Goal: Task Accomplishment & Management: Manage account settings

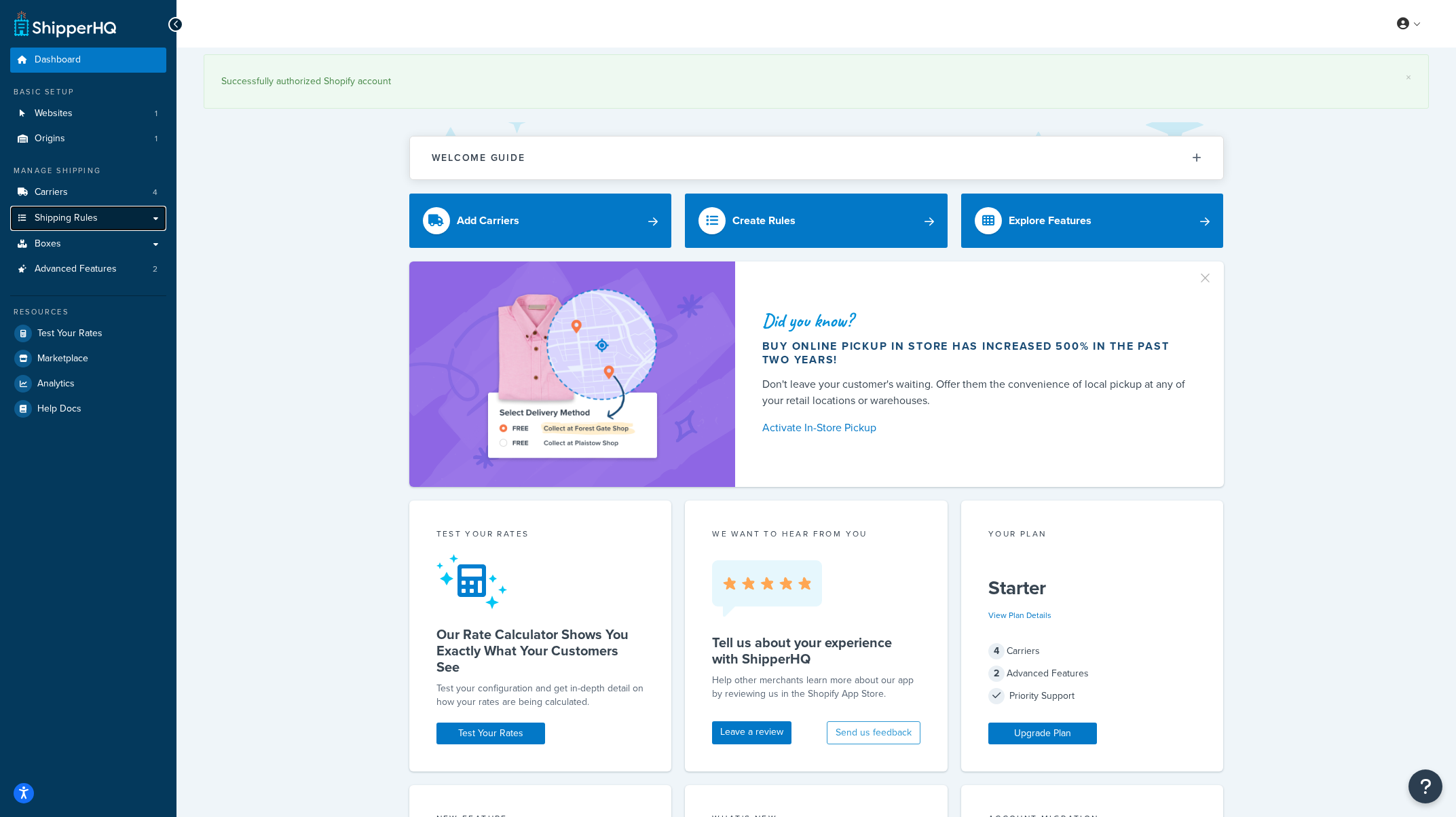
click at [64, 216] on span "Shipping Rules" at bounding box center [66, 218] width 64 height 12
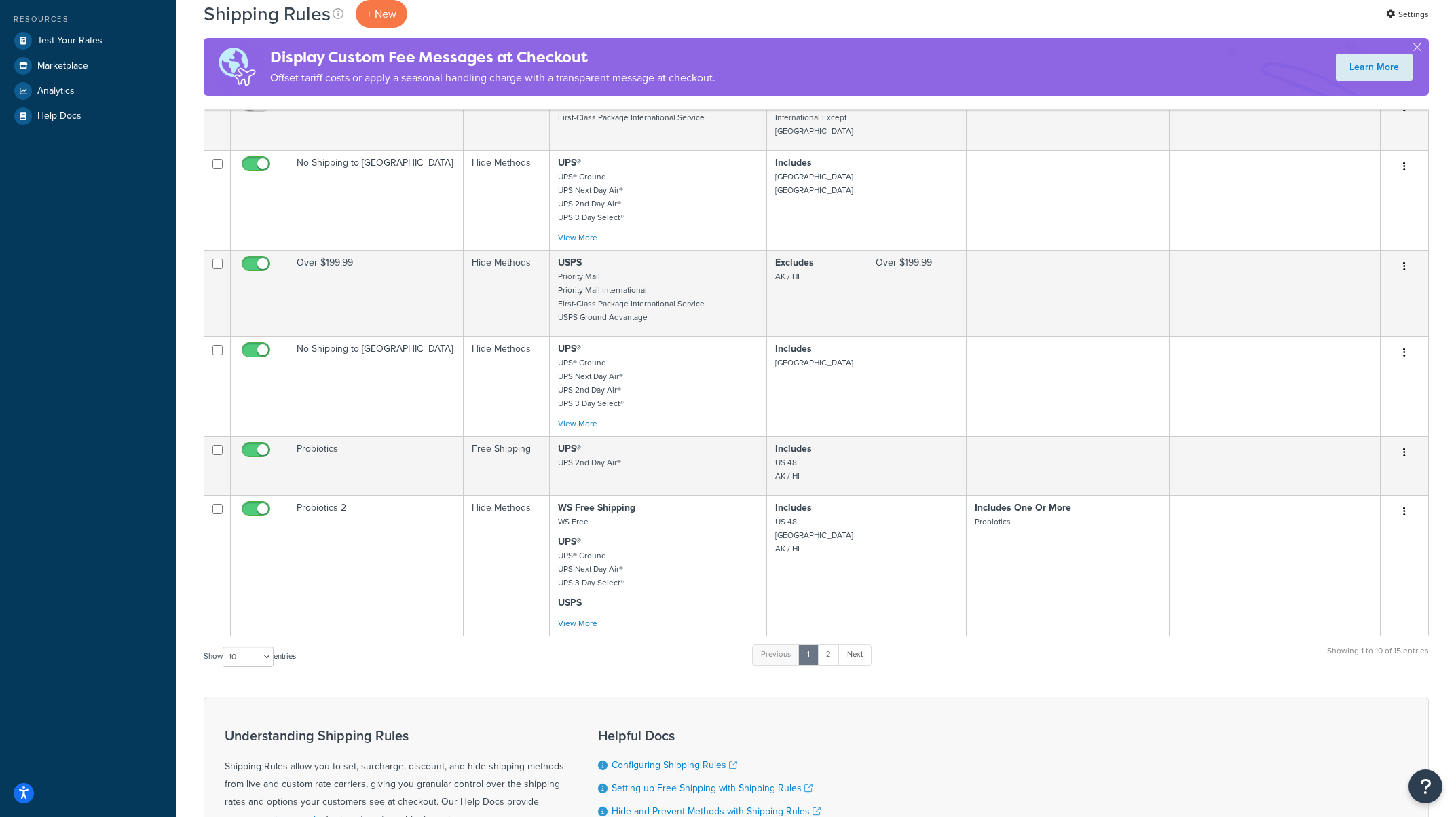
scroll to position [434, 0]
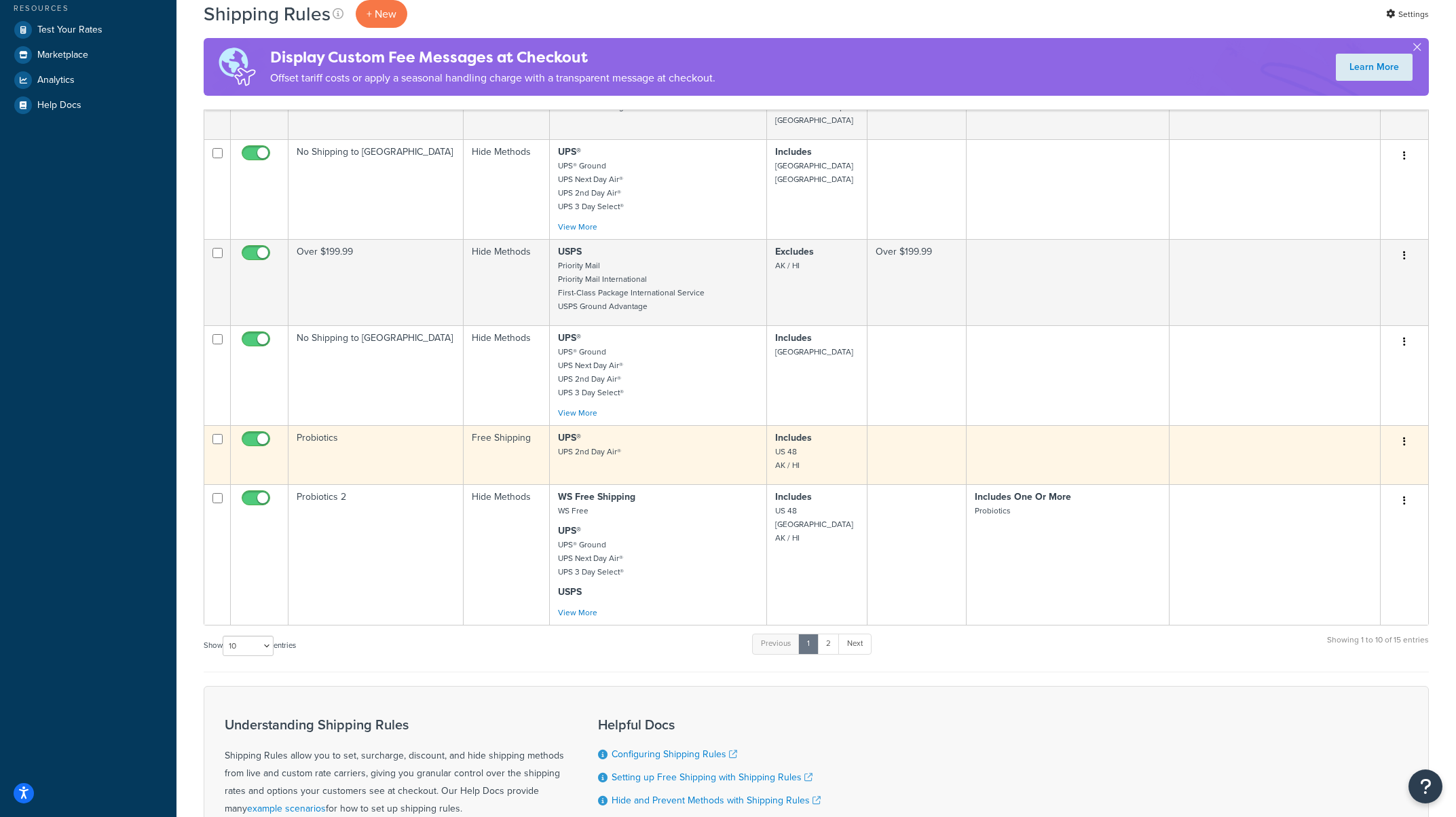
click at [1405, 437] on icon "button" at bounding box center [1404, 442] width 3 height 9
click at [1374, 453] on link "Edit" at bounding box center [1360, 467] width 107 height 28
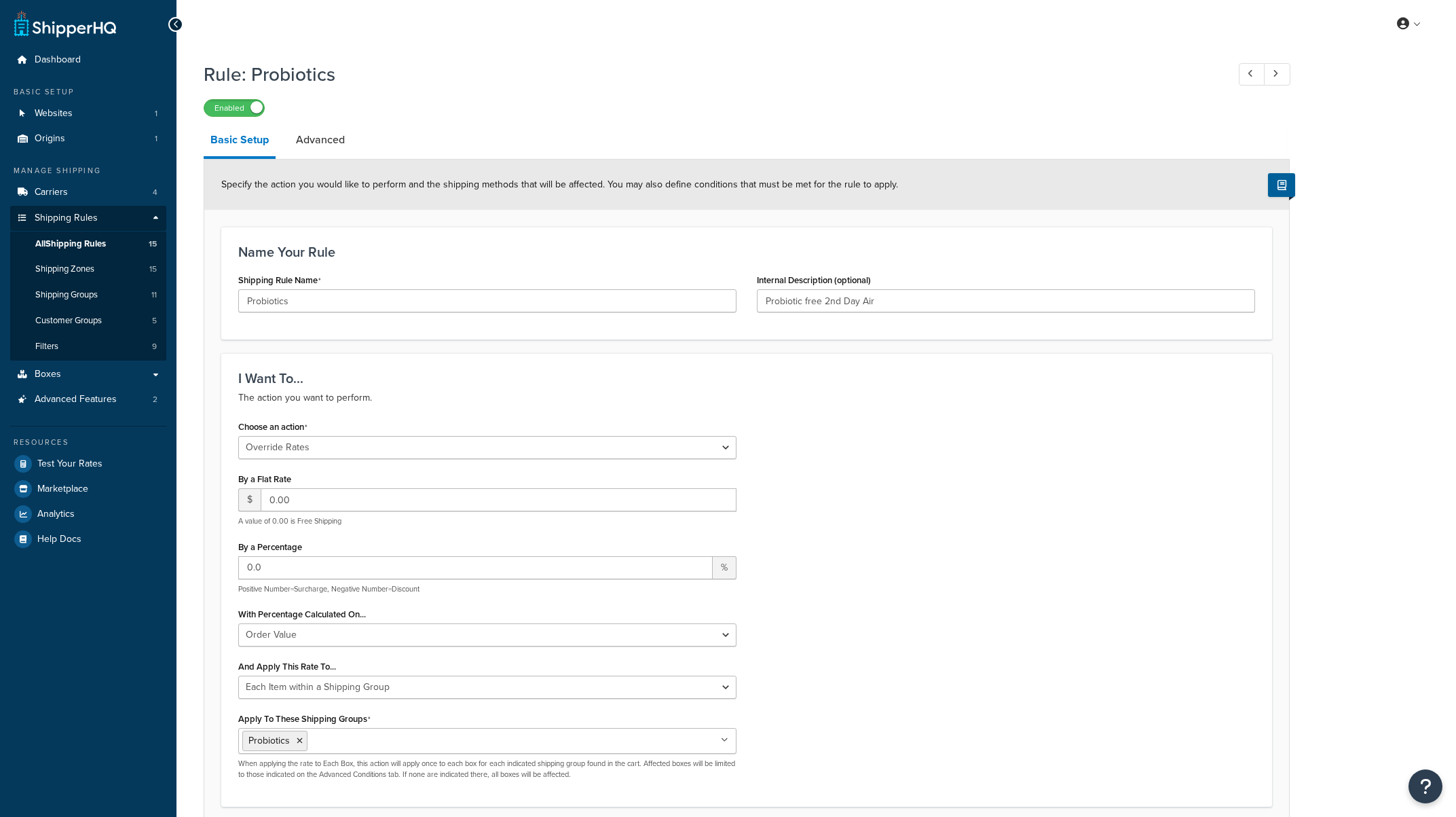
select select "OVERRIDE"
select select "ITEM"
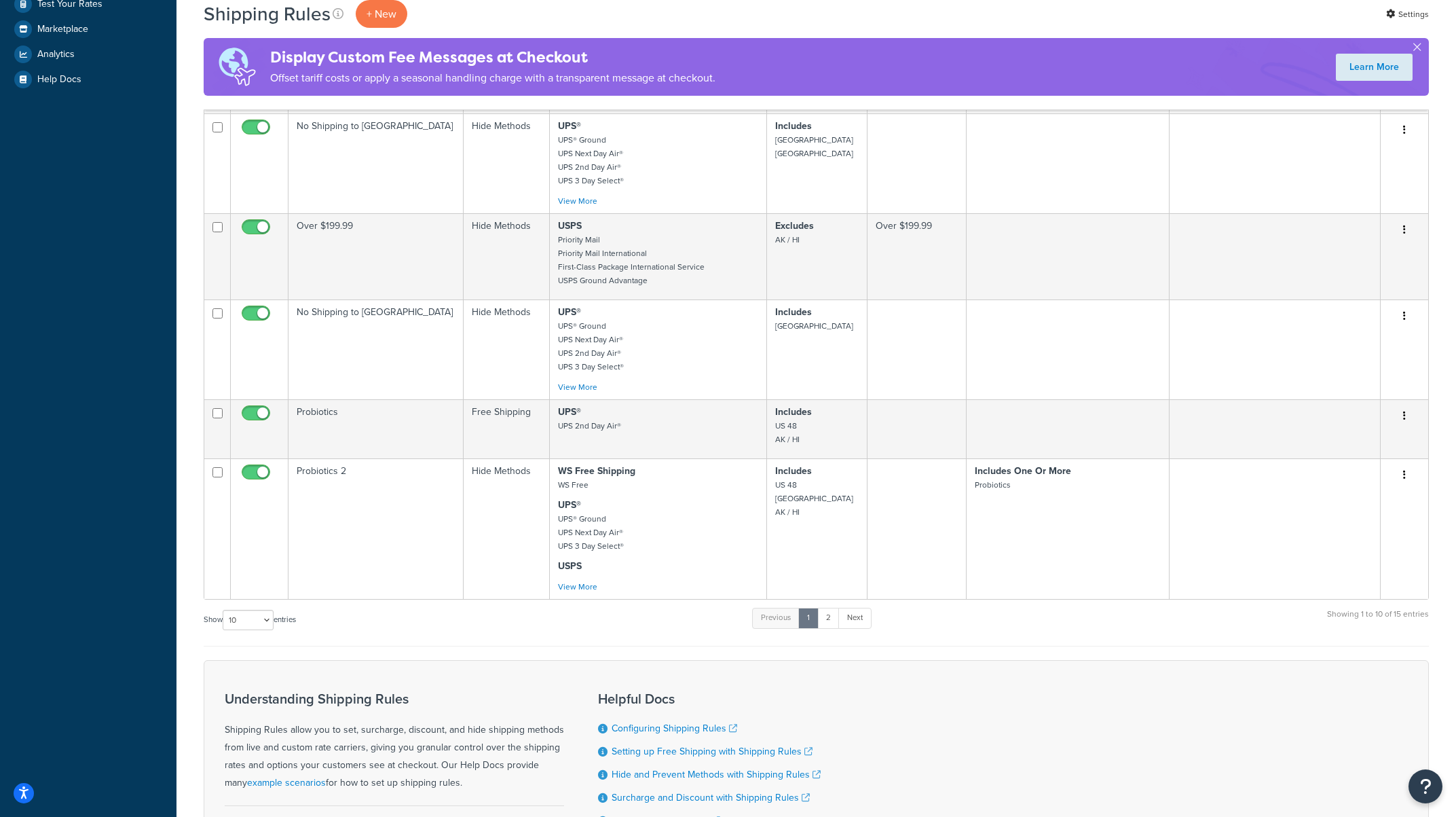
scroll to position [434, 0]
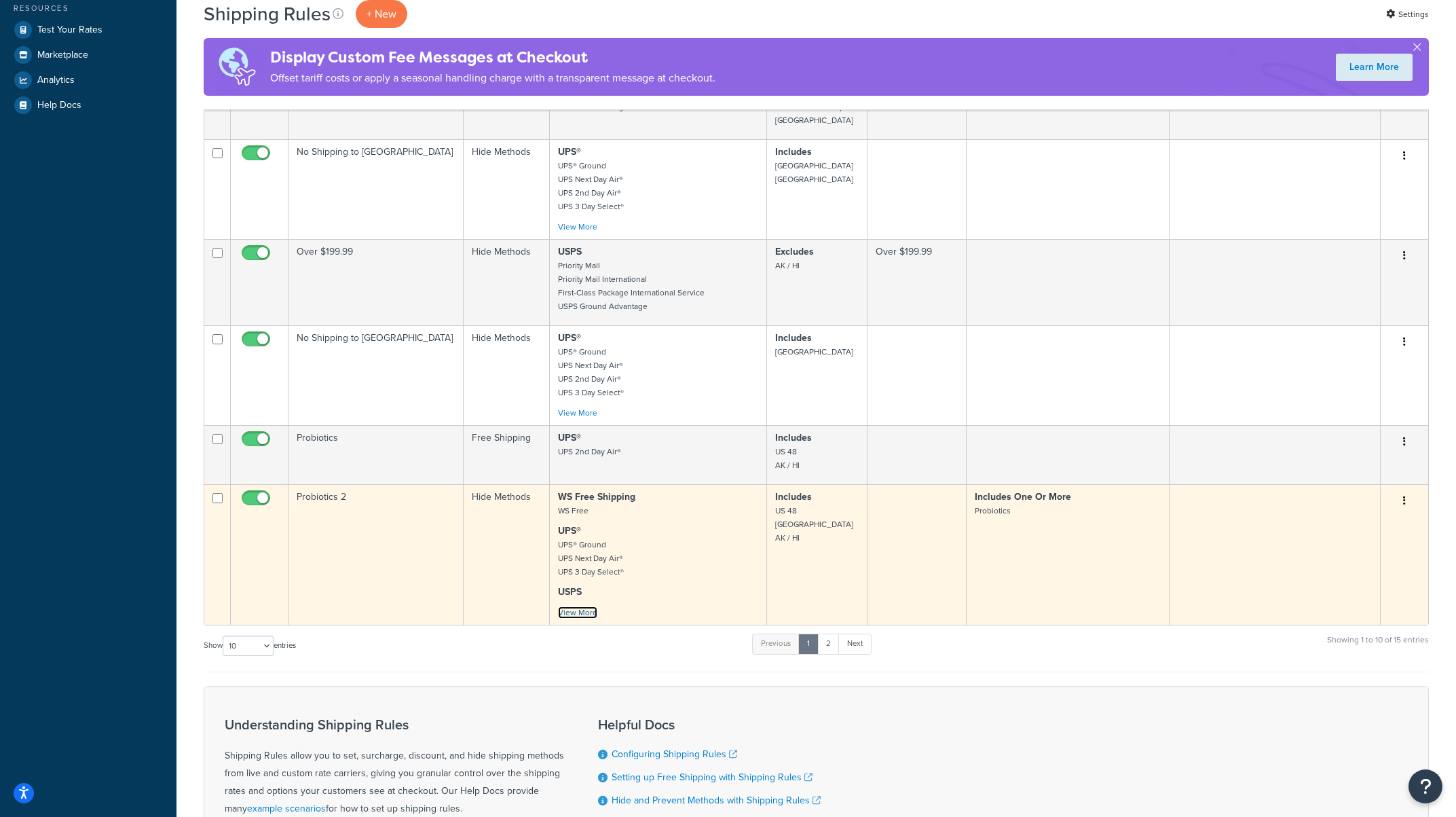
click at [578, 606] on link "View More" at bounding box center [577, 612] width 39 height 12
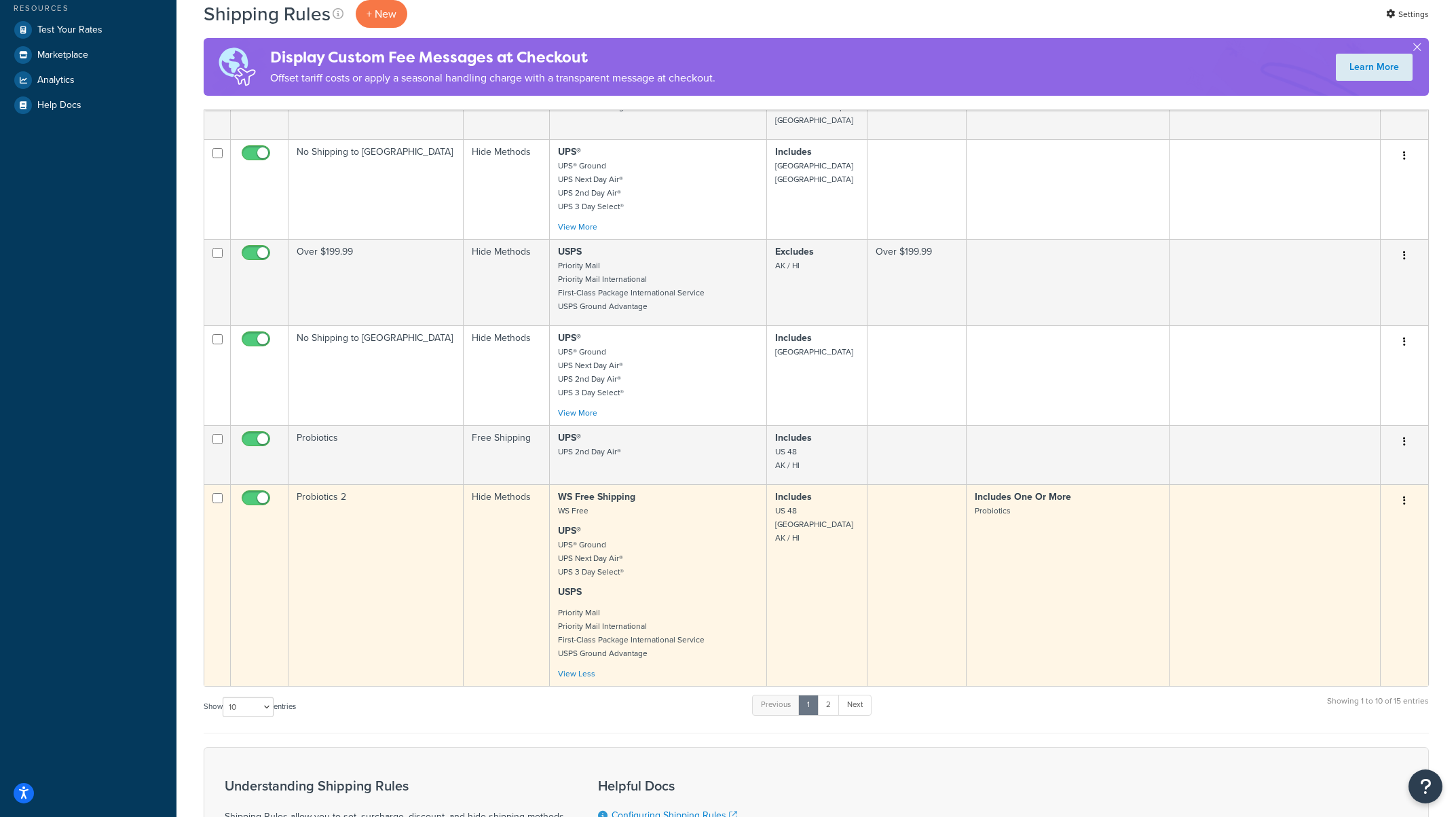
click at [1395, 491] on button "button" at bounding box center [1404, 502] width 19 height 22
click at [1353, 513] on link "Edit" at bounding box center [1360, 526] width 107 height 28
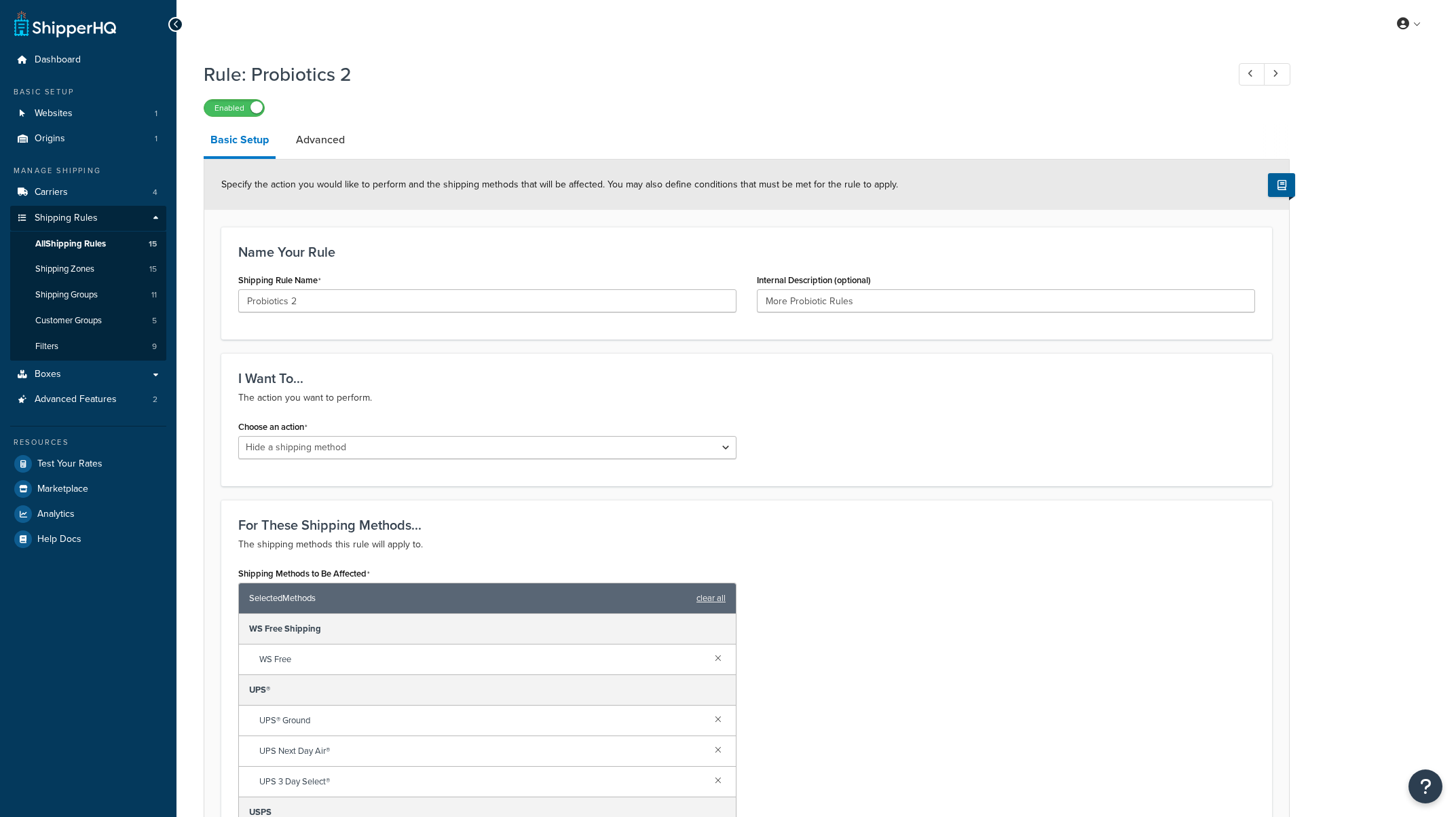
select select "HIDE"
click at [320, 140] on link "Advanced" at bounding box center [320, 140] width 63 height 33
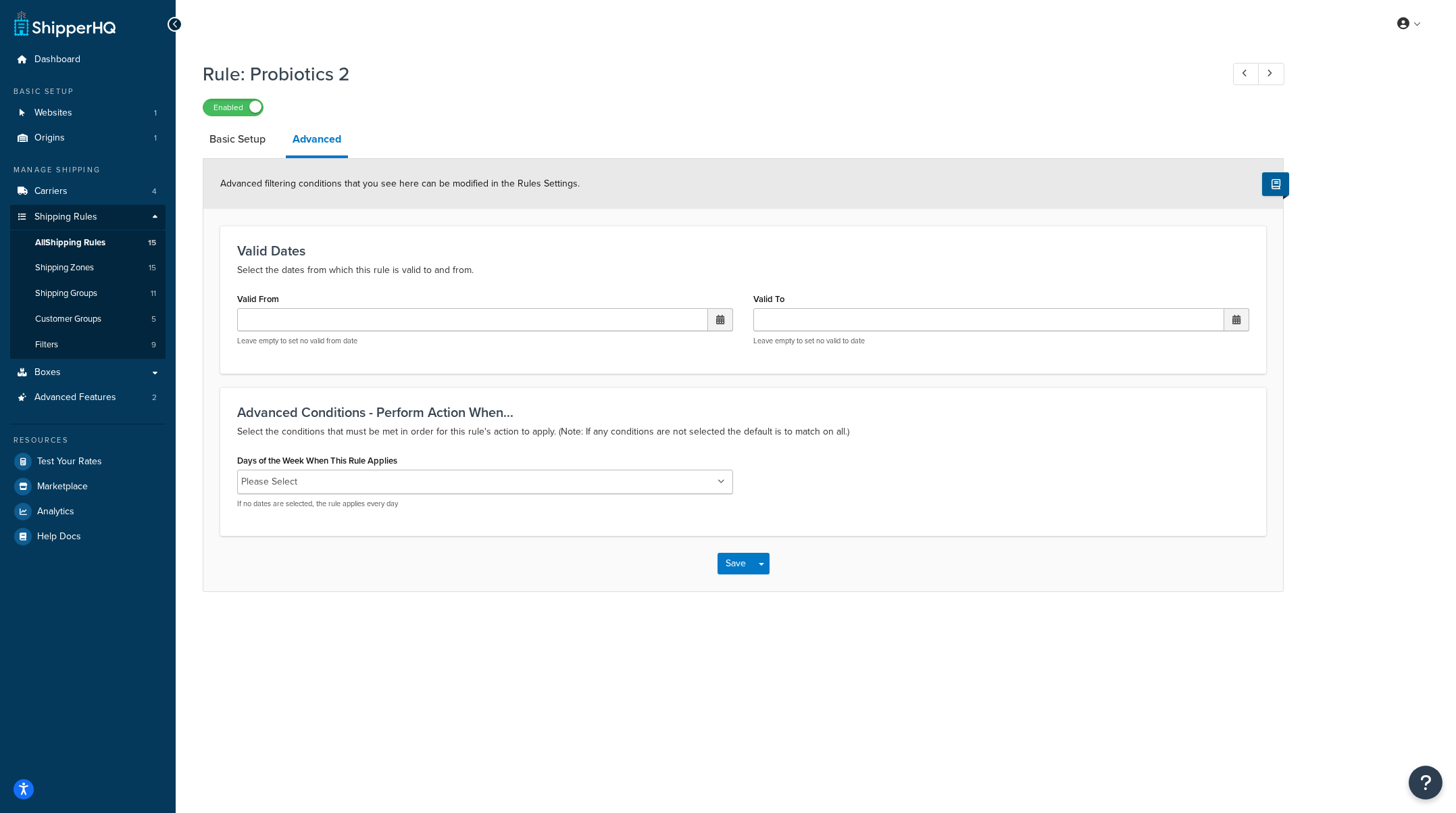
select select "HIDE"
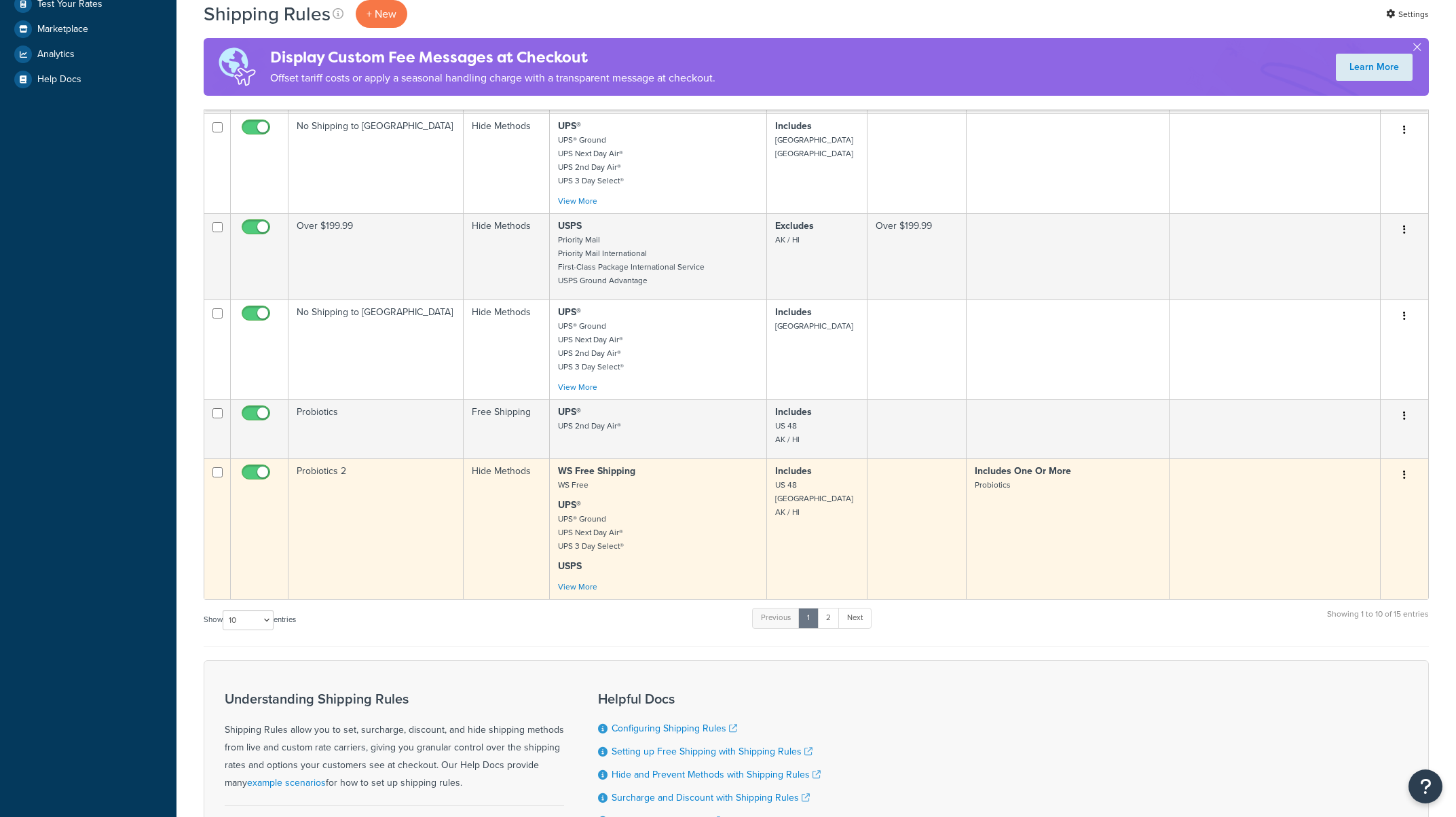
scroll to position [434, 0]
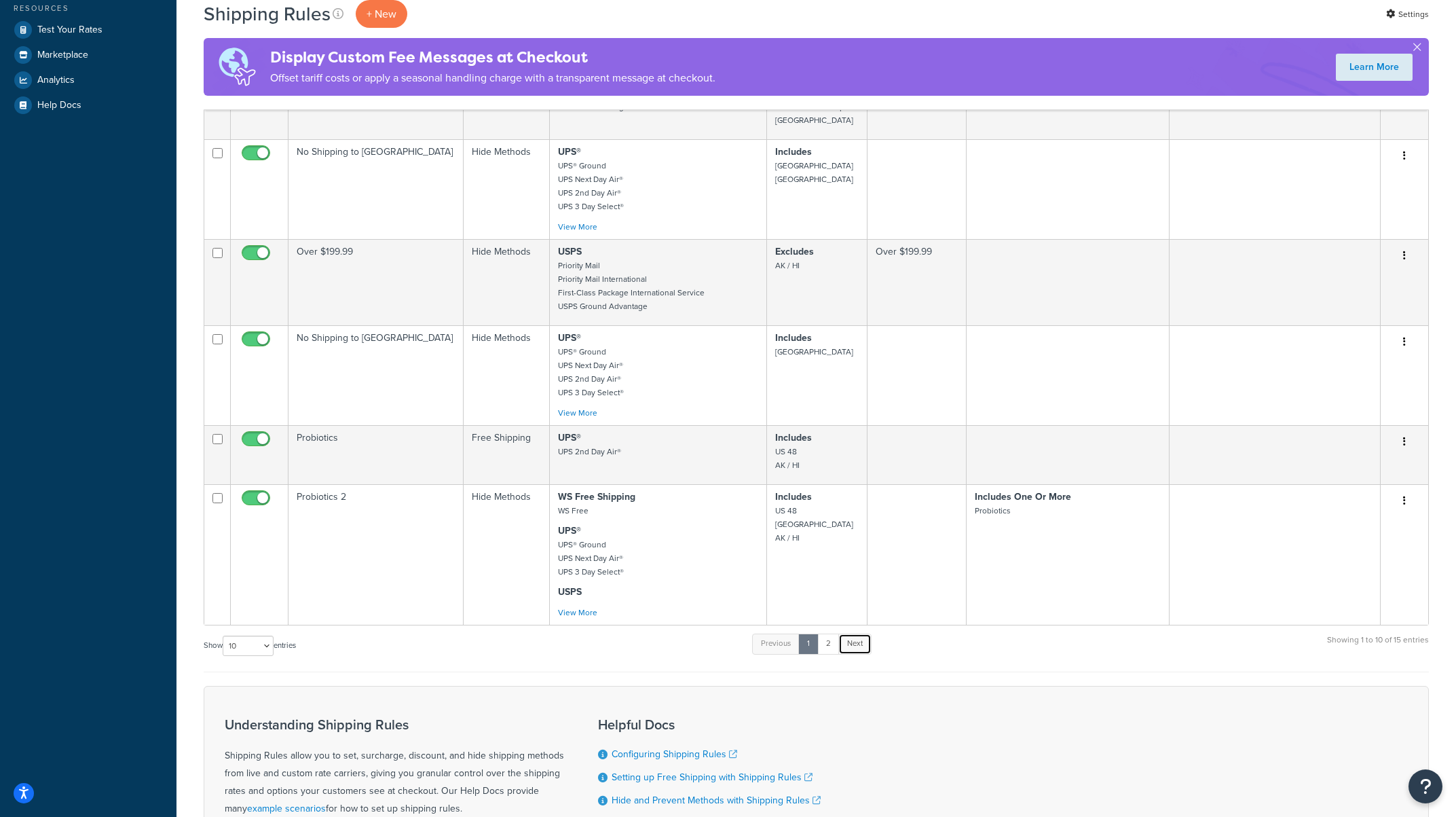
click at [865, 633] on link "Next" at bounding box center [855, 643] width 34 height 20
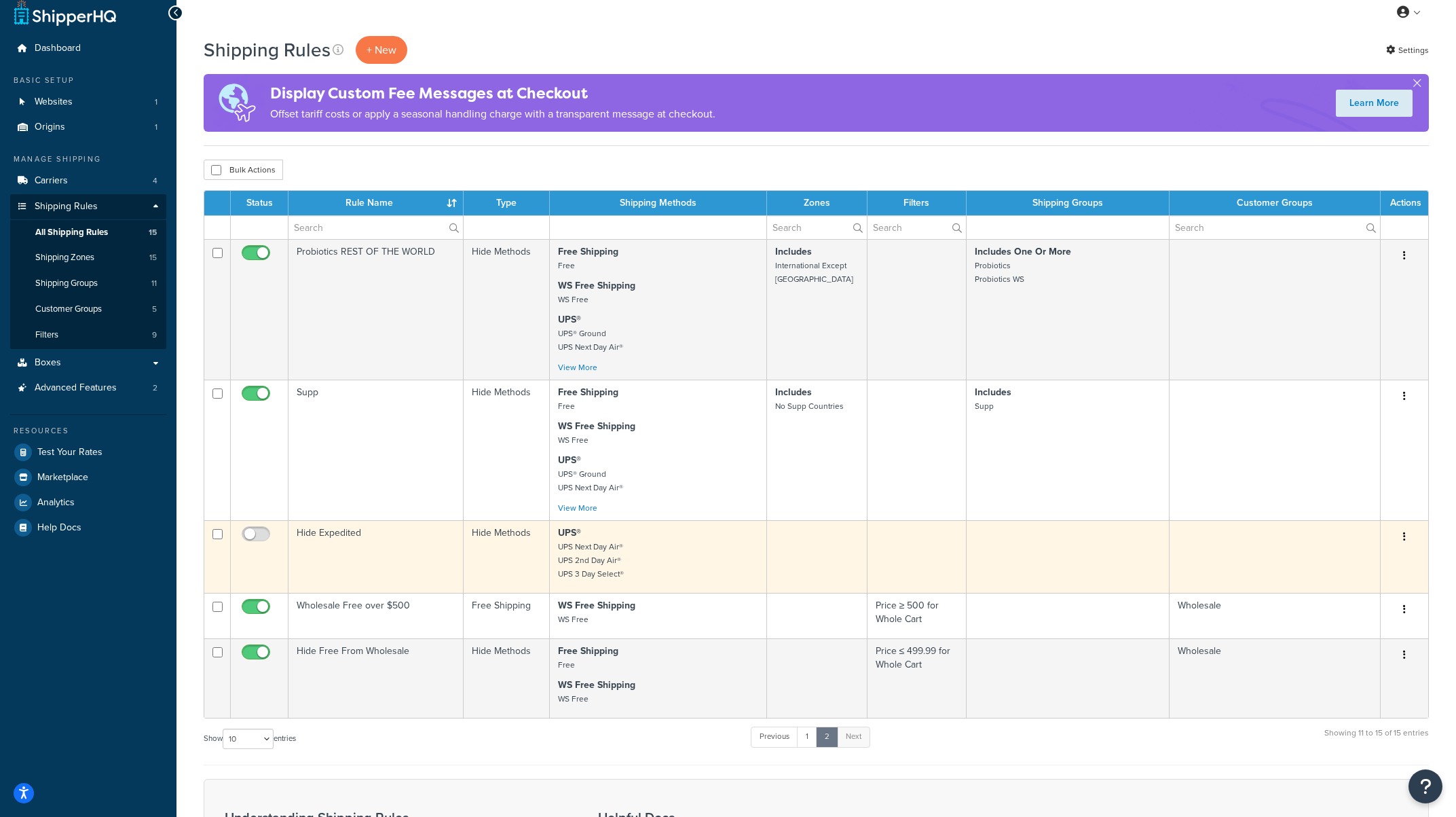
scroll to position [0, 0]
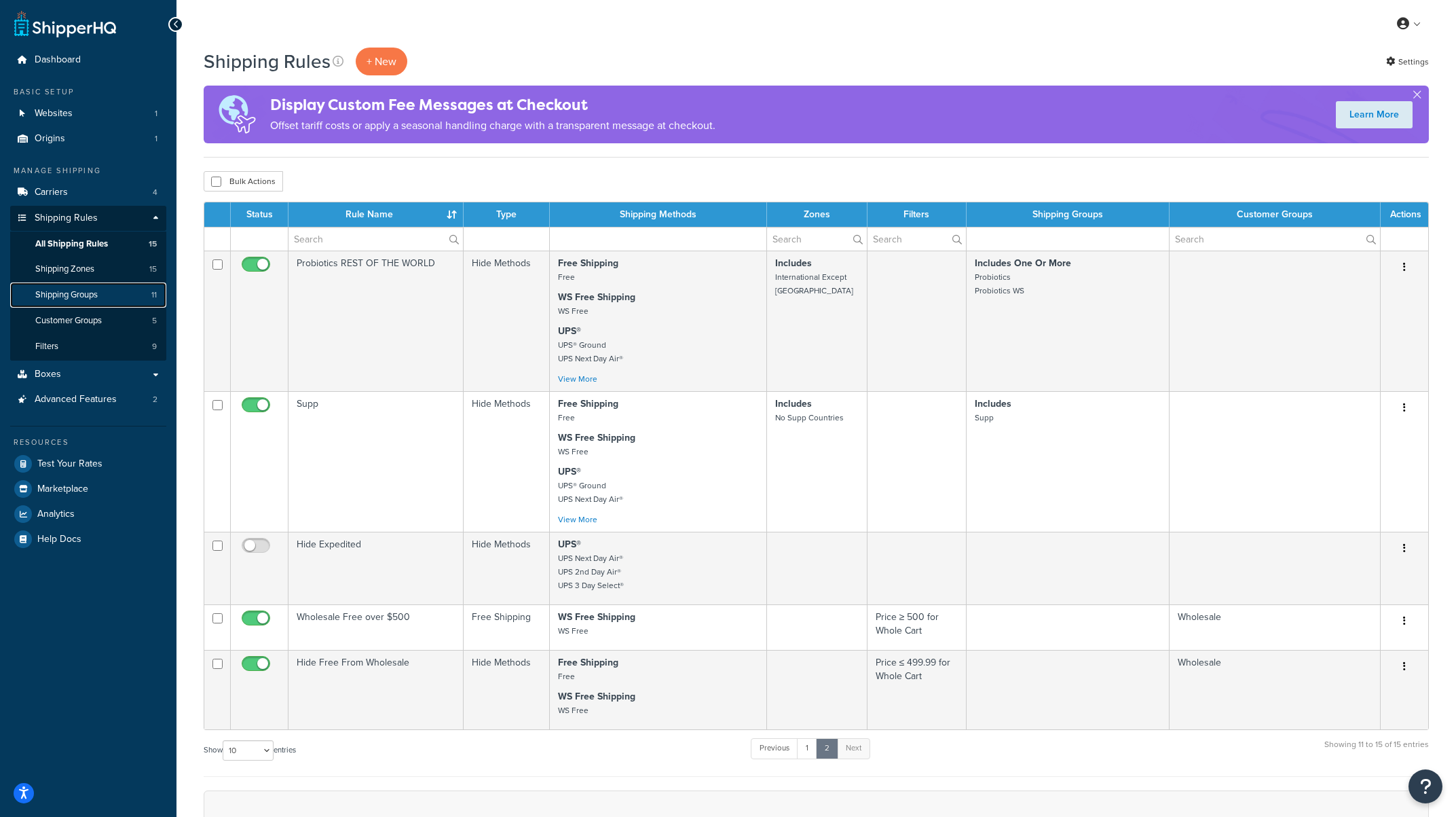
click at [93, 296] on span "Shipping Groups" at bounding box center [66, 294] width 63 height 12
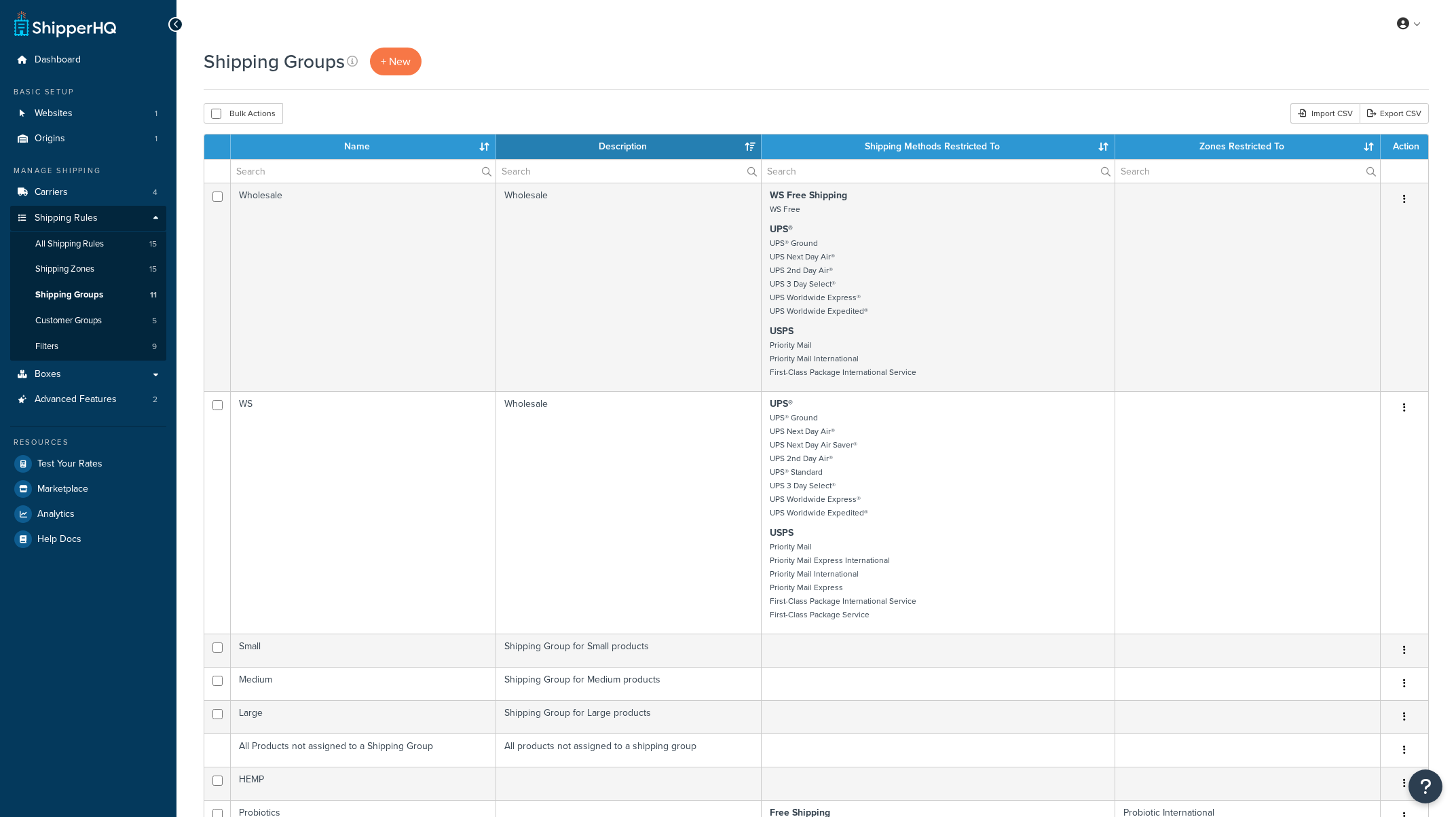
select select "15"
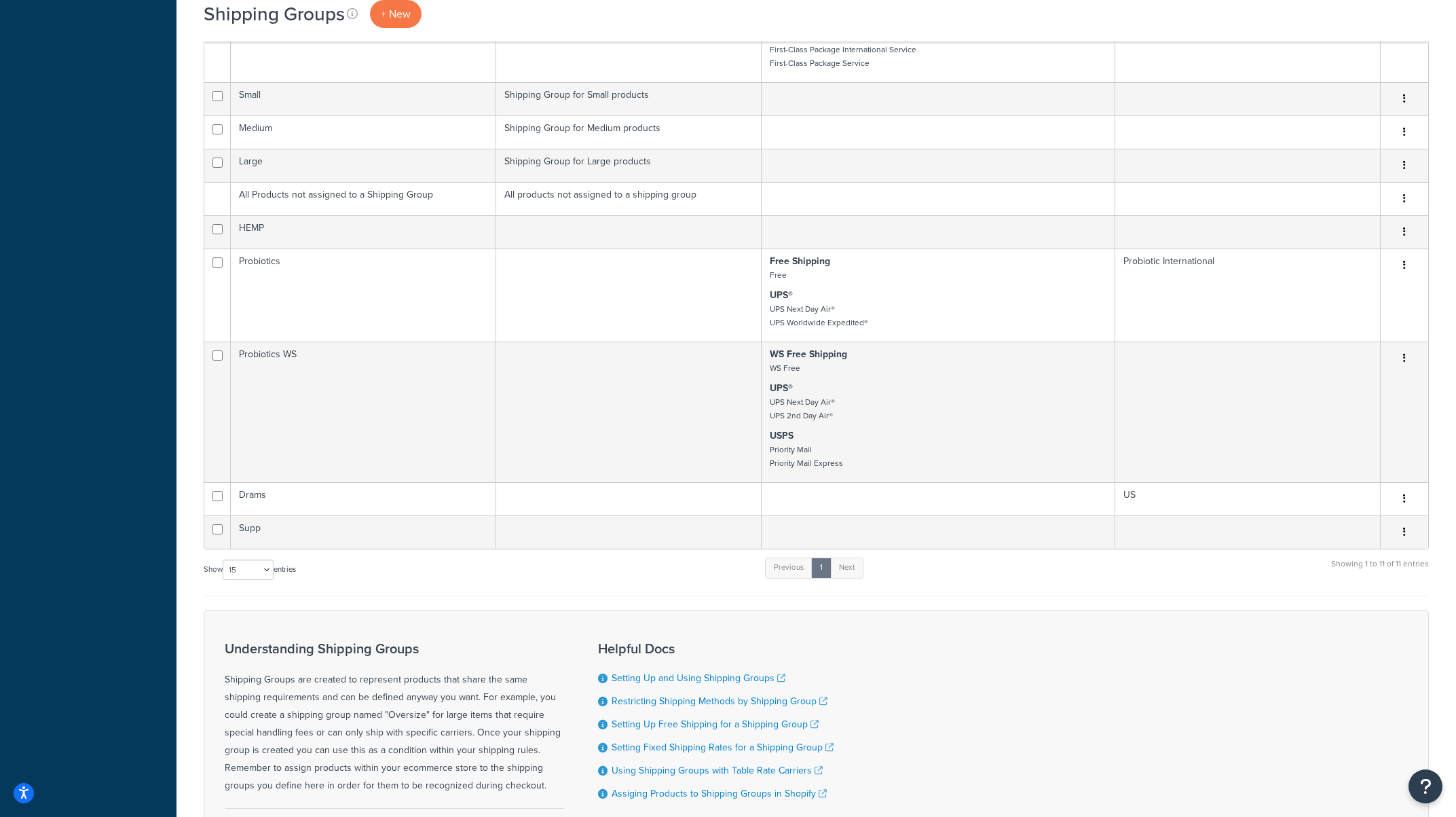
scroll to position [561, 0]
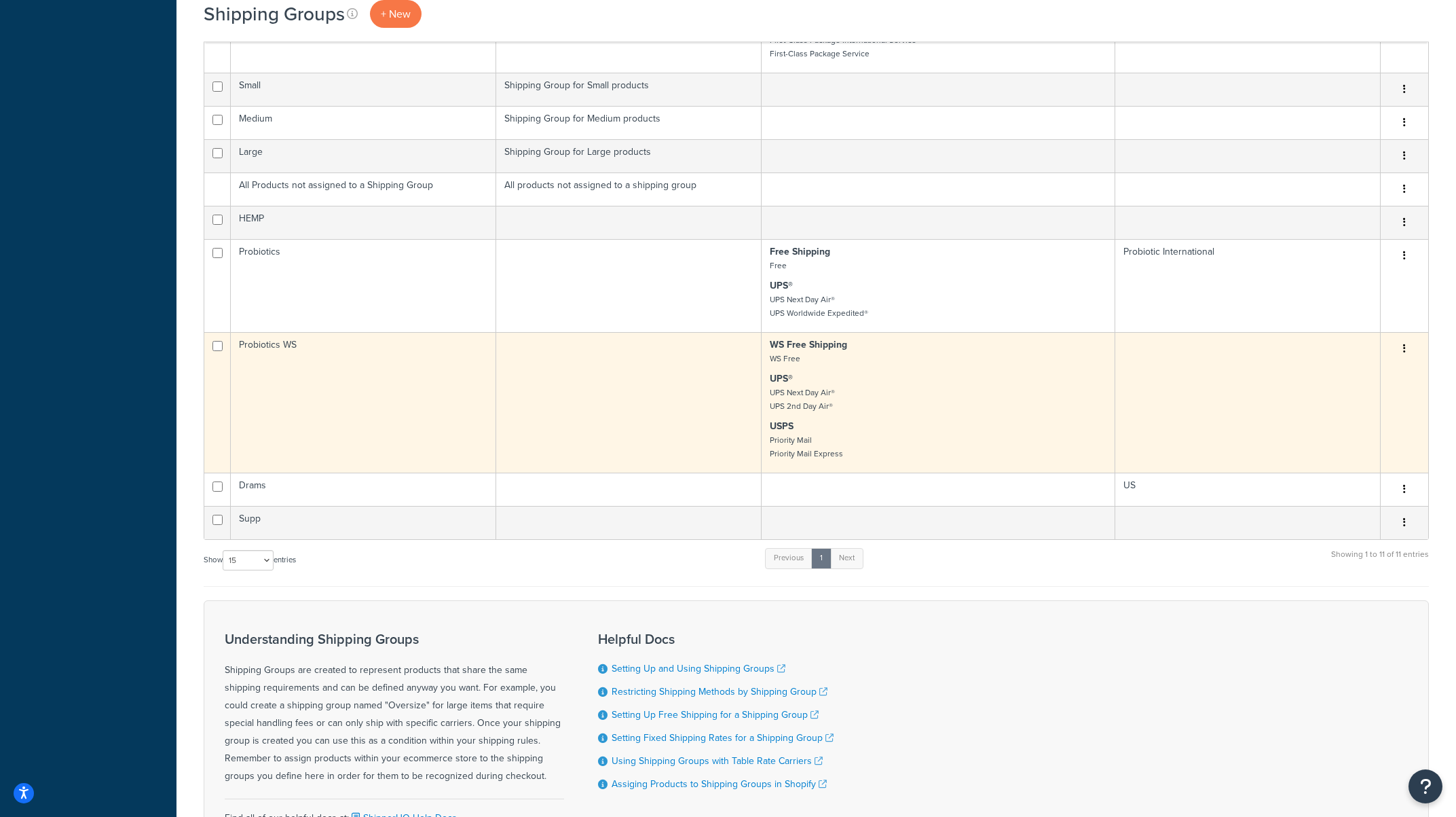
click at [1407, 348] on button "button" at bounding box center [1404, 349] width 19 height 22
click at [1363, 375] on link "Edit" at bounding box center [1350, 376] width 107 height 28
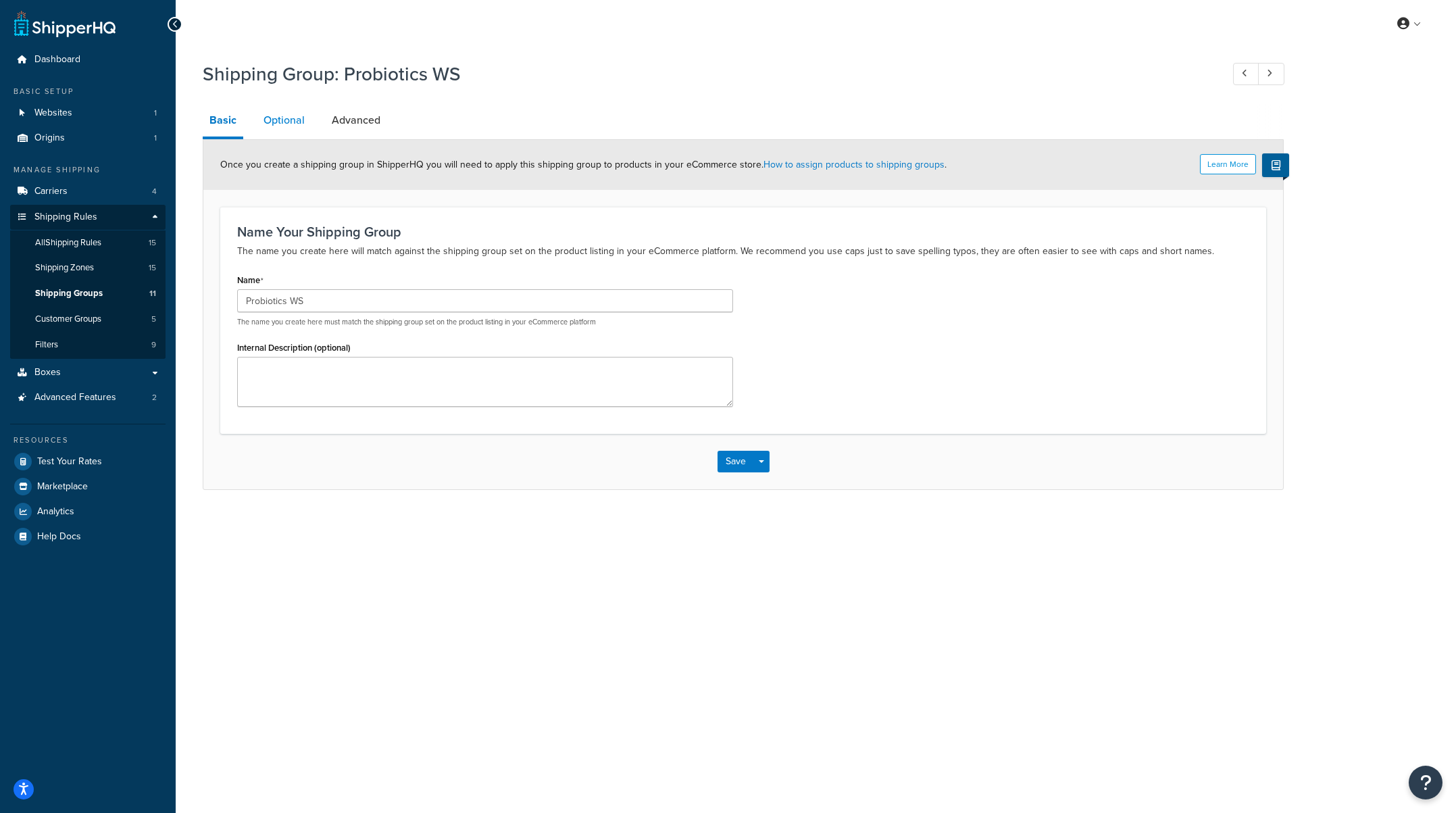
click at [287, 126] on link "Optional" at bounding box center [284, 120] width 55 height 33
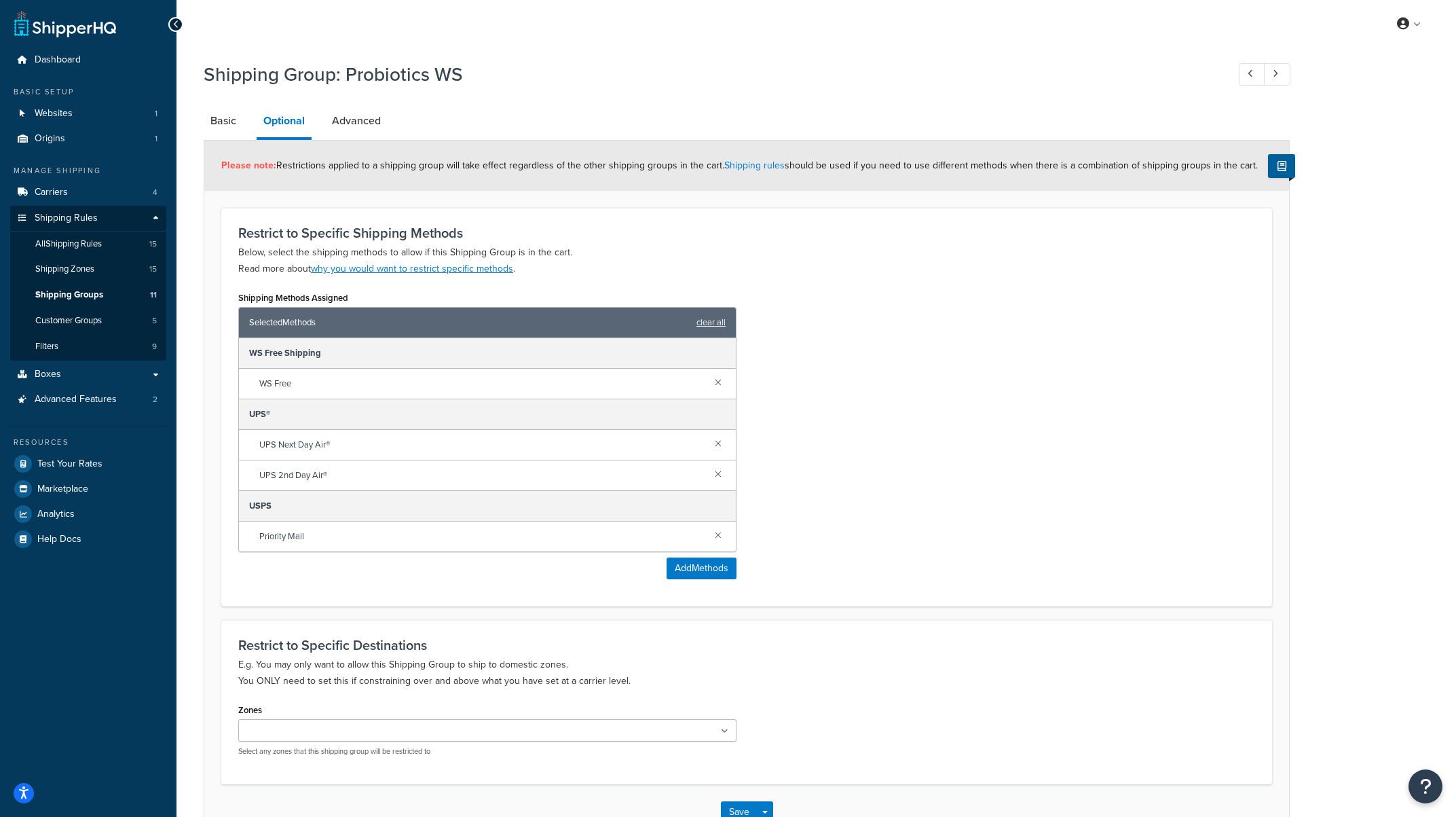
scroll to position [91, 0]
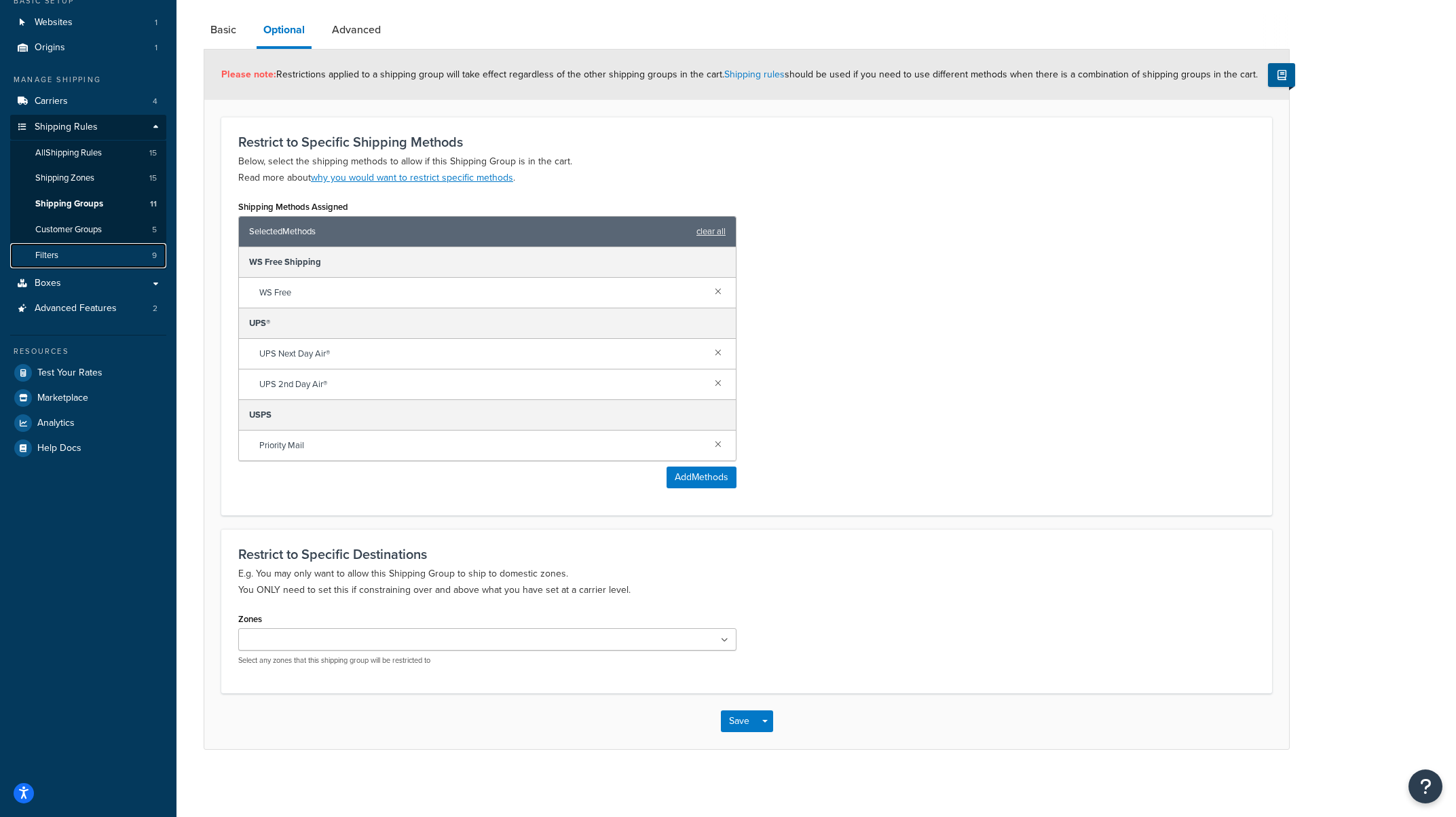
click at [94, 258] on link "Filters 9" at bounding box center [88, 256] width 156 height 25
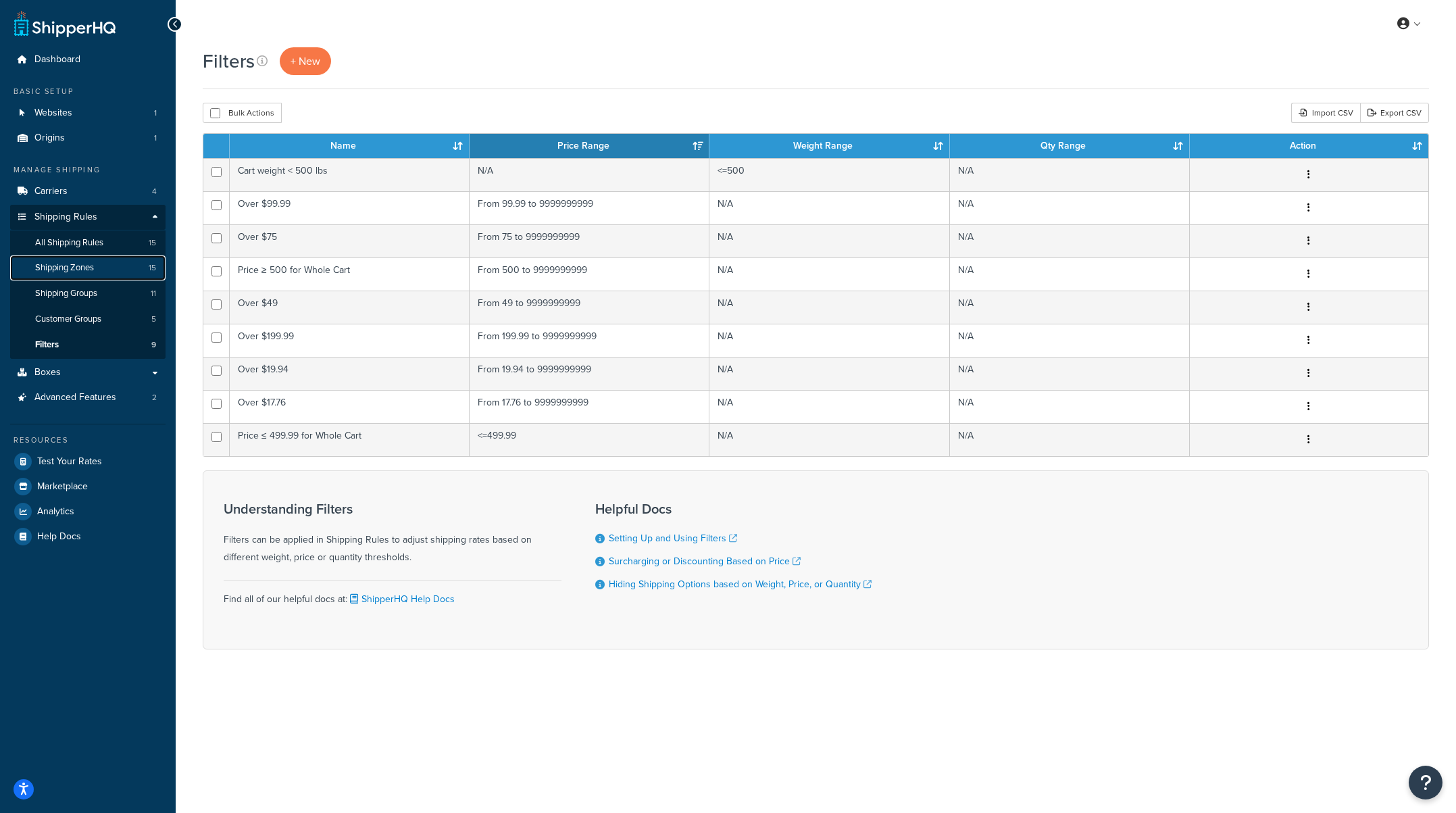
click at [102, 268] on link "Shipping Zones 15" at bounding box center [88, 269] width 155 height 25
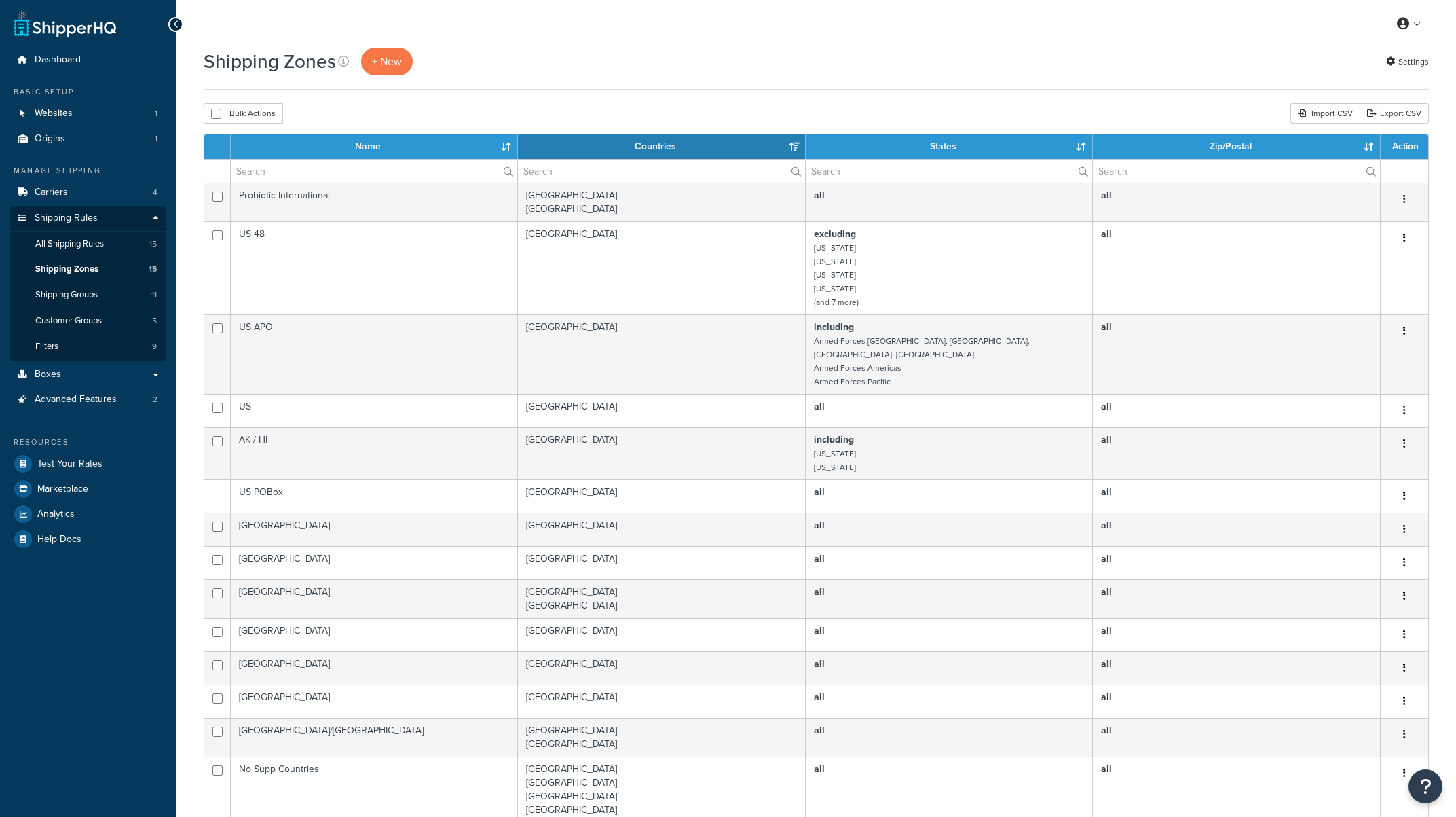
select select "15"
click at [79, 322] on span "Customer Groups" at bounding box center [68, 321] width 66 height 12
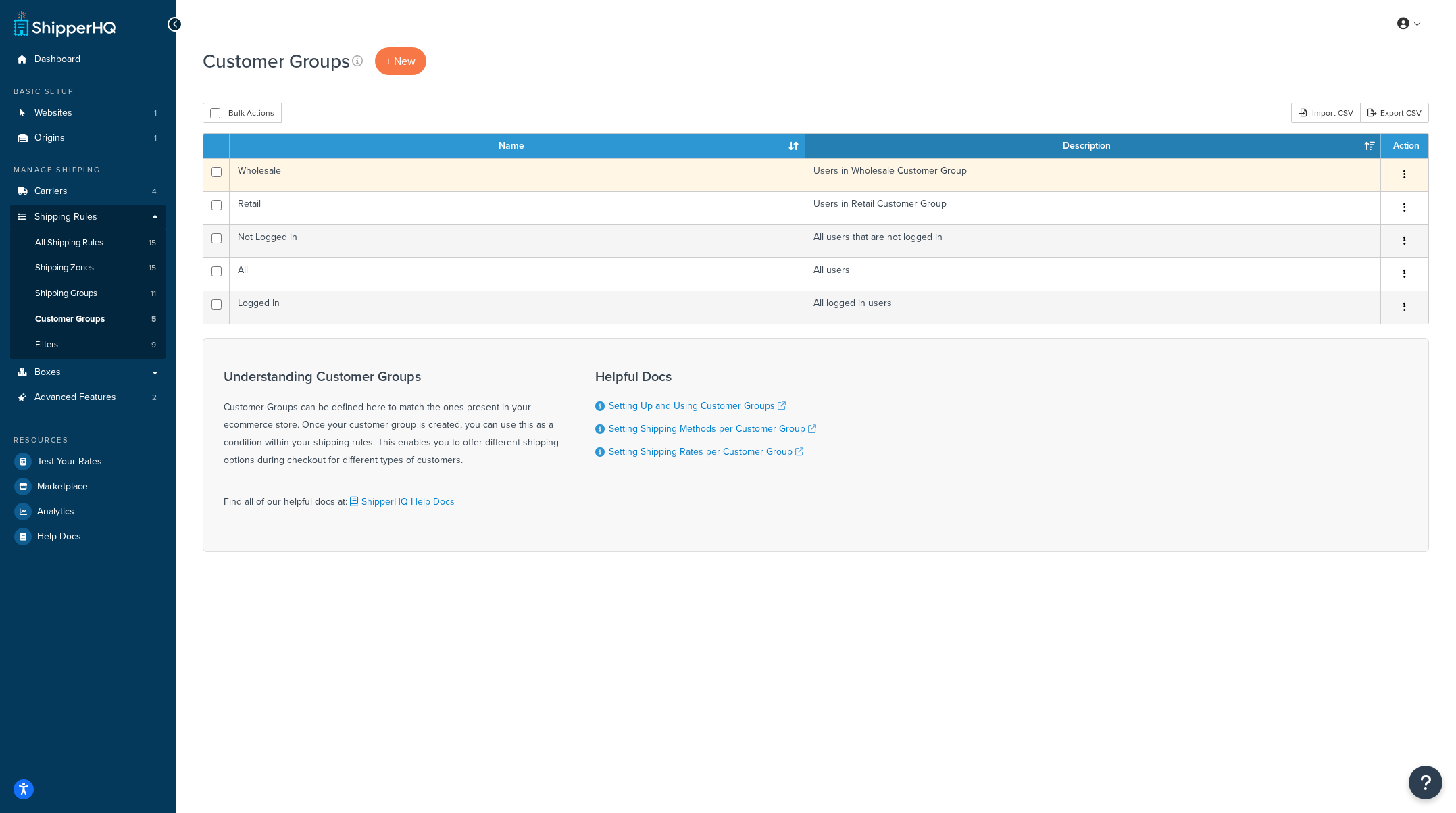
click at [1405, 175] on button "button" at bounding box center [1404, 175] width 19 height 22
click at [1344, 202] on link "Edit" at bounding box center [1349, 203] width 107 height 28
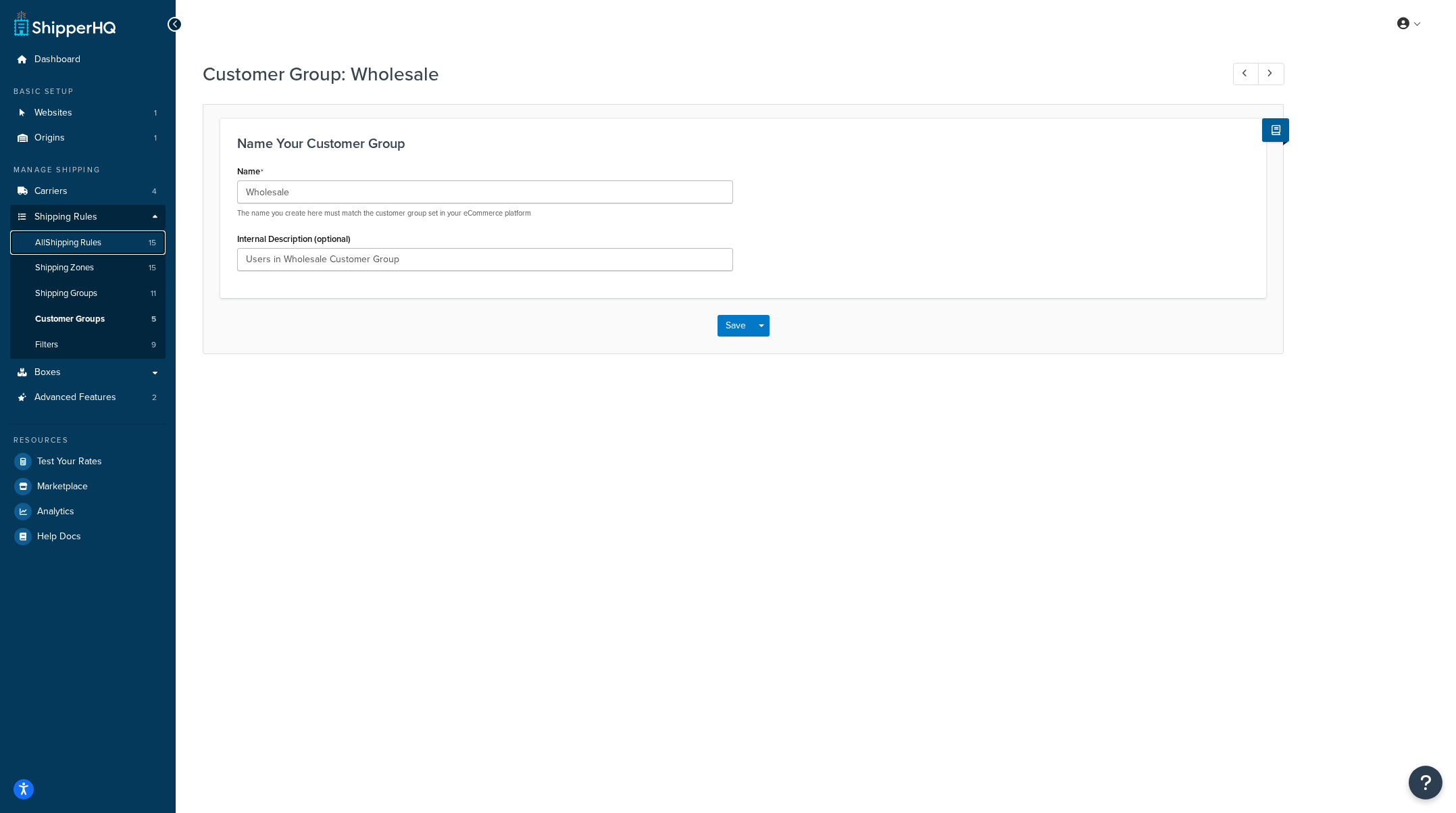
click at [62, 245] on span "All Shipping Rules" at bounding box center [68, 242] width 66 height 12
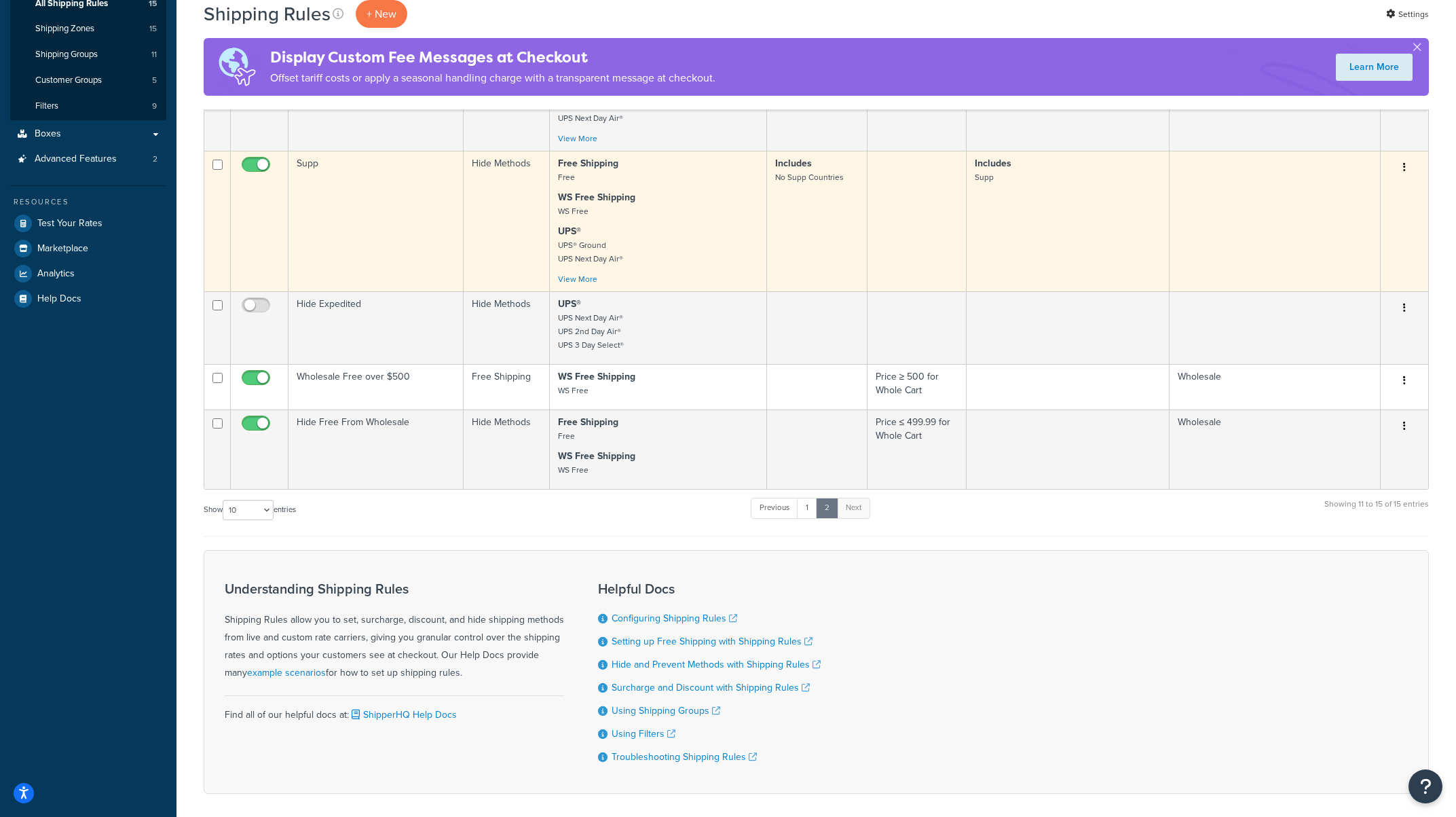
scroll to position [298, 0]
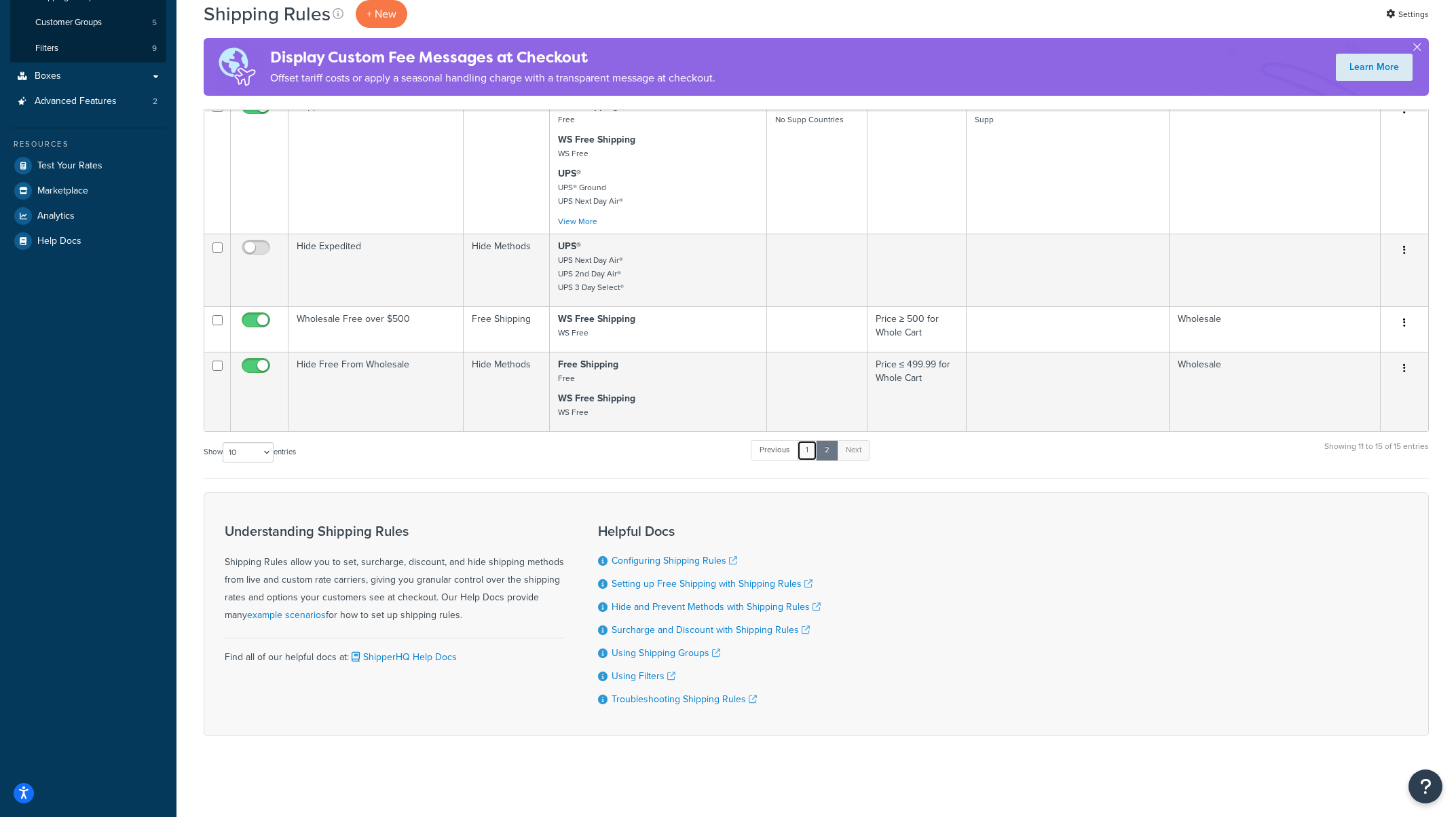
click at [809, 448] on link "1" at bounding box center [807, 450] width 20 height 20
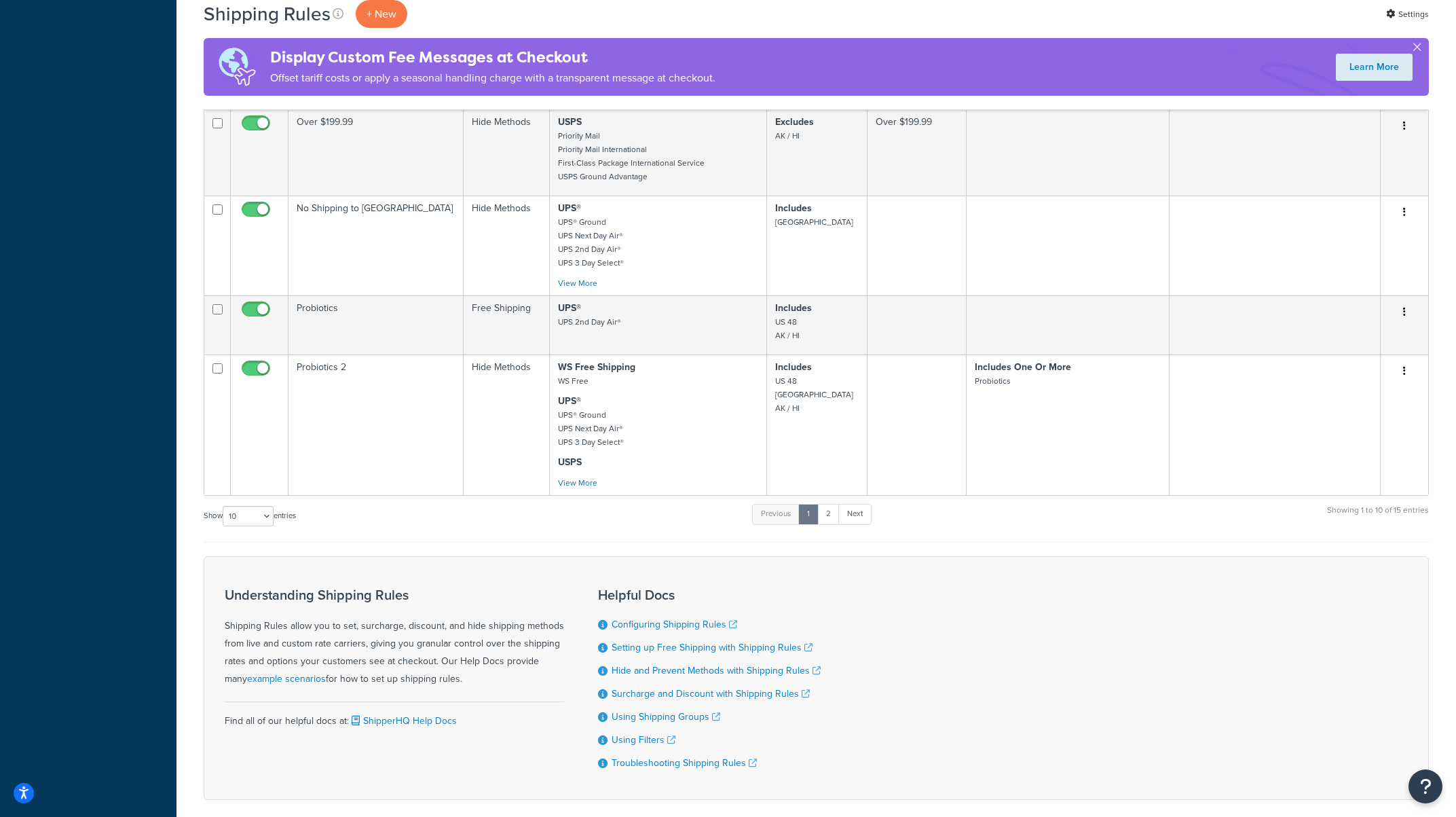
scroll to position [568, 0]
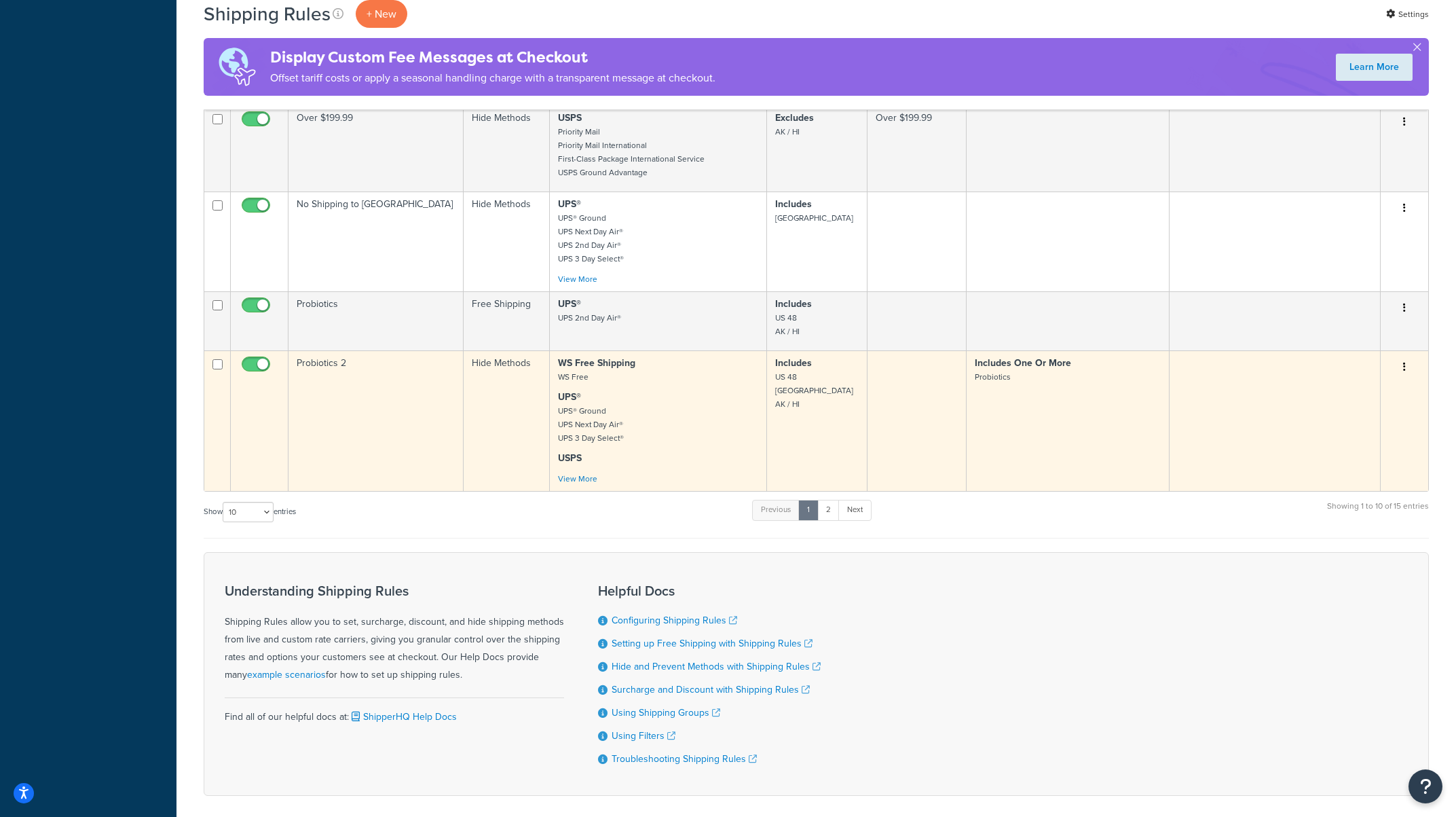
click at [1402, 356] on button "button" at bounding box center [1404, 367] width 19 height 22
click at [1364, 379] on link "Edit" at bounding box center [1360, 393] width 107 height 28
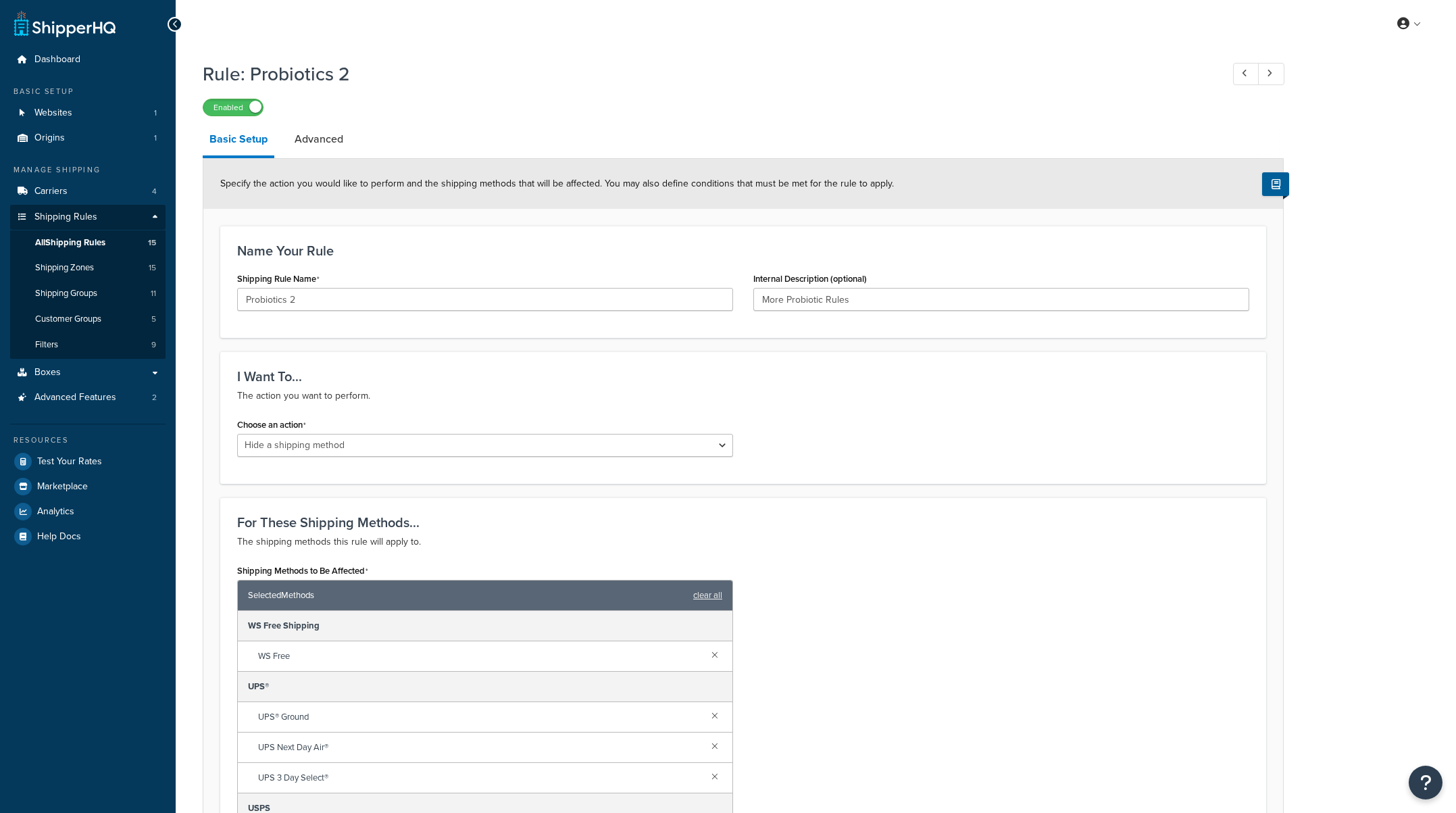
select select "HIDE"
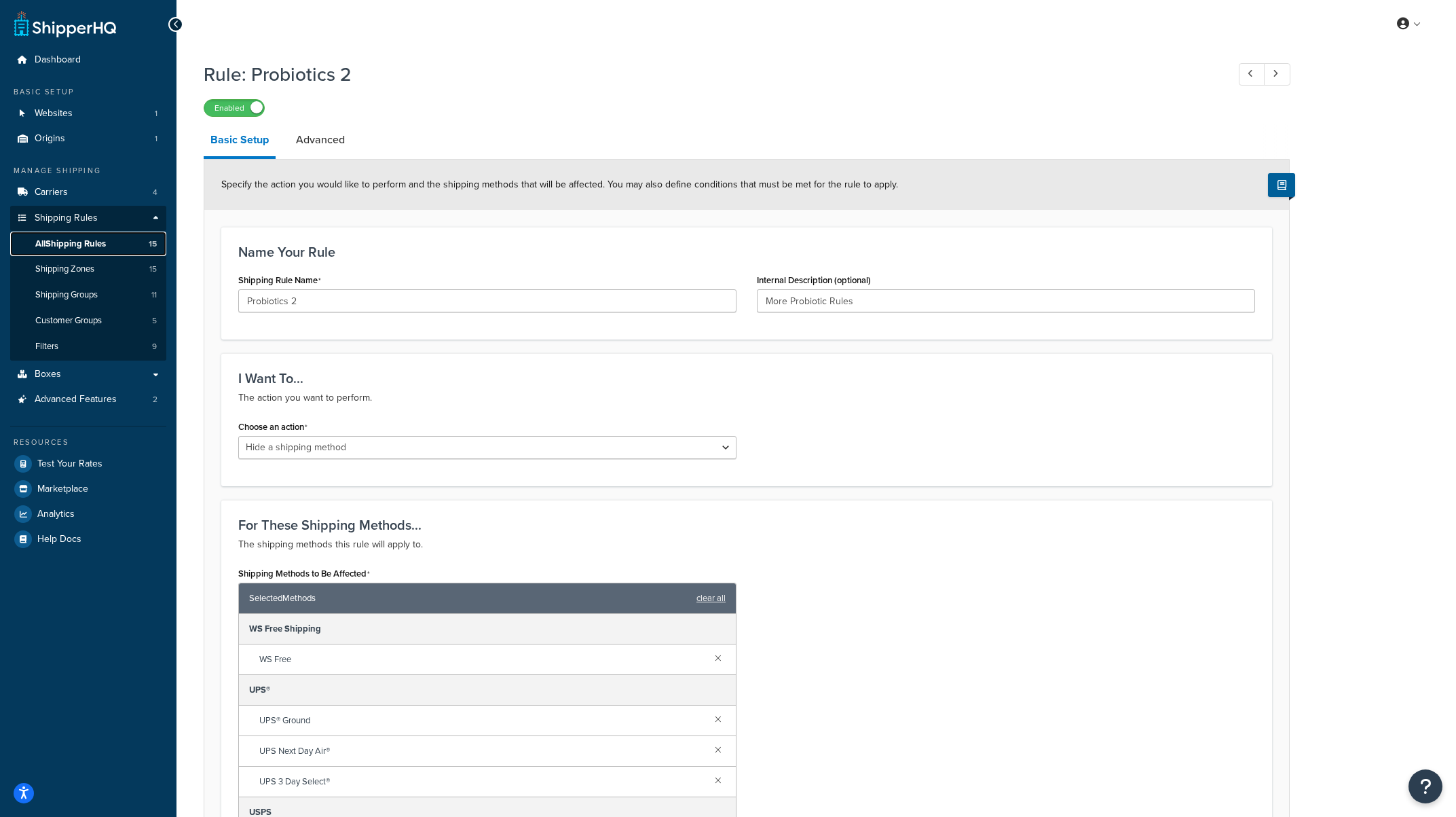
click at [96, 243] on span "All Shipping Rules" at bounding box center [71, 244] width 71 height 12
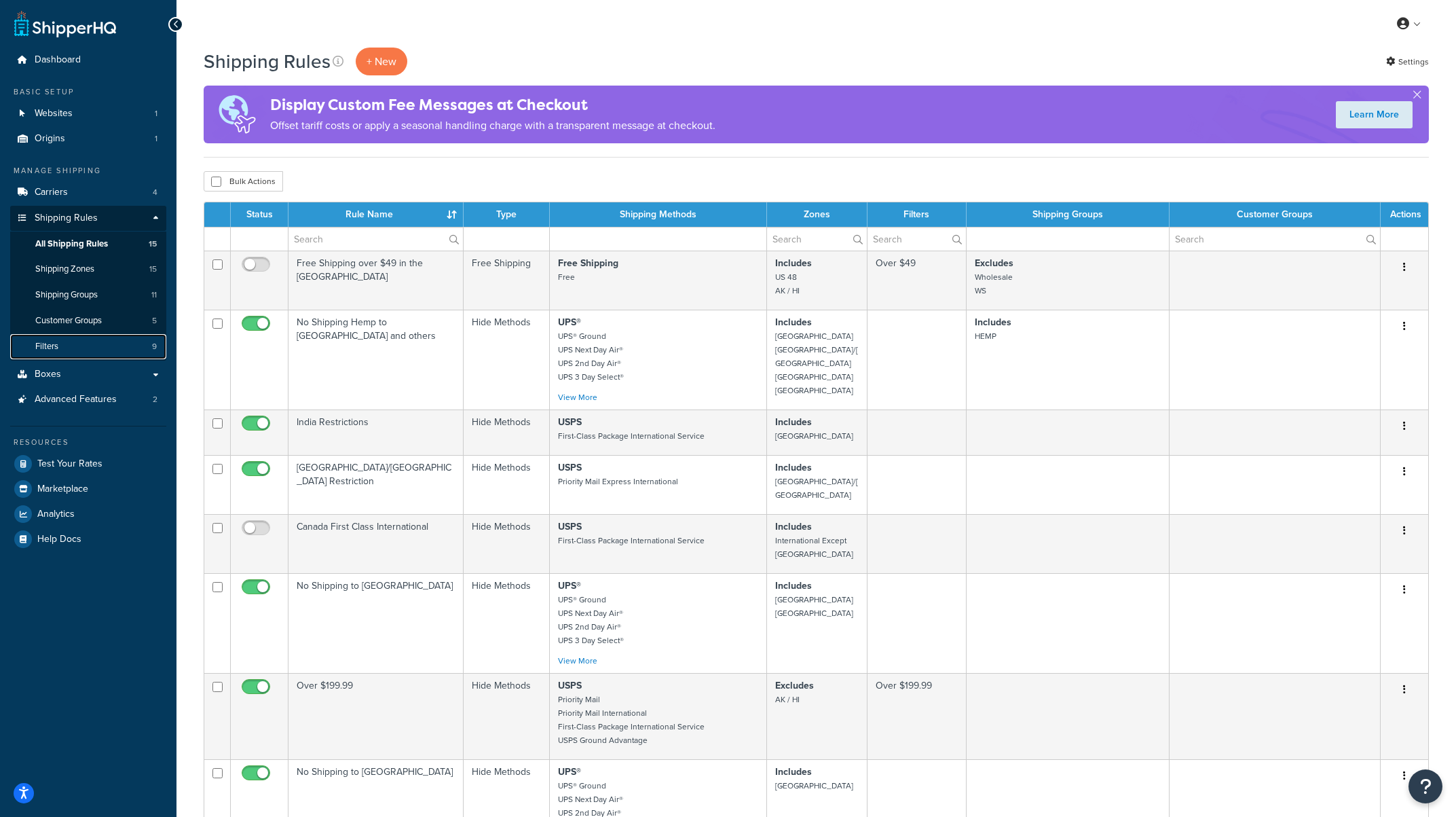
click at [69, 351] on link "Filters 9" at bounding box center [88, 347] width 156 height 25
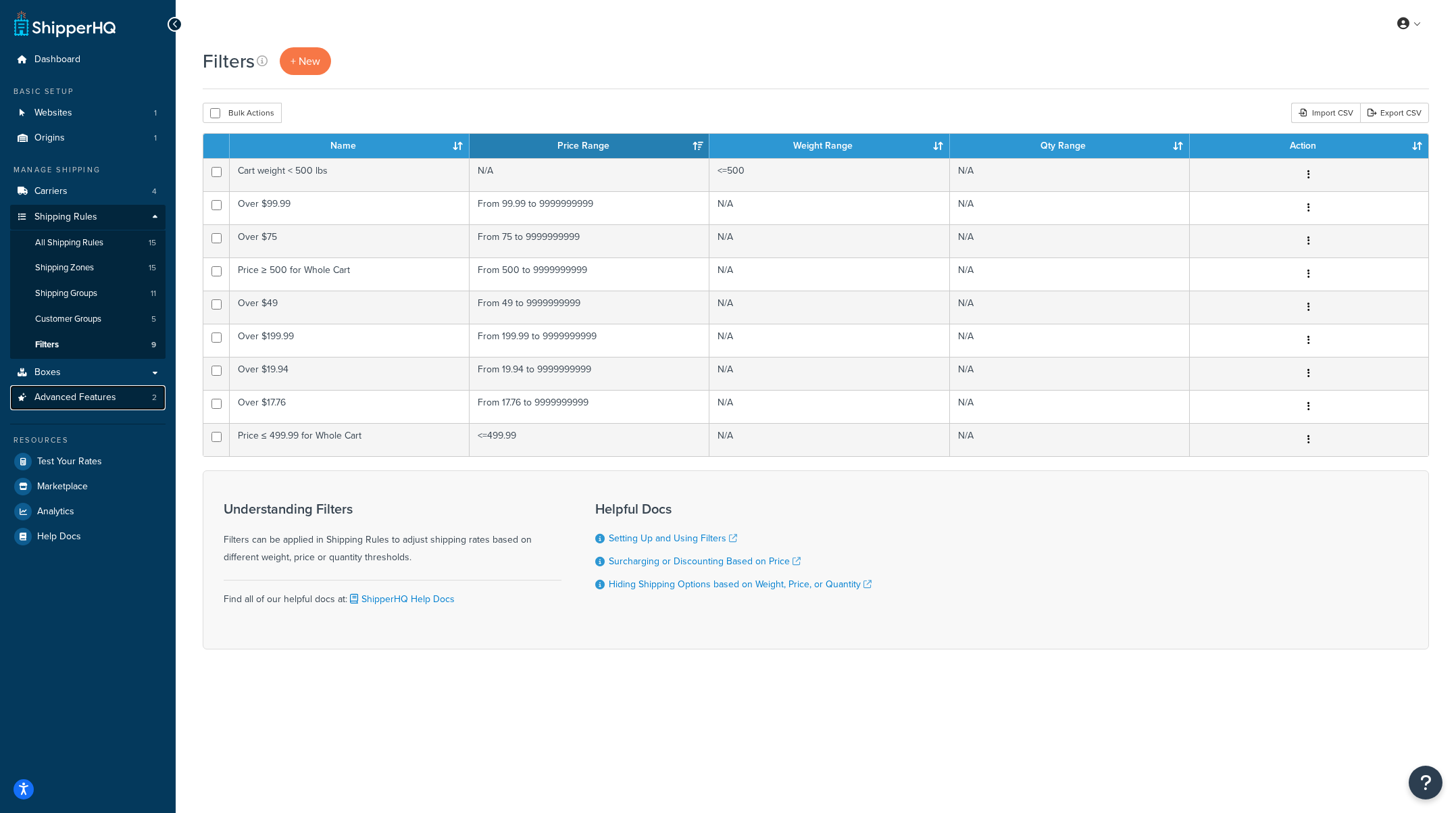
click at [71, 397] on span "Advanced Features" at bounding box center [75, 397] width 81 height 12
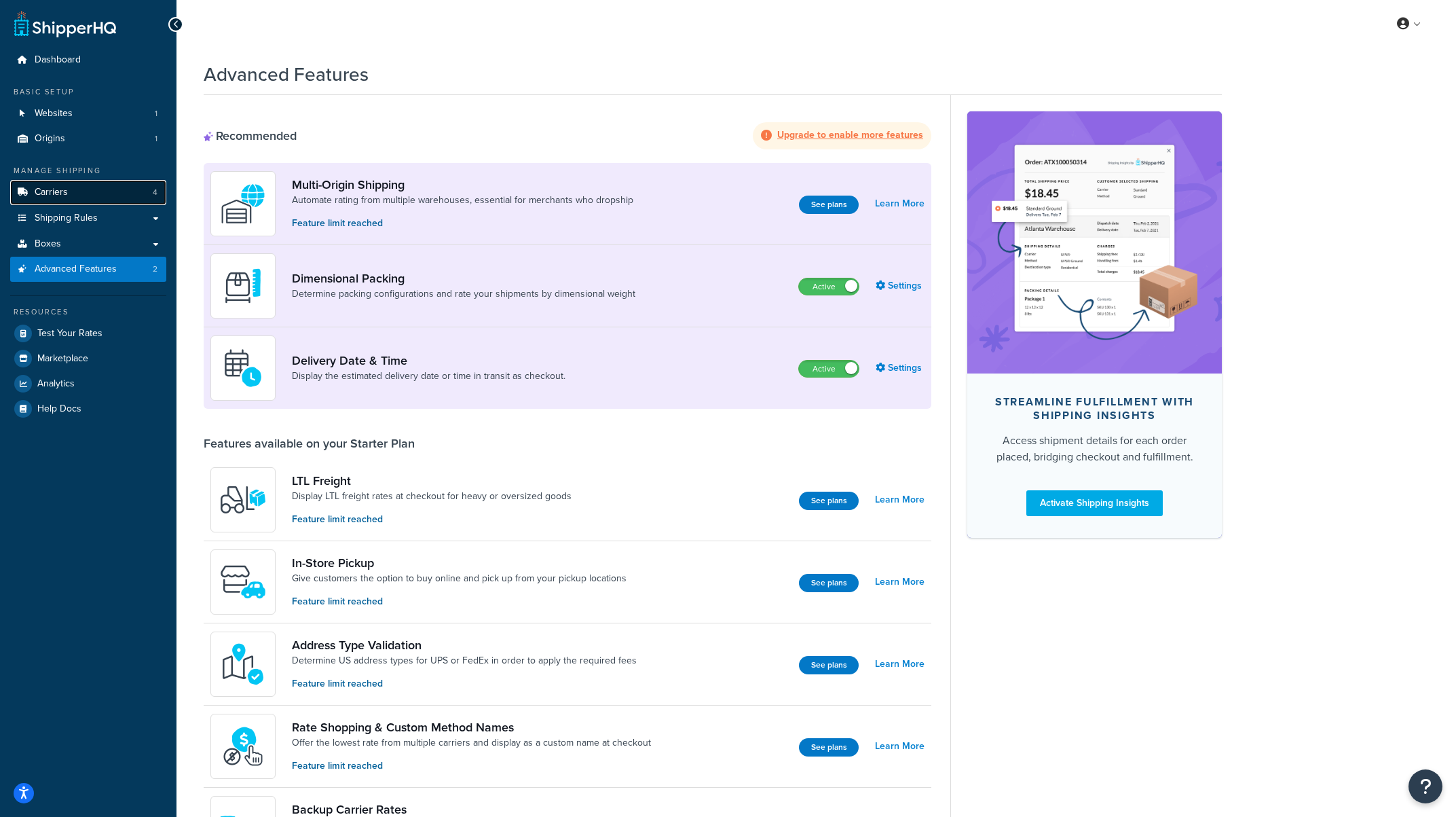
click at [99, 193] on link "Carriers 4" at bounding box center [88, 193] width 156 height 25
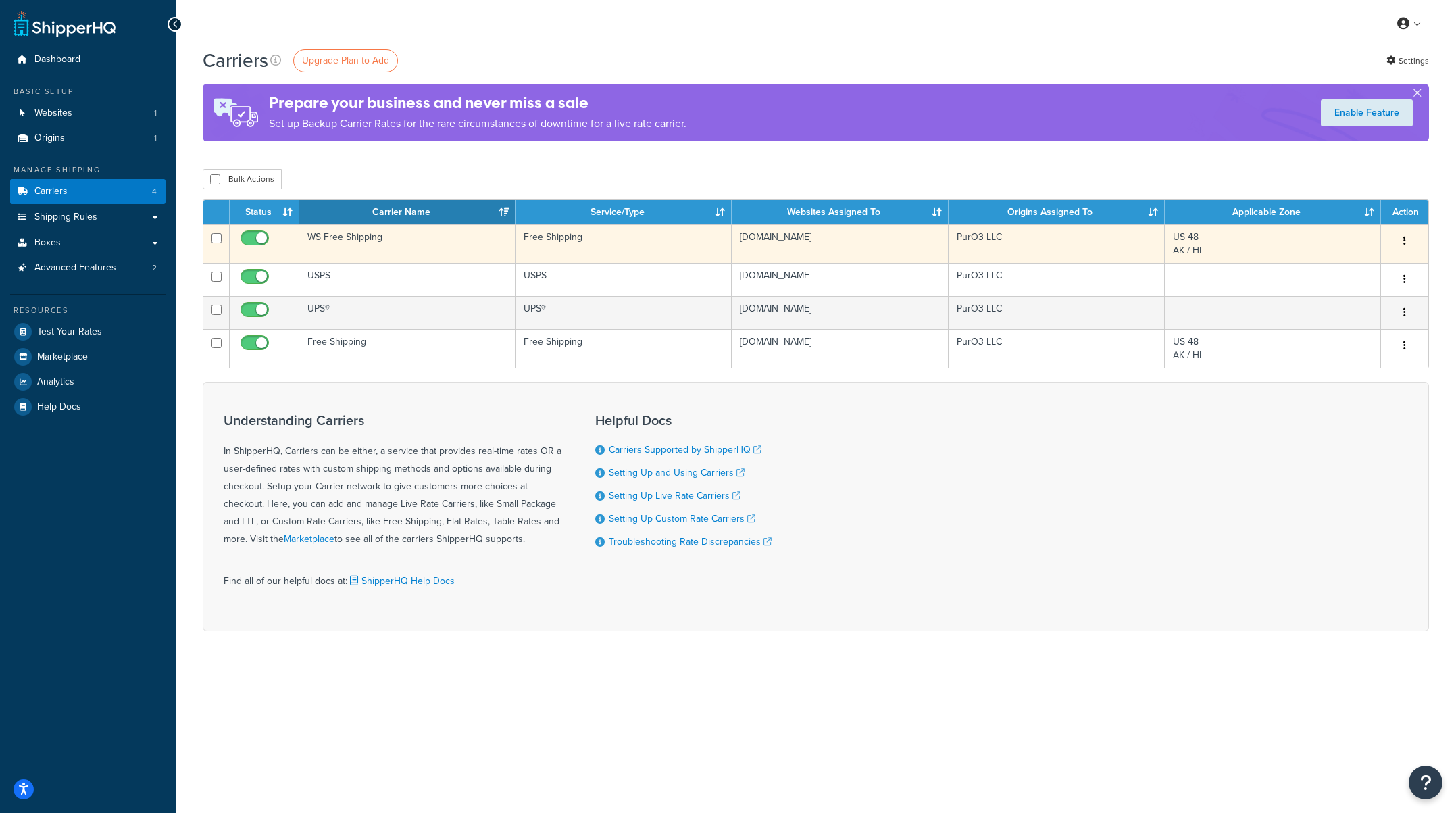
click at [1404, 241] on icon "button" at bounding box center [1404, 241] width 3 height 9
click at [1367, 266] on link "Edit" at bounding box center [1349, 269] width 107 height 28
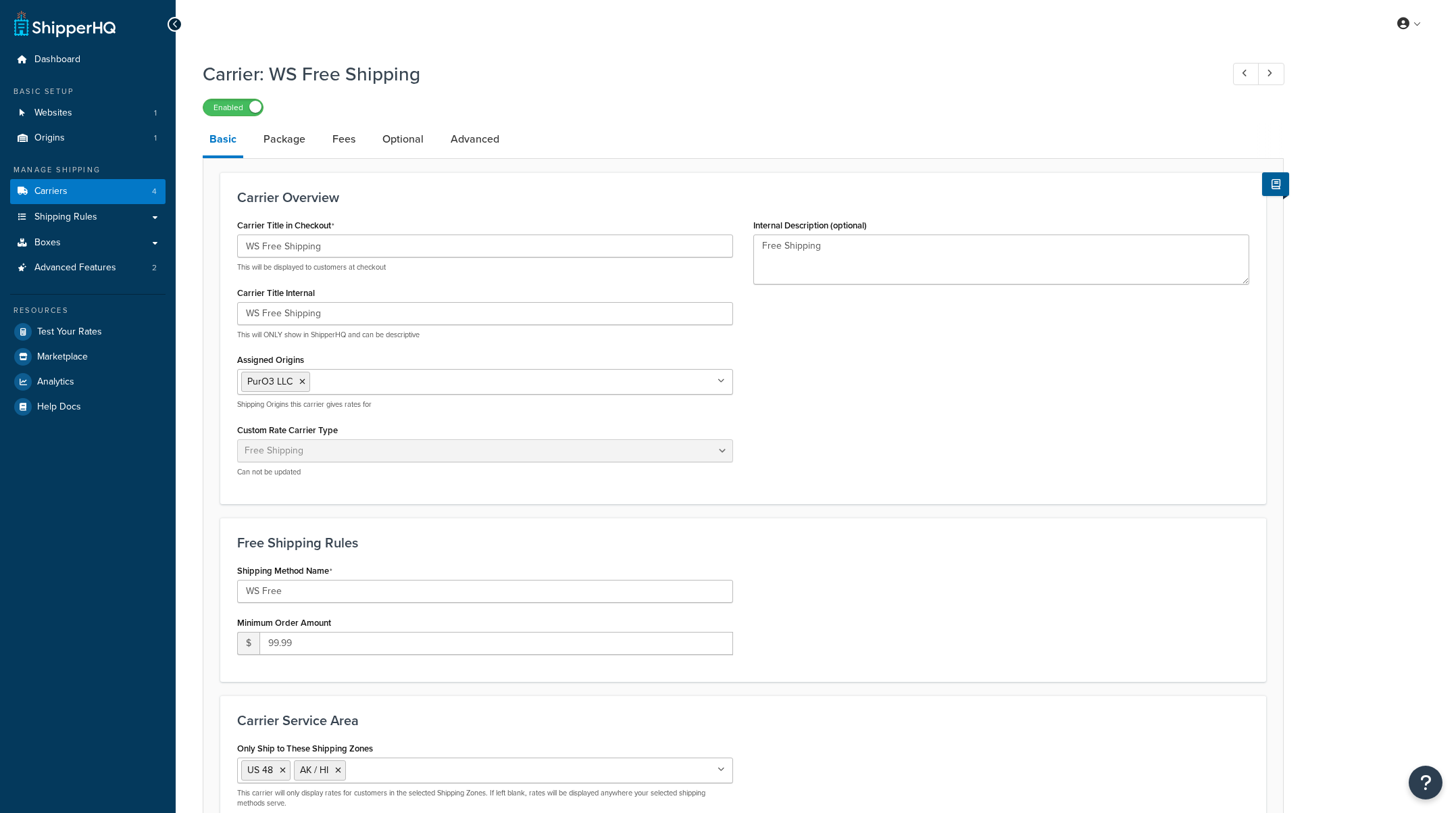
select select "free"
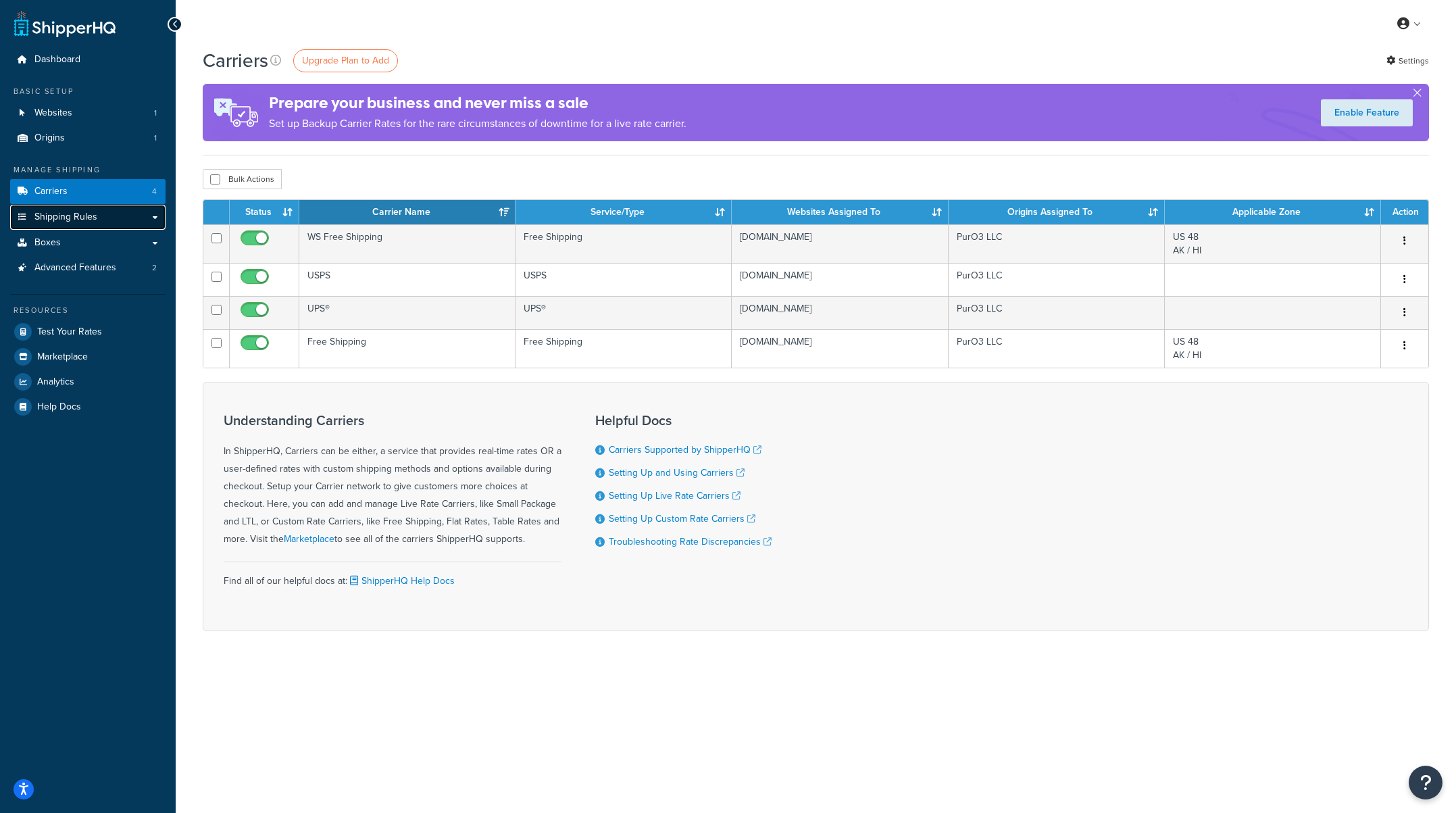
click at [158, 213] on link "Shipping Rules" at bounding box center [88, 217] width 155 height 25
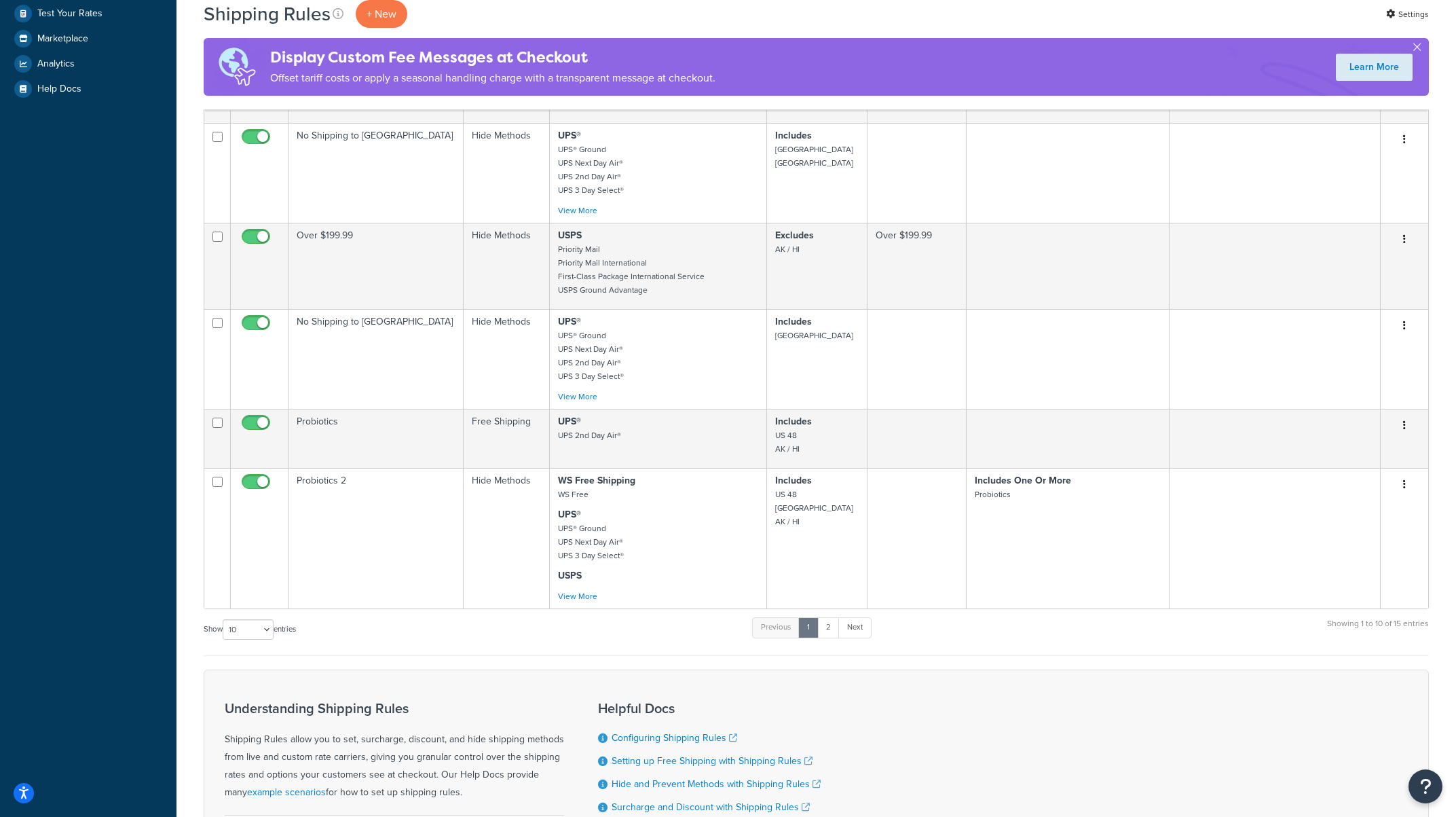
scroll to position [453, 0]
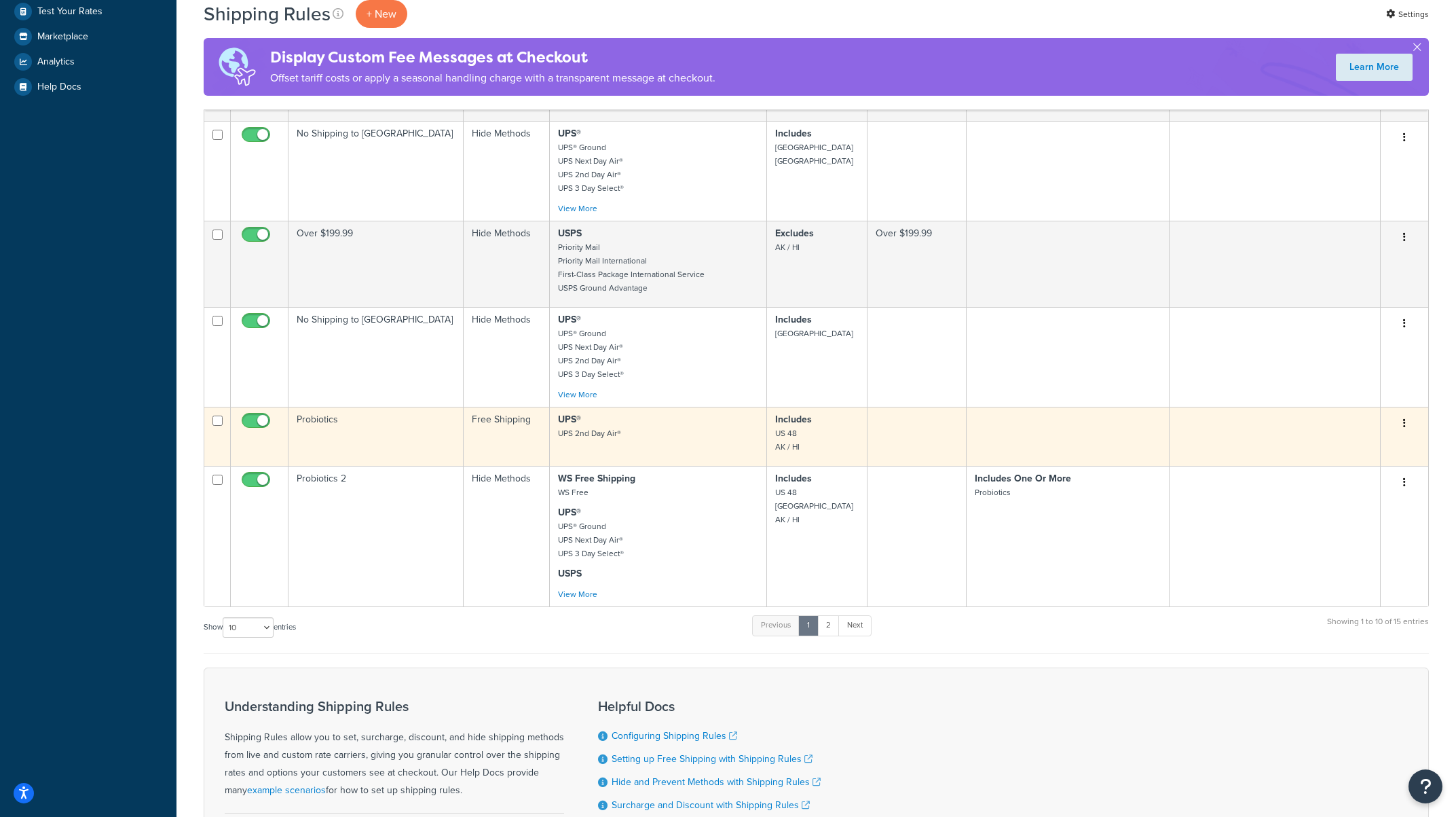
click at [1404, 418] on icon "button" at bounding box center [1404, 423] width 3 height 9
click at [1363, 435] on link "Edit" at bounding box center [1360, 449] width 107 height 28
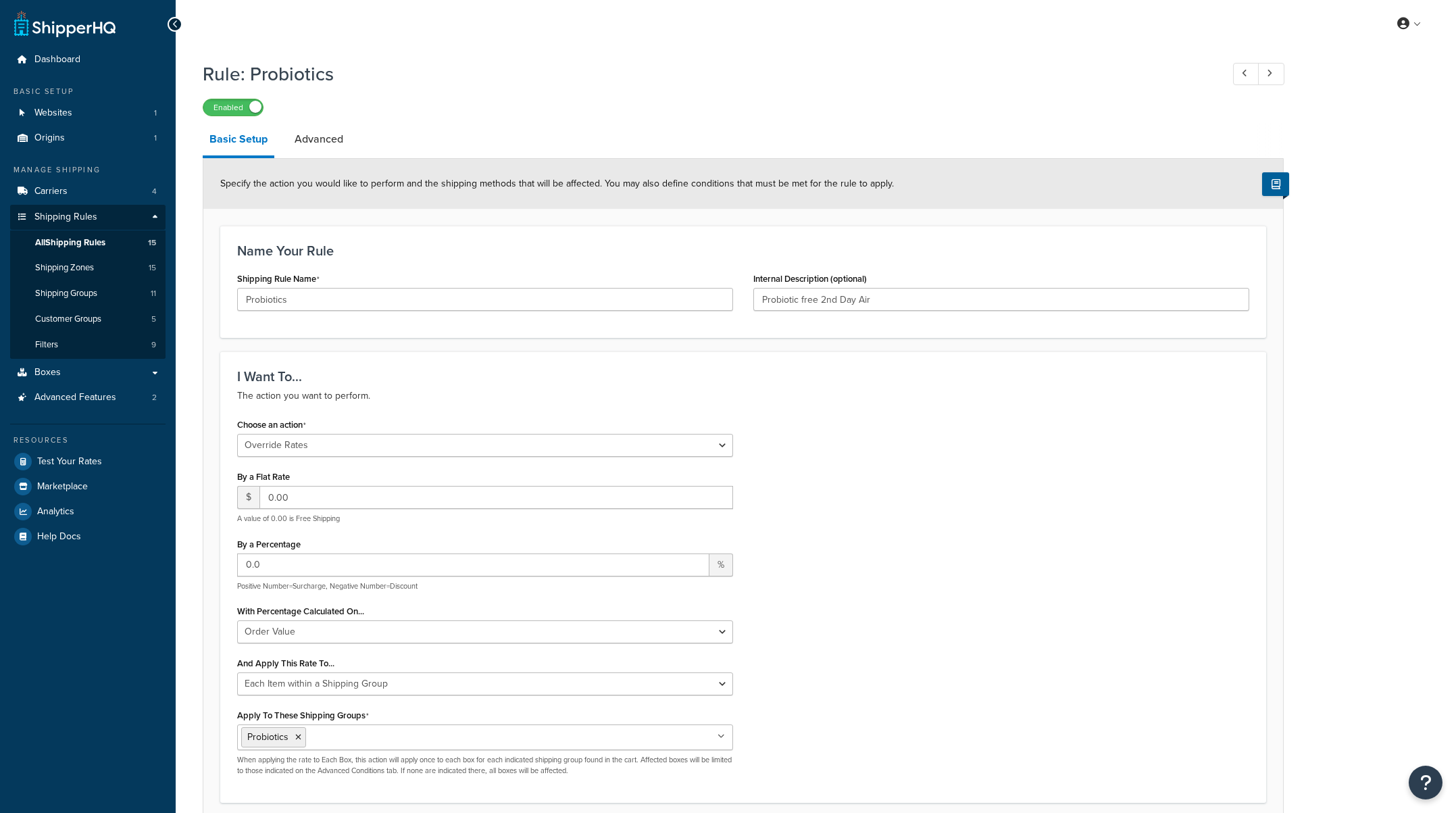
select select "OVERRIDE"
select select "ITEM"
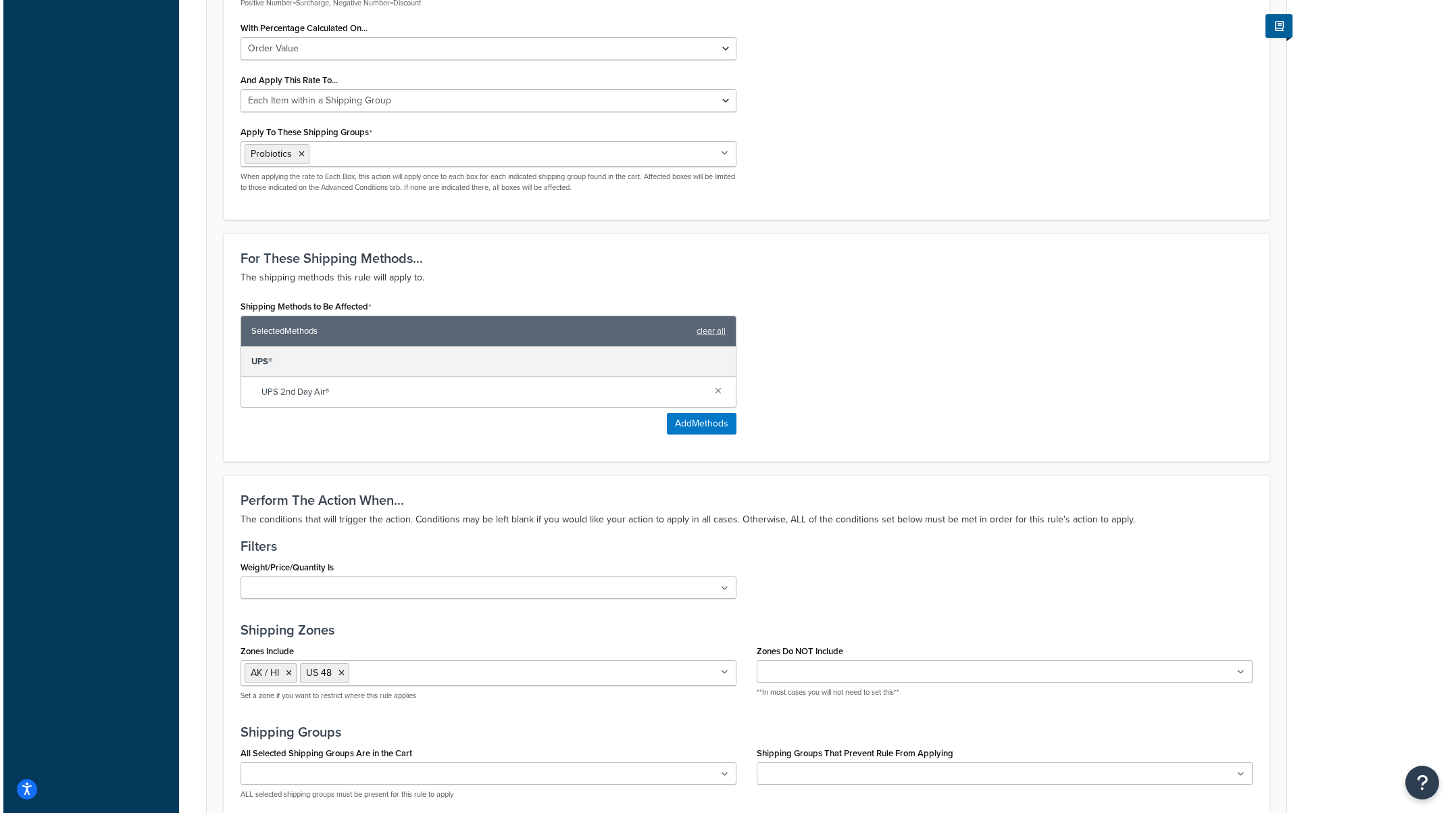
scroll to position [585, 0]
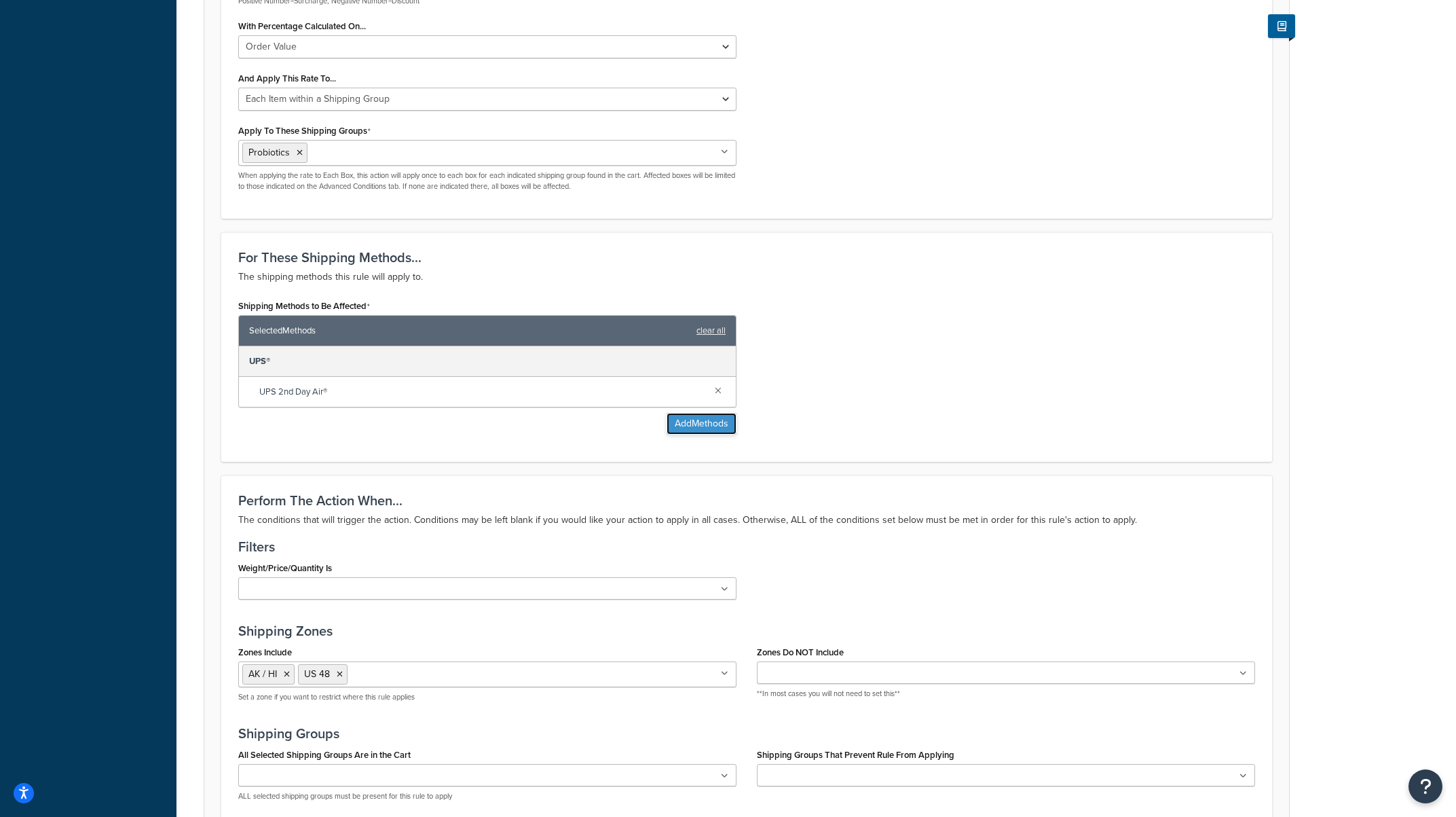
click at [696, 427] on button "Add Methods" at bounding box center [701, 423] width 70 height 22
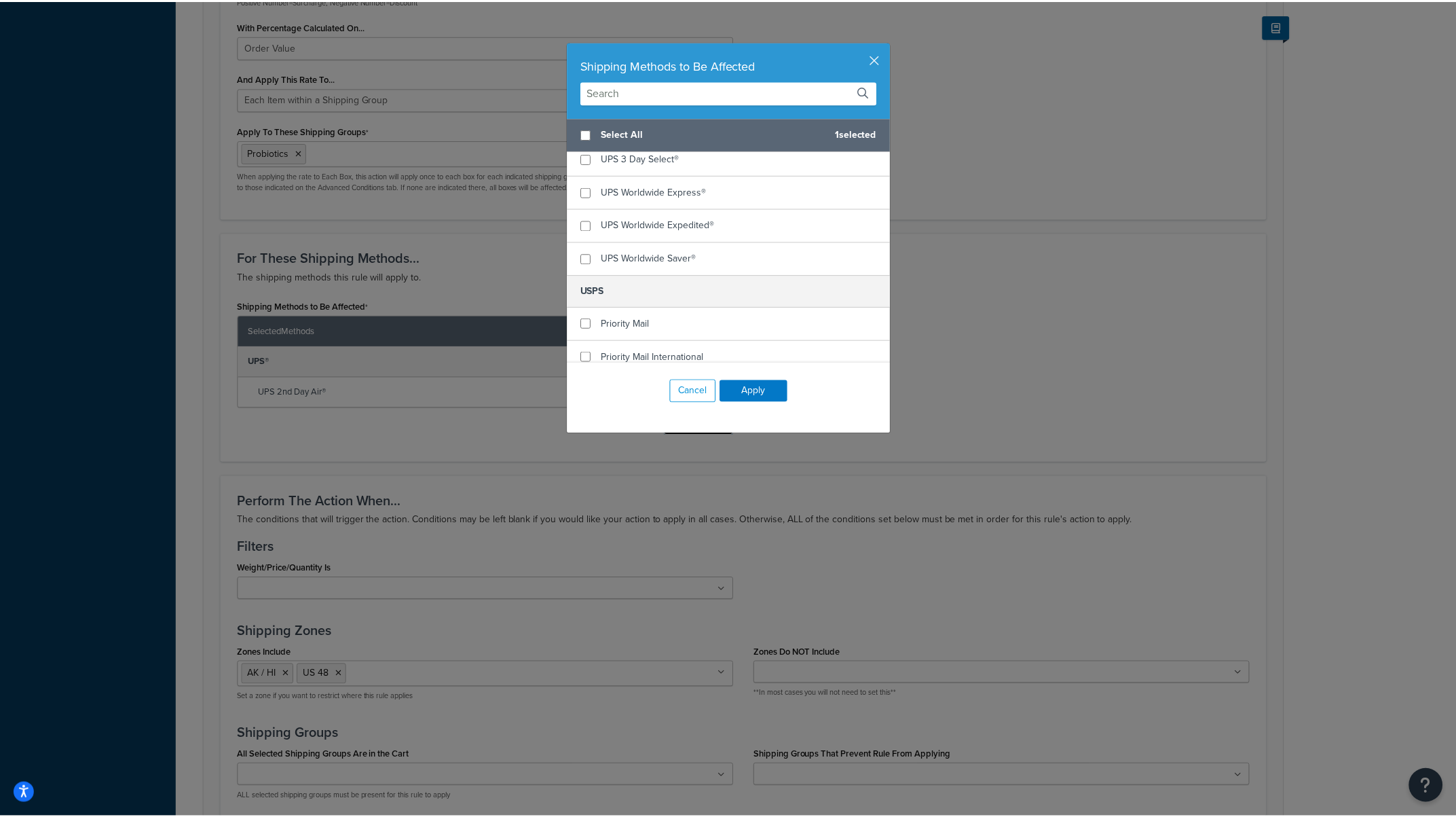
scroll to position [346, 0]
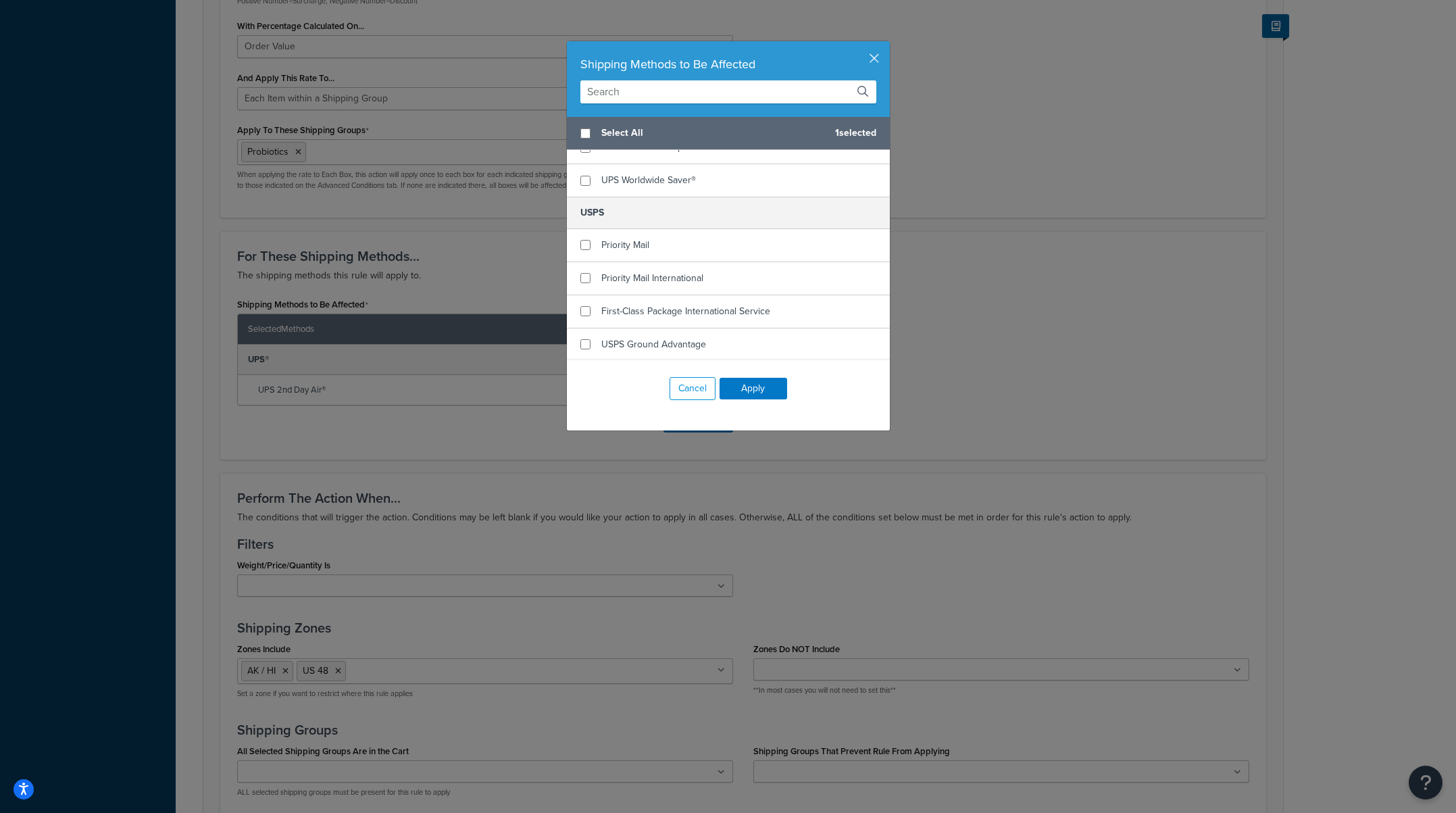
click at [878, 52] on div "Shipping Methods to Be Affected" at bounding box center [728, 80] width 323 height 76
click at [887, 44] on button "button" at bounding box center [888, 43] width 4 height 4
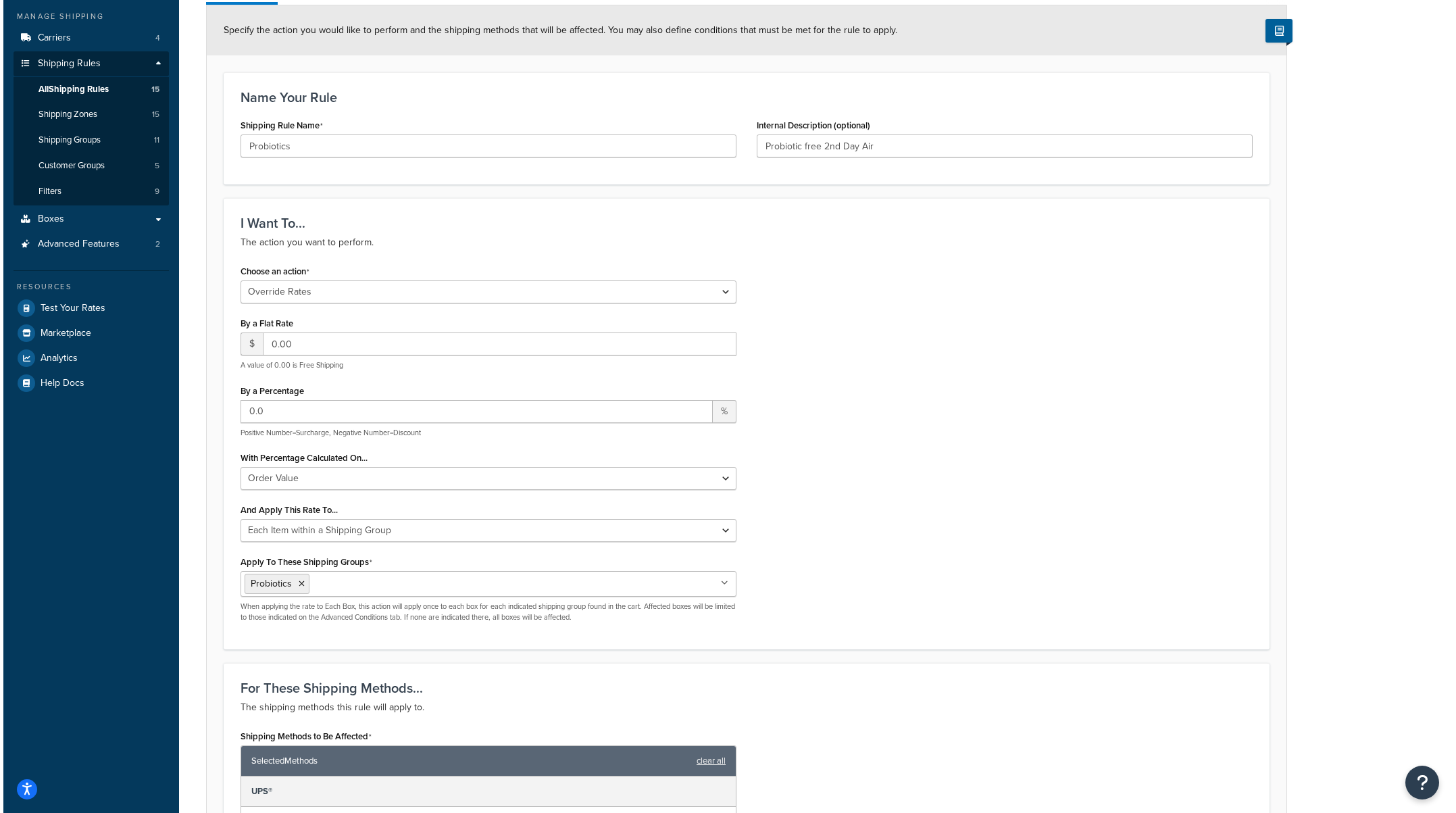
scroll to position [0, 0]
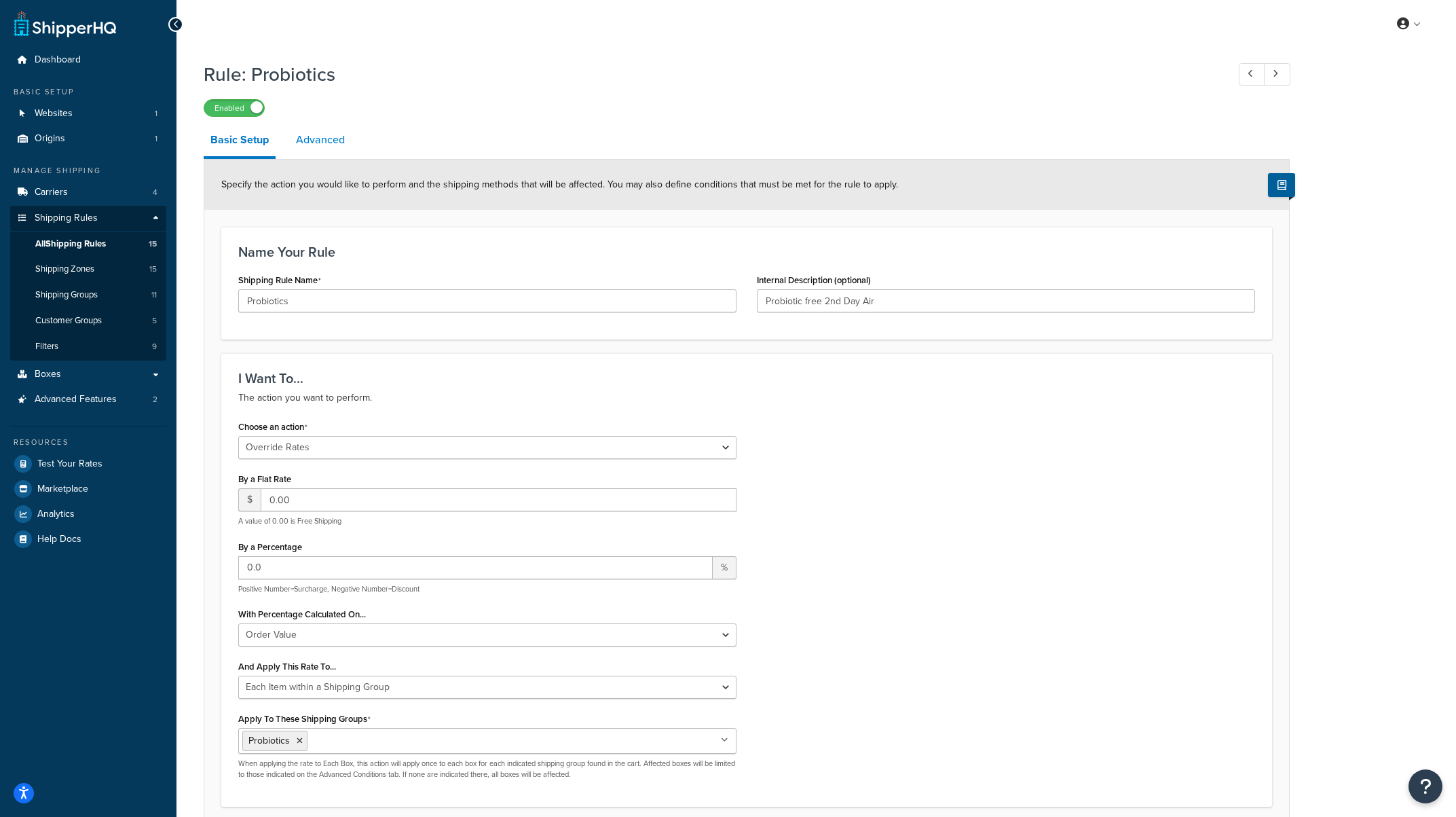
click at [310, 130] on link "Advanced" at bounding box center [320, 140] width 63 height 33
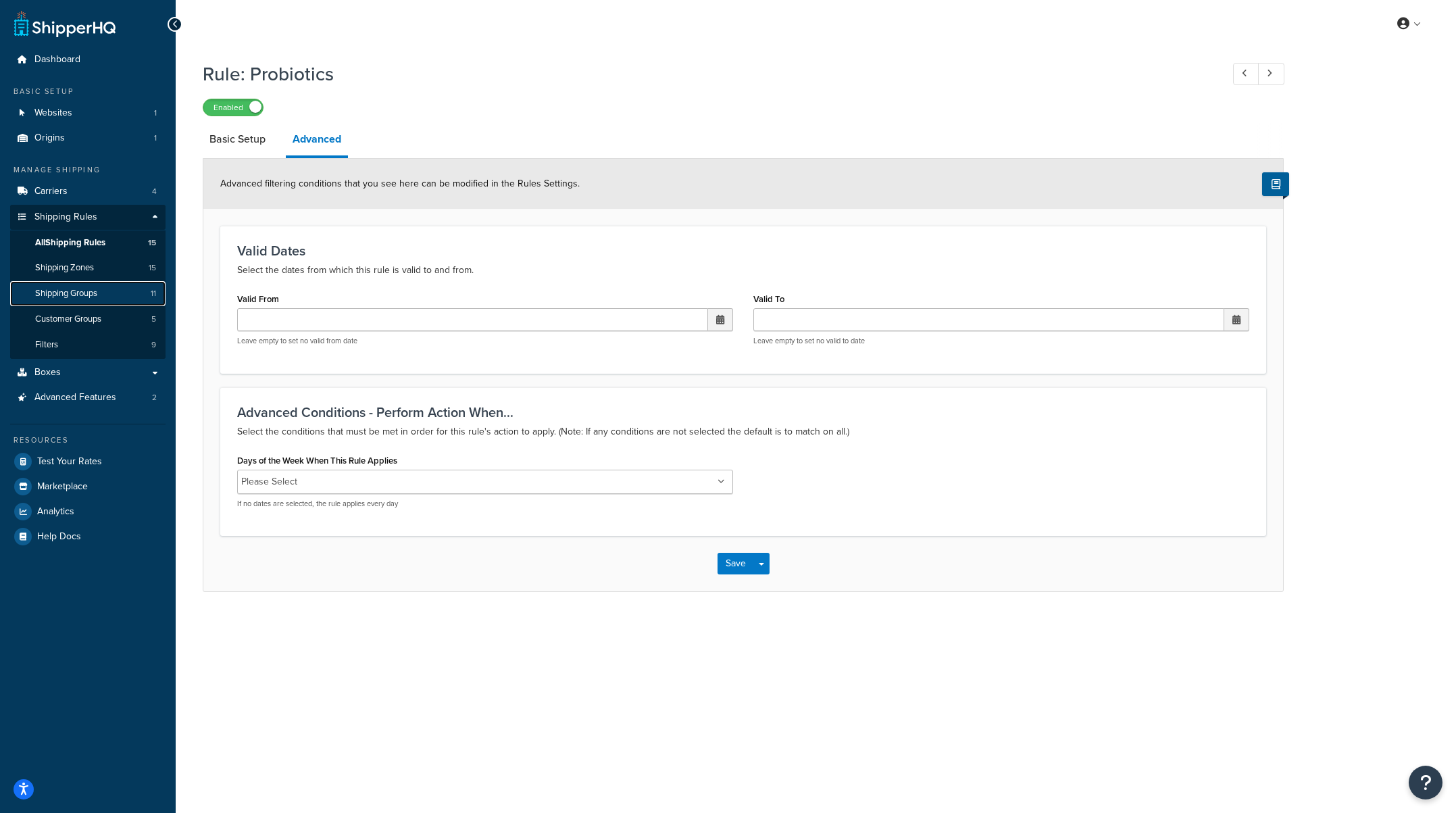
click at [89, 293] on span "Shipping Groups" at bounding box center [66, 293] width 62 height 12
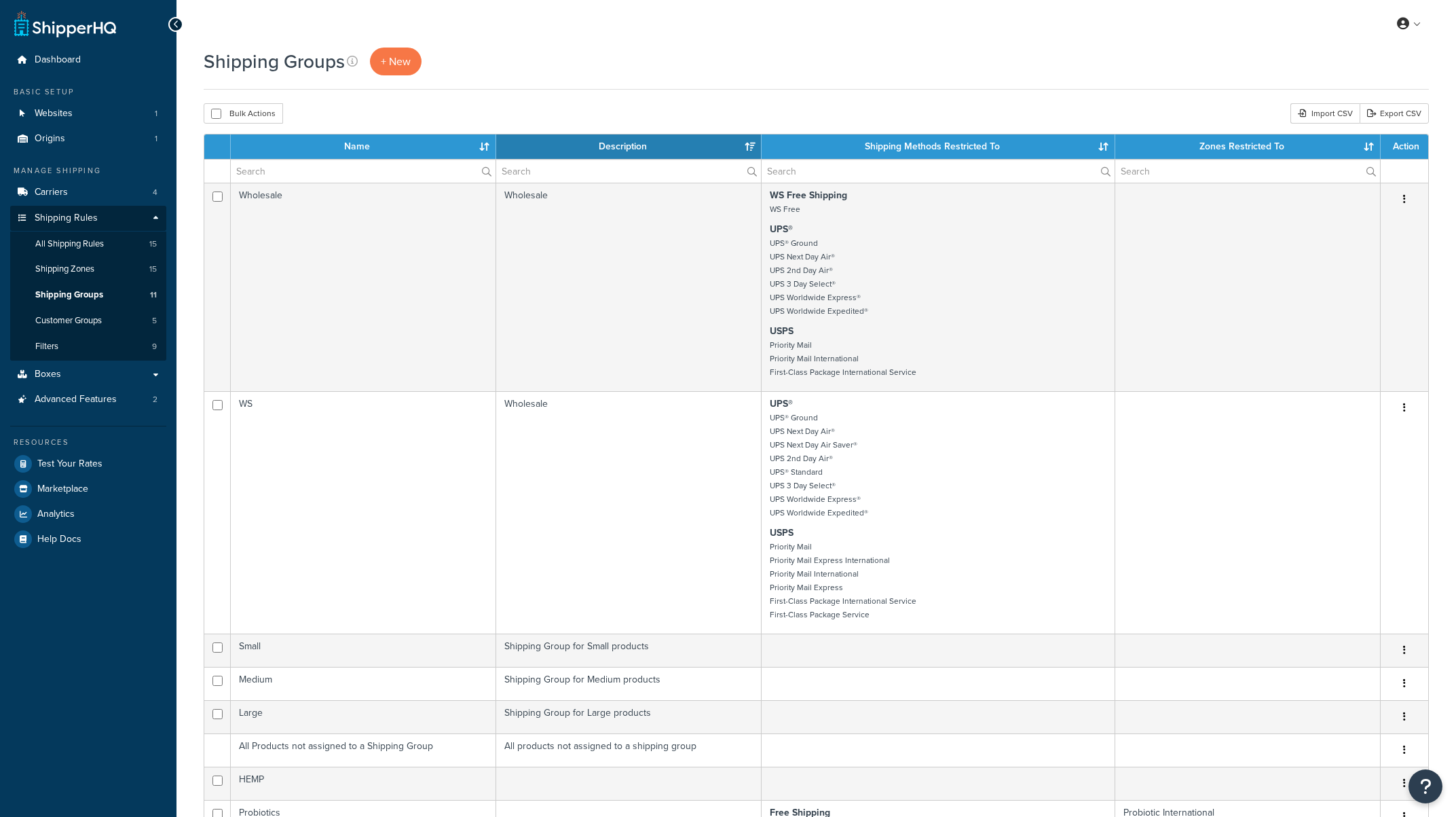
select select "15"
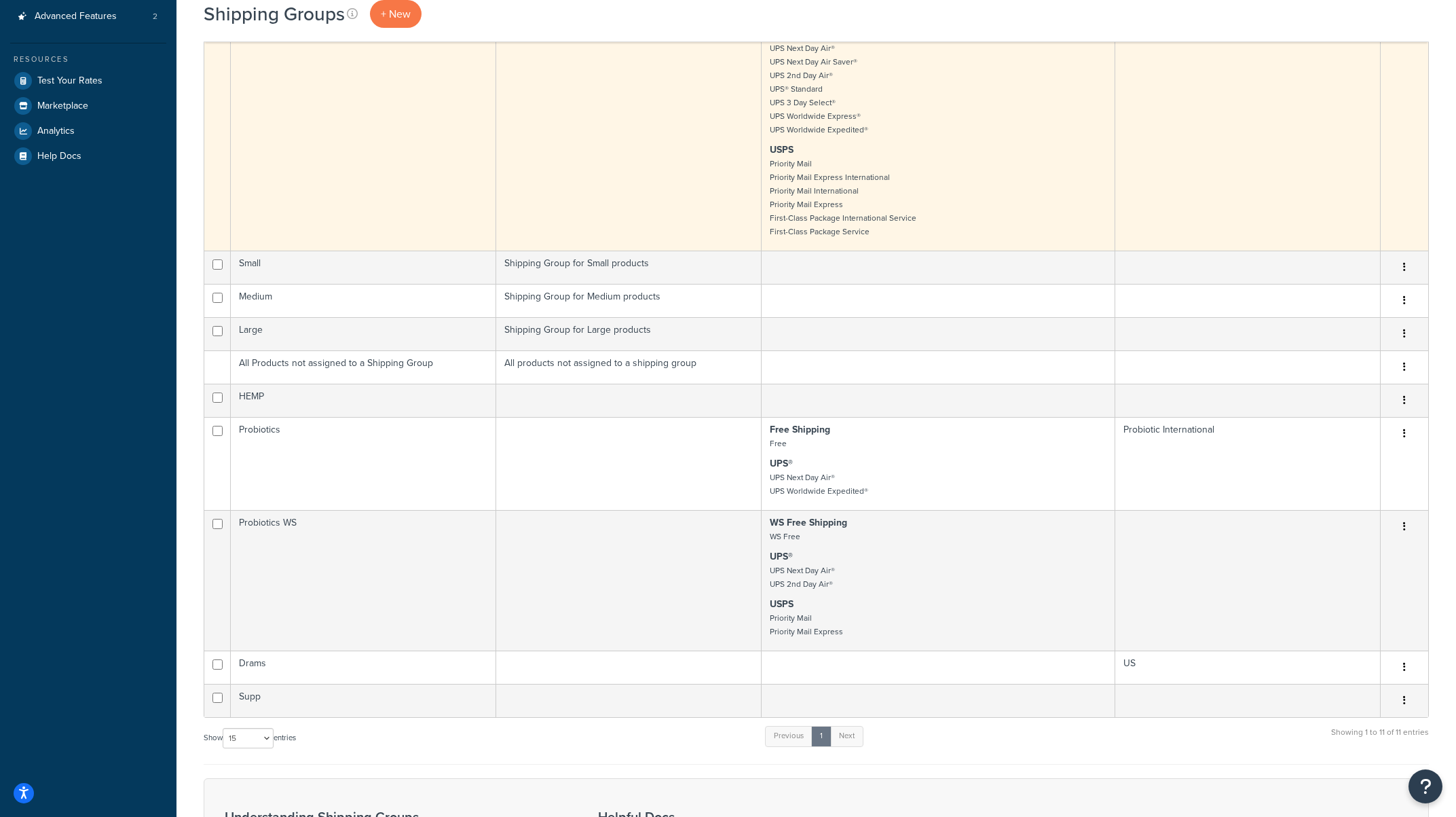
scroll to position [693, 0]
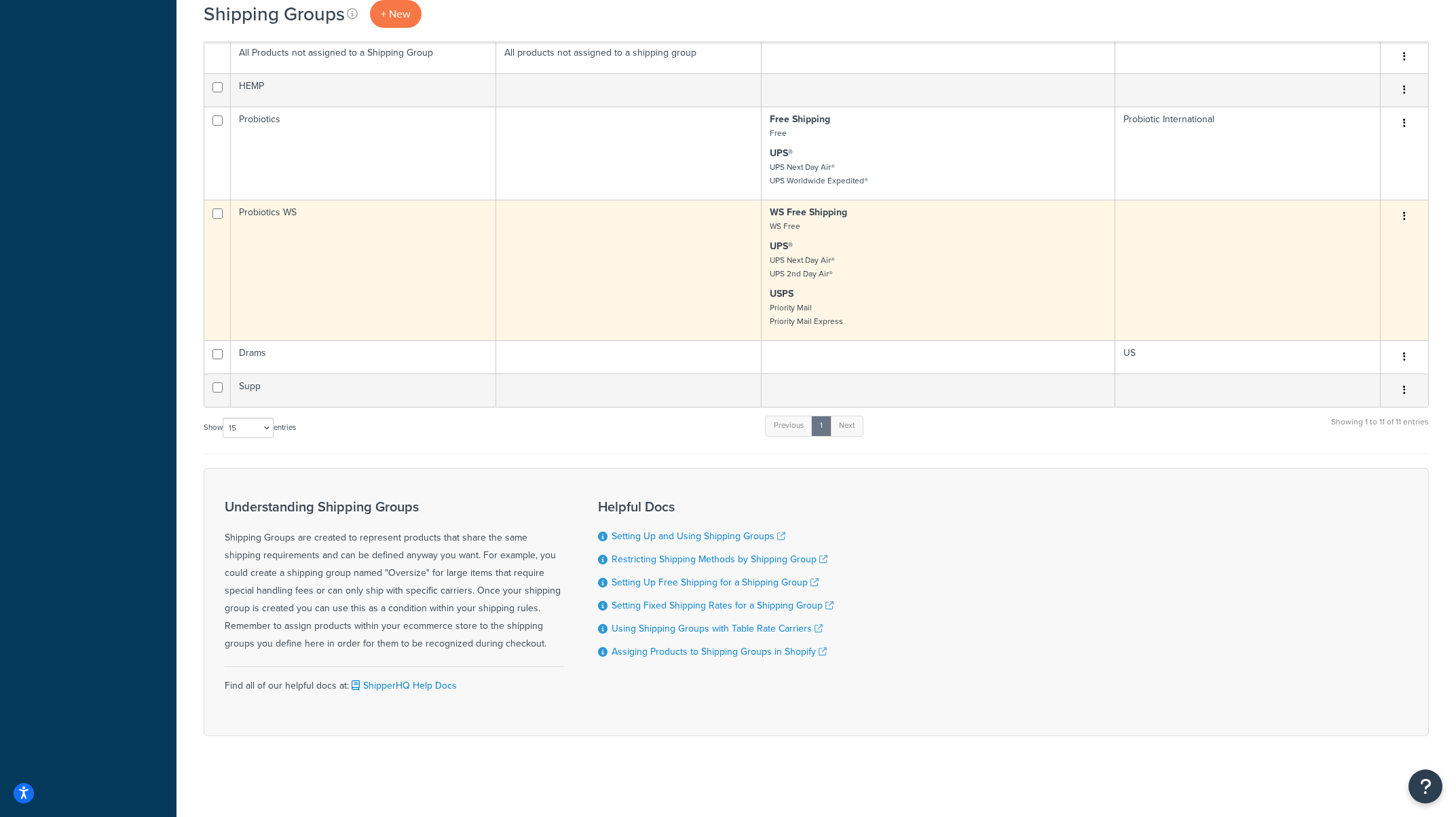
click at [1402, 219] on button "button" at bounding box center [1404, 216] width 19 height 22
click at [1364, 244] on link "Edit" at bounding box center [1350, 244] width 107 height 28
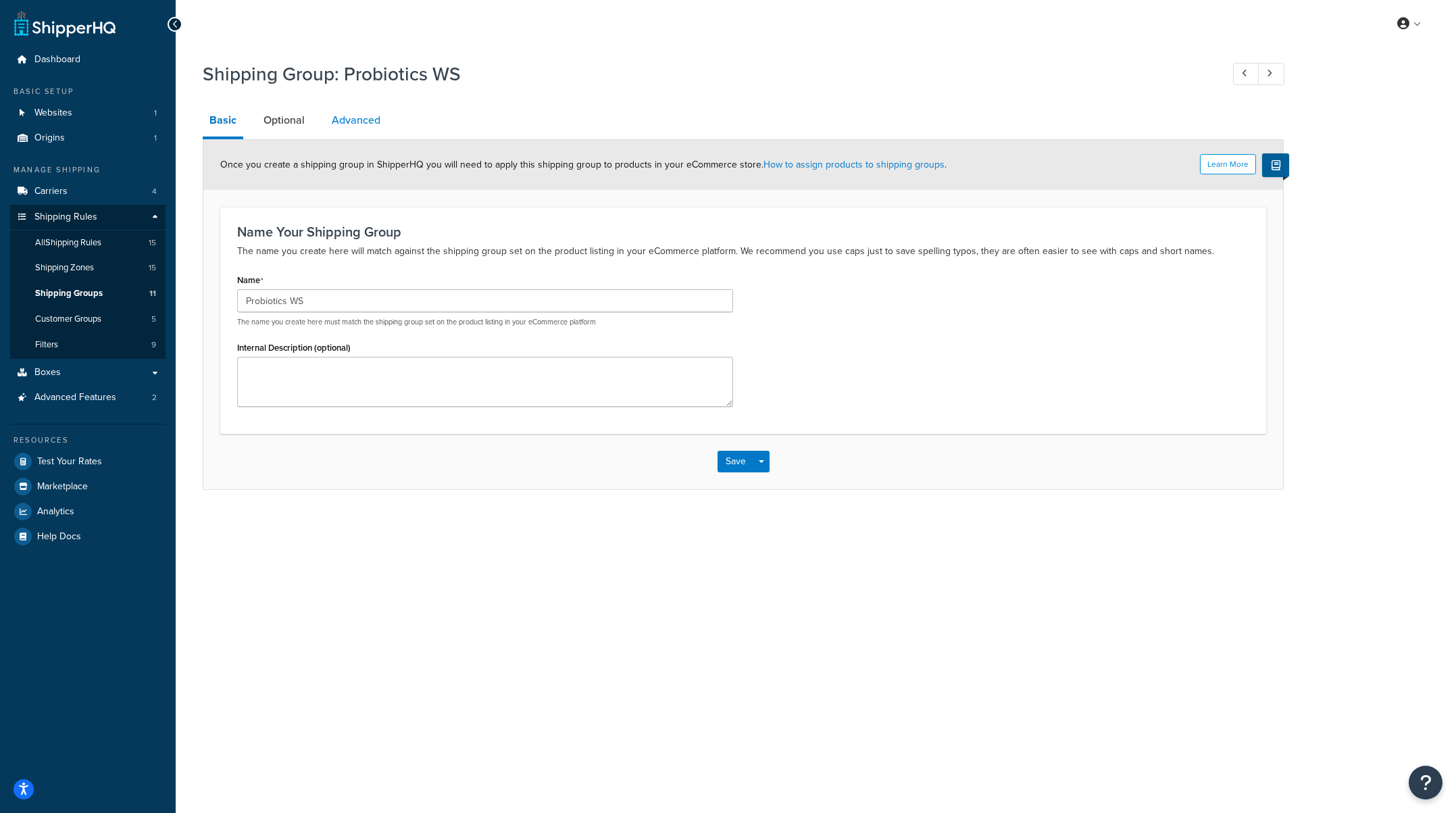
click at [360, 119] on link "Advanced" at bounding box center [356, 120] width 62 height 33
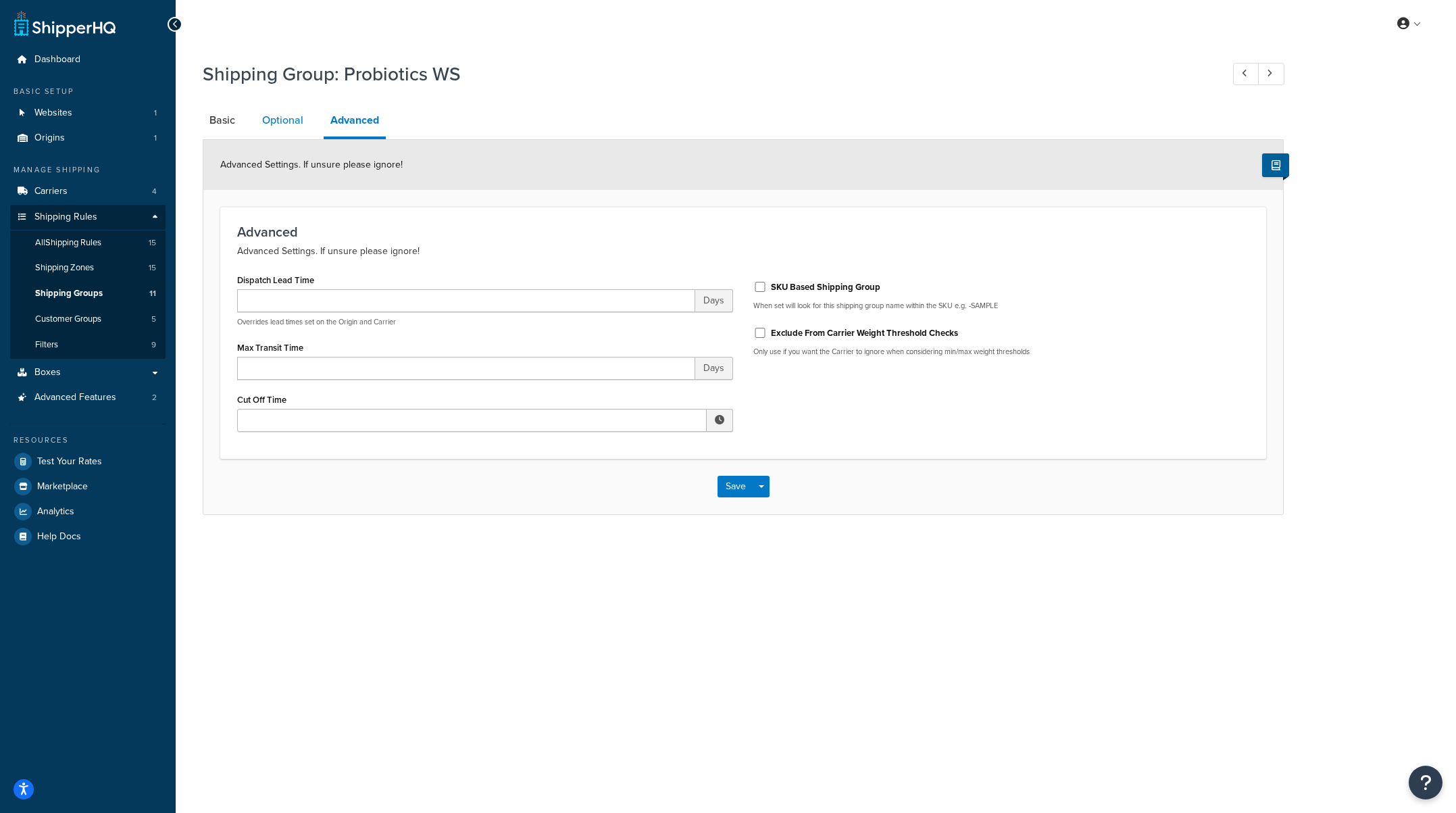
click at [282, 122] on link "Optional" at bounding box center [283, 120] width 55 height 33
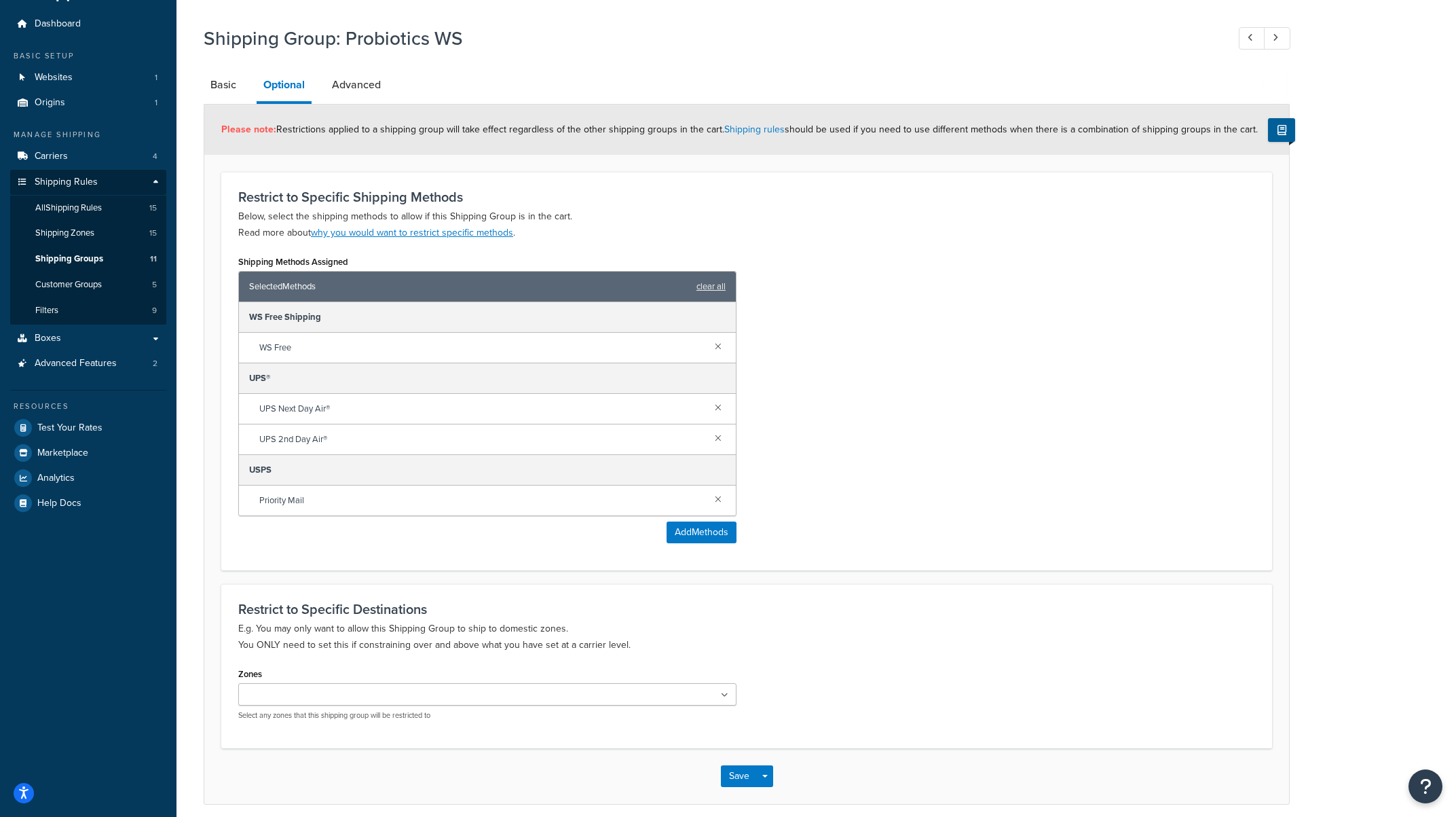
scroll to position [91, 0]
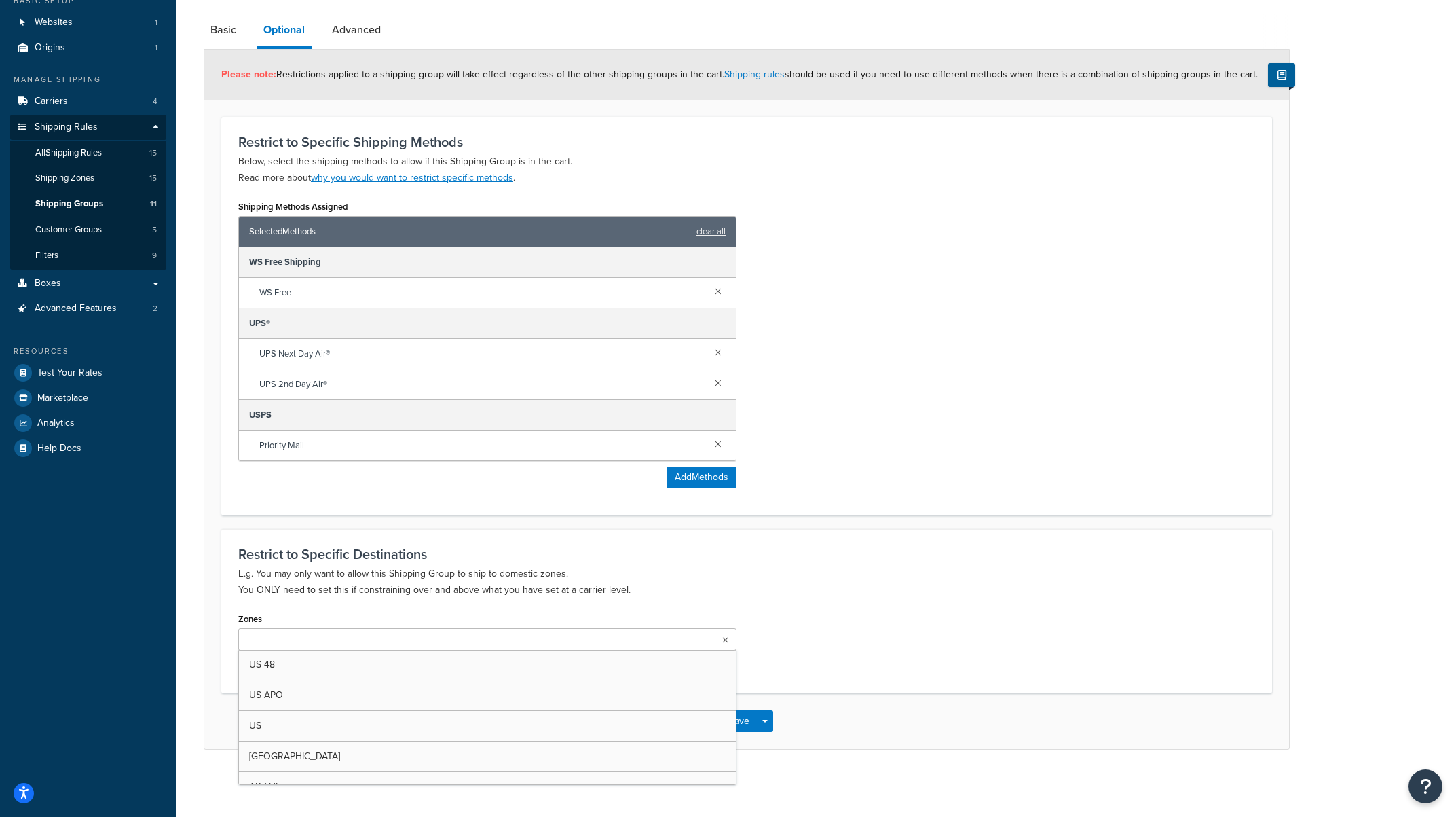
click at [726, 636] on icon at bounding box center [725, 640] width 6 height 8
click at [938, 515] on form "Please note: Restrictions applied to a shipping group will take effect regardle…" at bounding box center [747, 399] width 1085 height 699
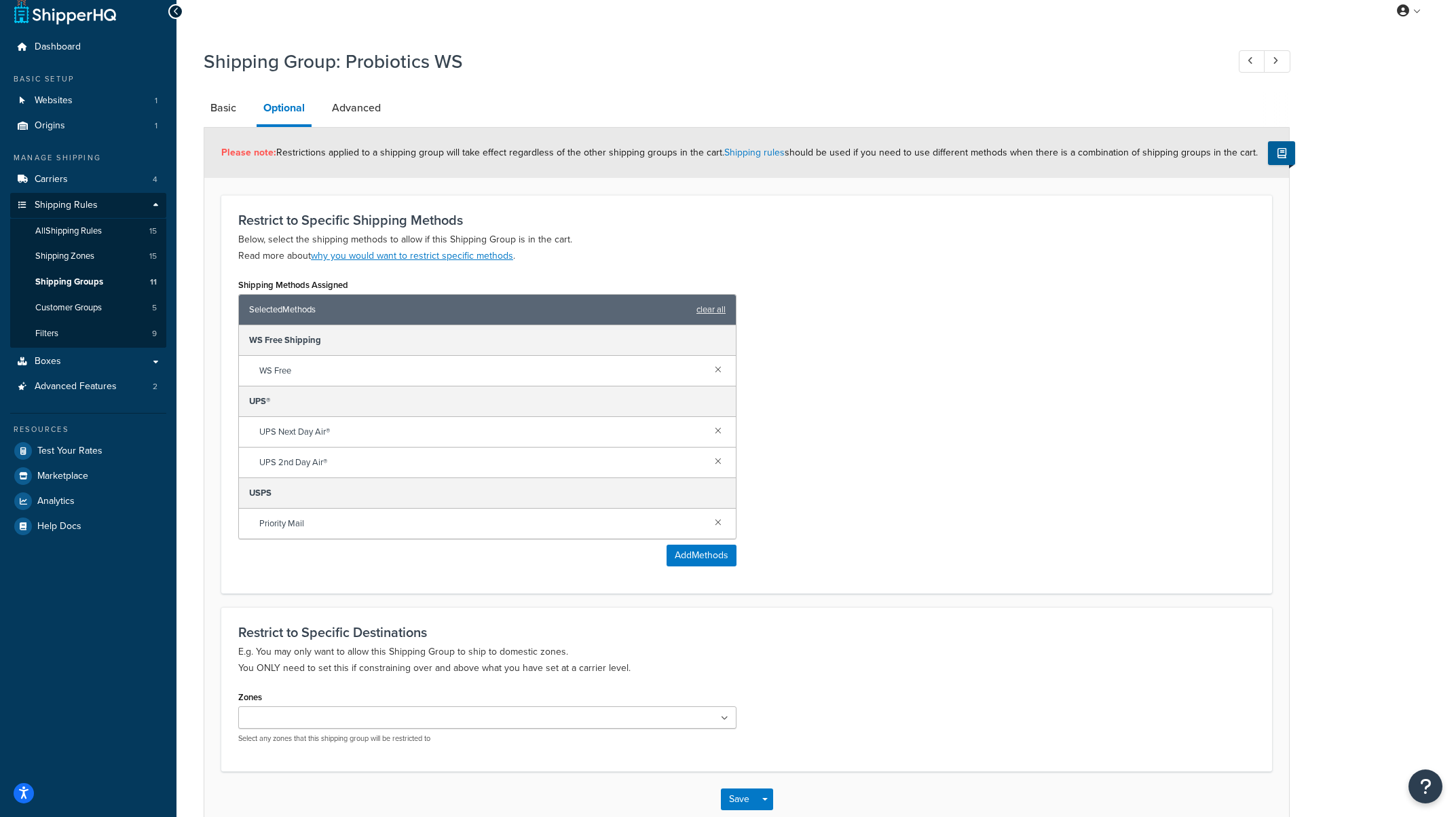
scroll to position [0, 0]
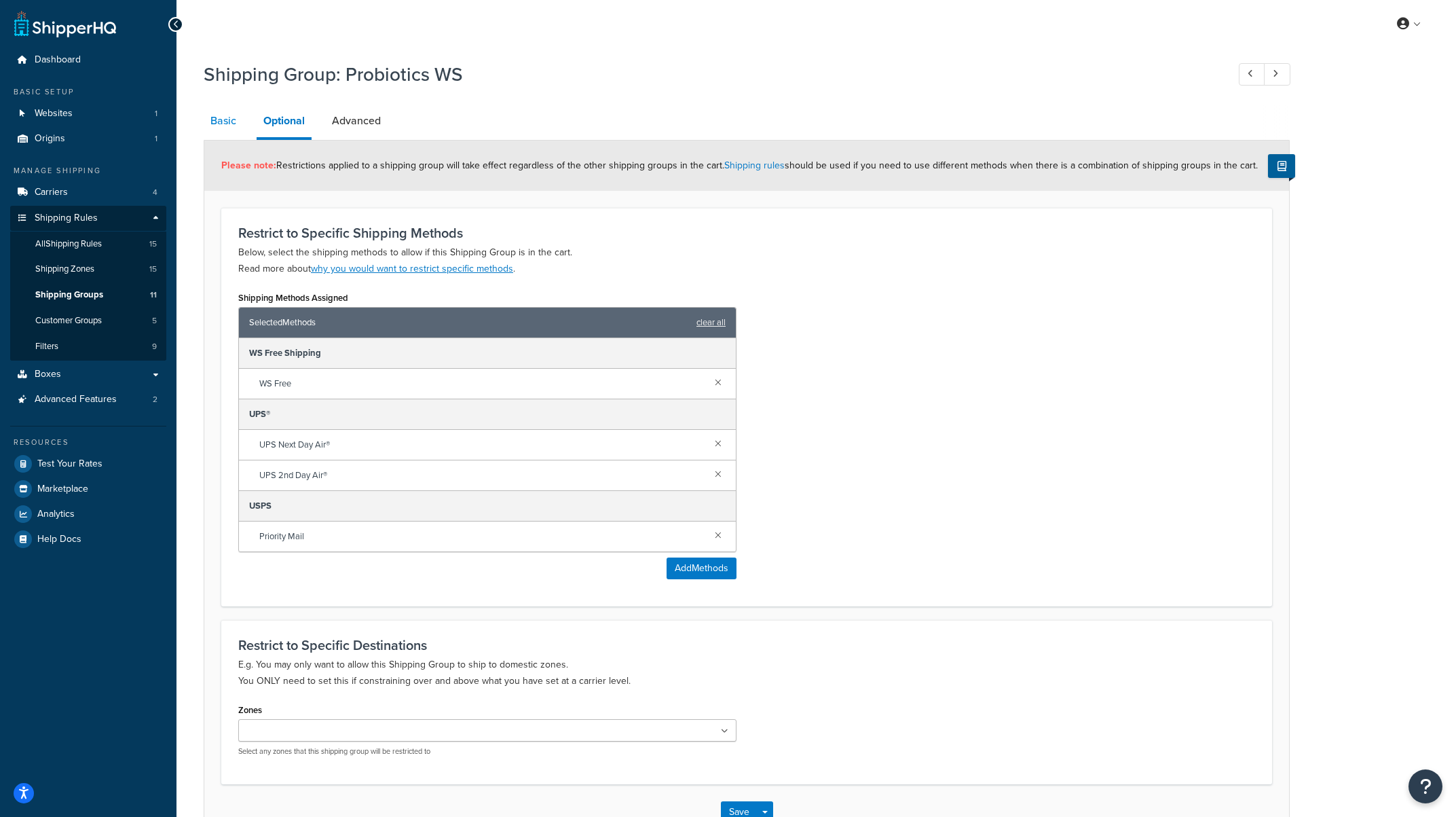
click at [233, 121] on link "Basic" at bounding box center [223, 121] width 39 height 33
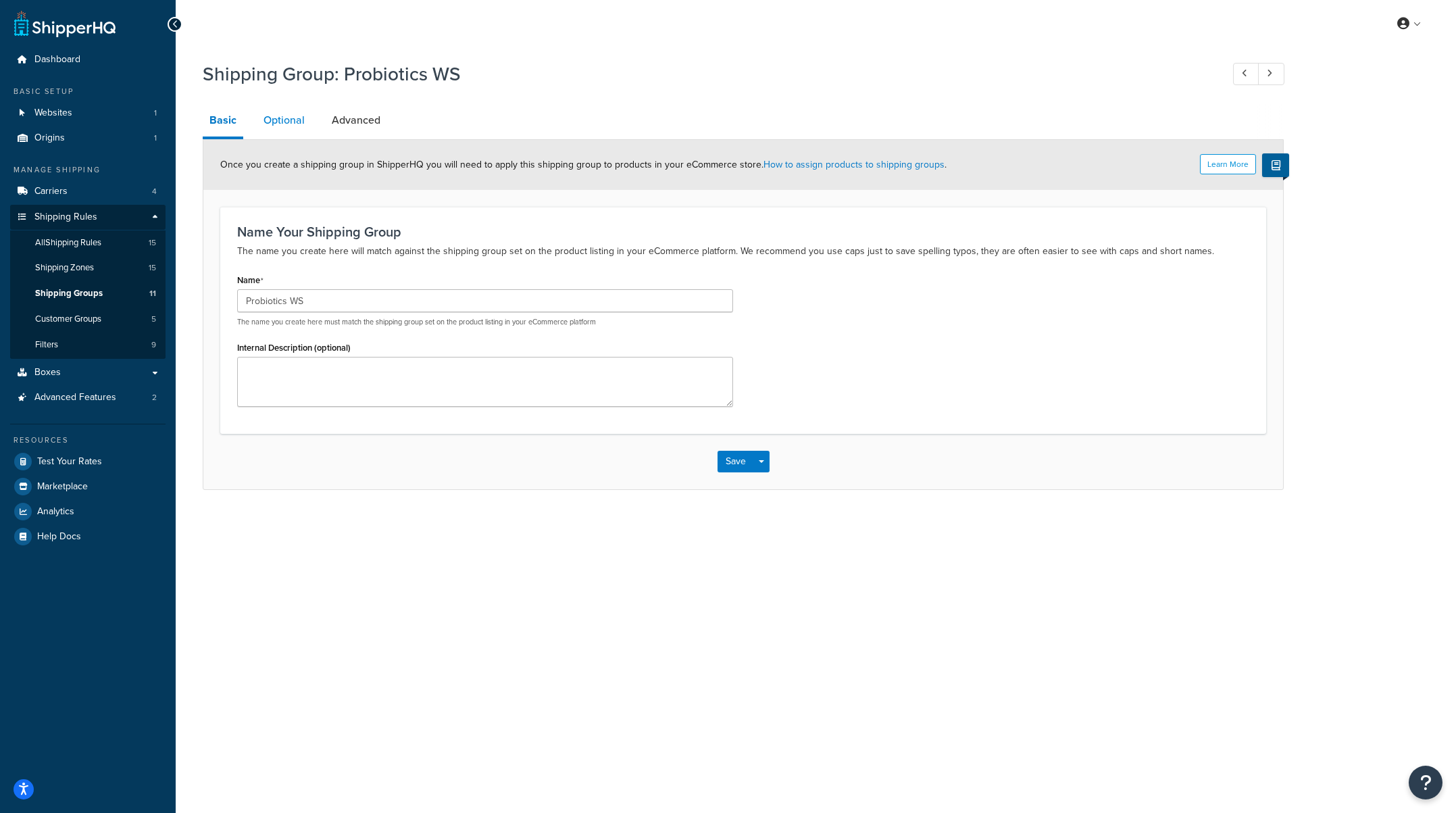
click at [287, 114] on link "Optional" at bounding box center [284, 120] width 55 height 33
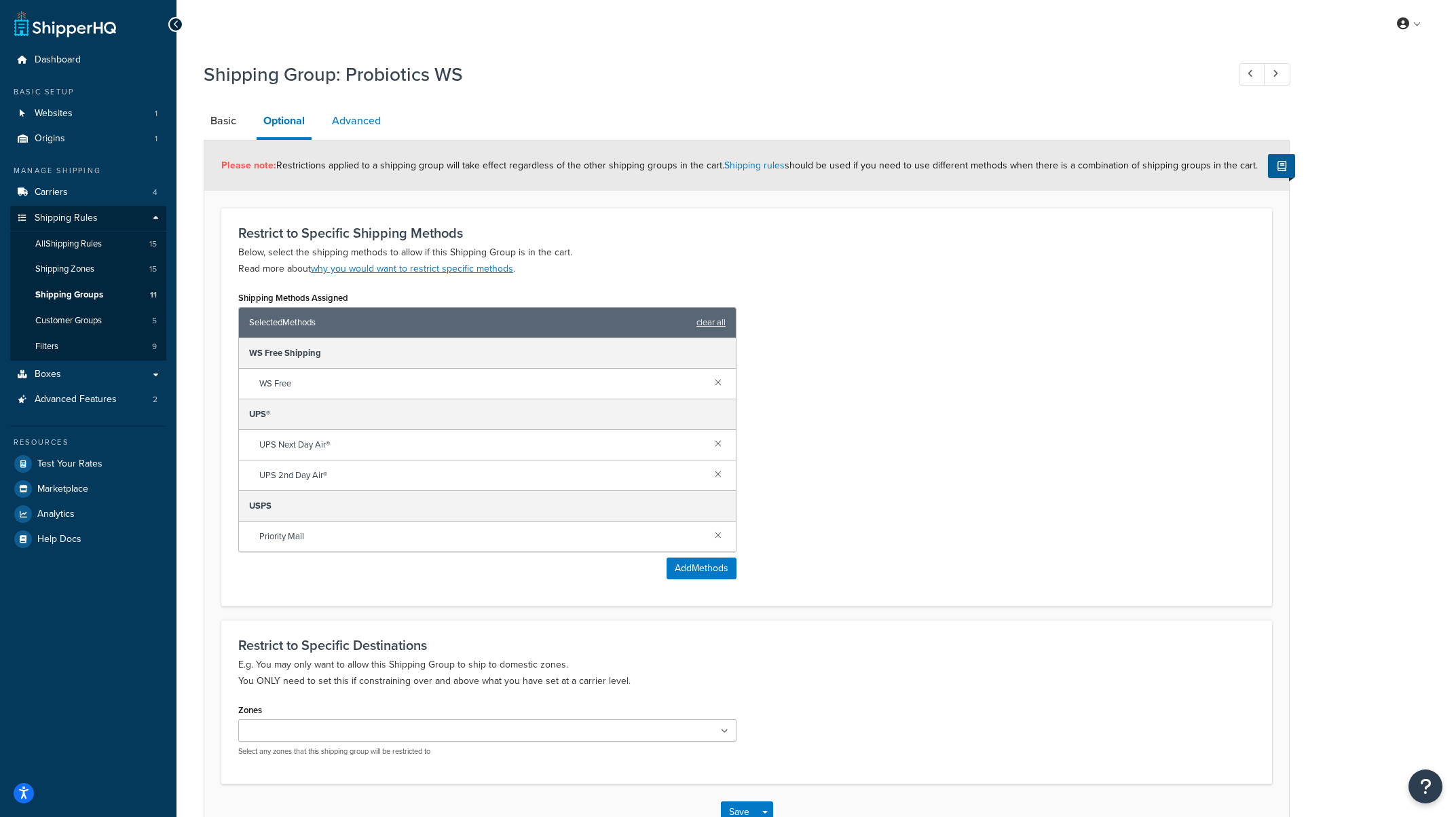
click at [361, 115] on link "Advanced" at bounding box center [356, 121] width 63 height 33
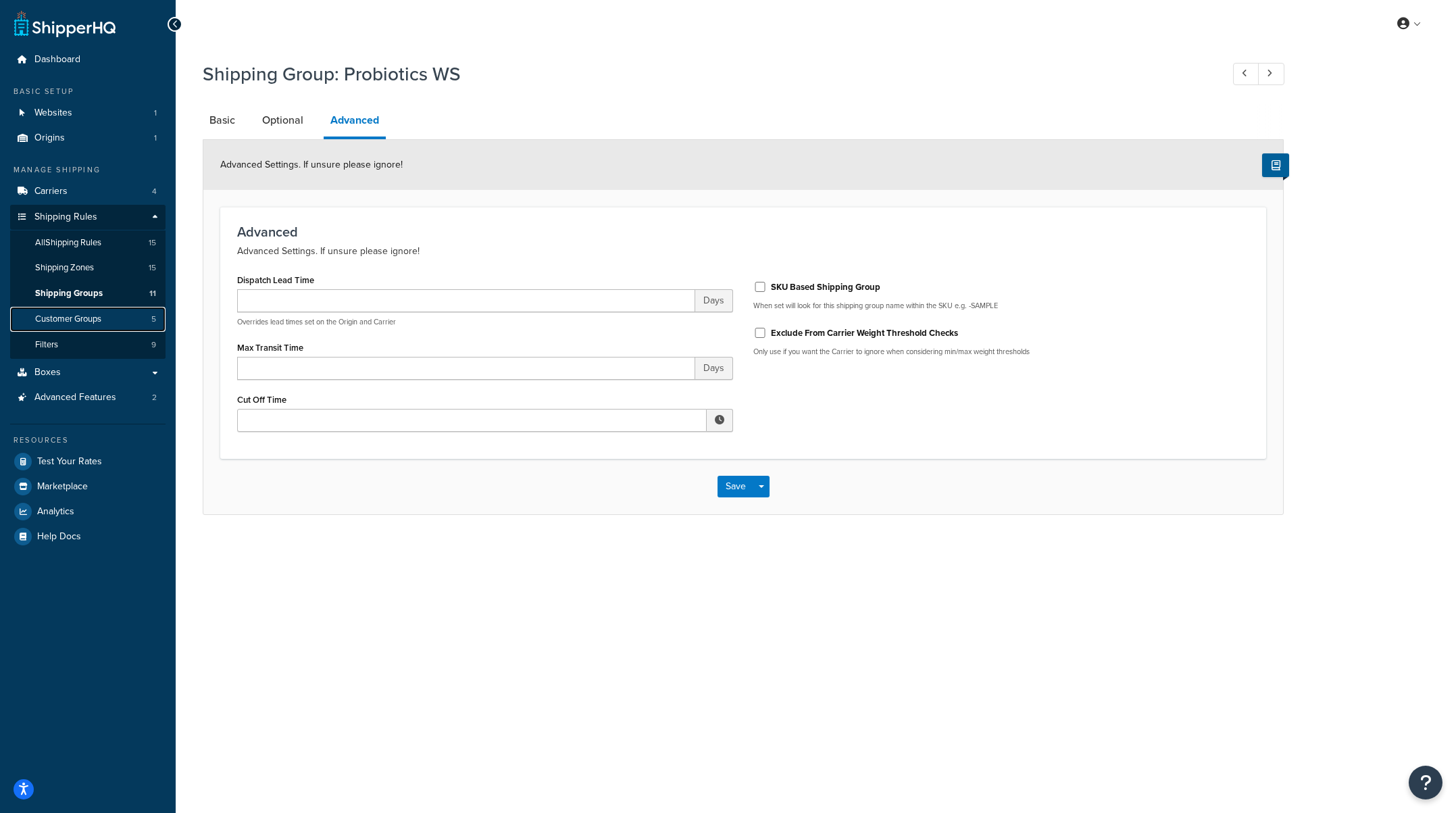
click at [95, 319] on span "Customer Groups" at bounding box center [68, 319] width 66 height 12
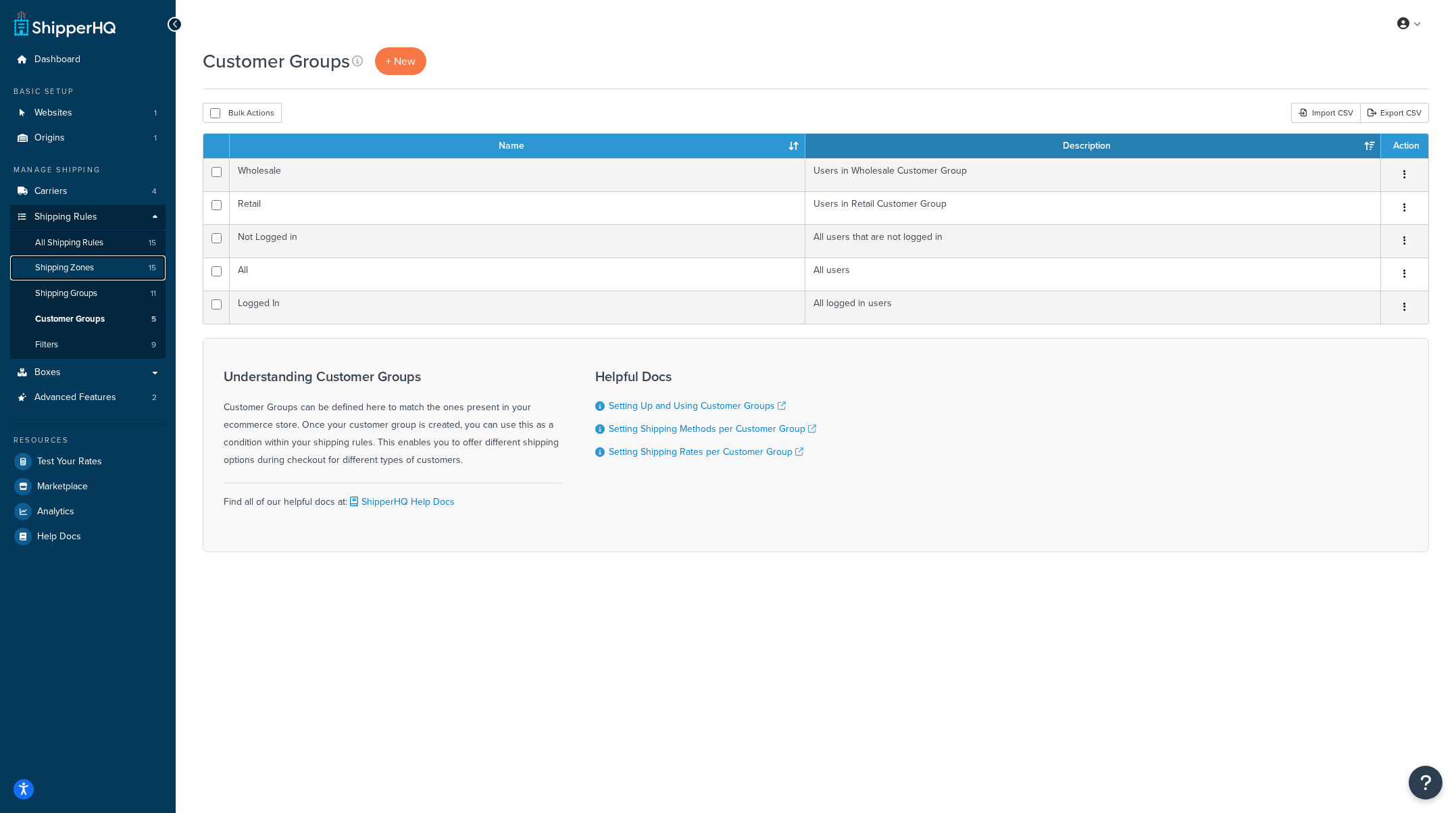
click at [80, 263] on span "Shipping Zones" at bounding box center [64, 268] width 59 height 12
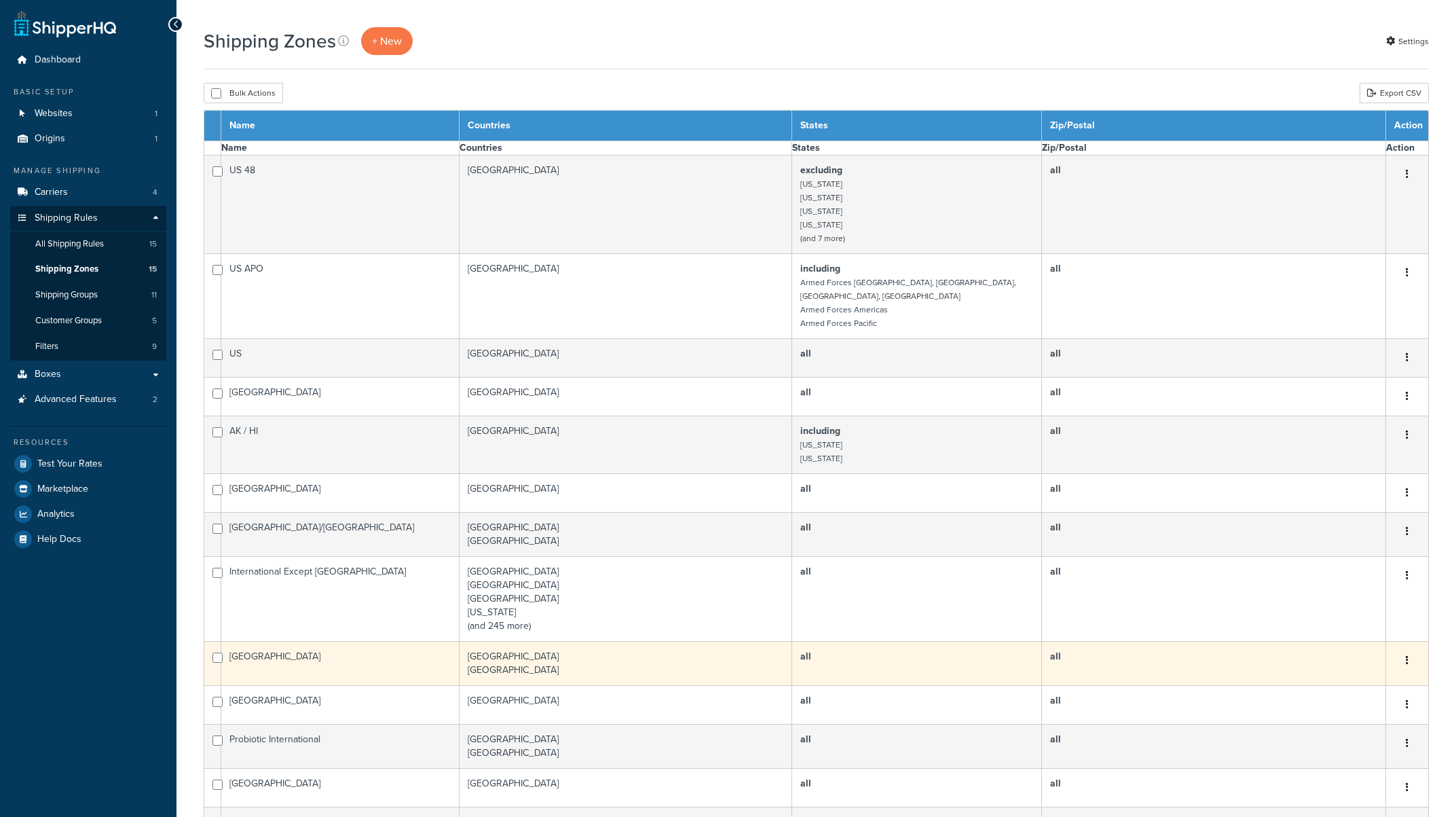
select select "15"
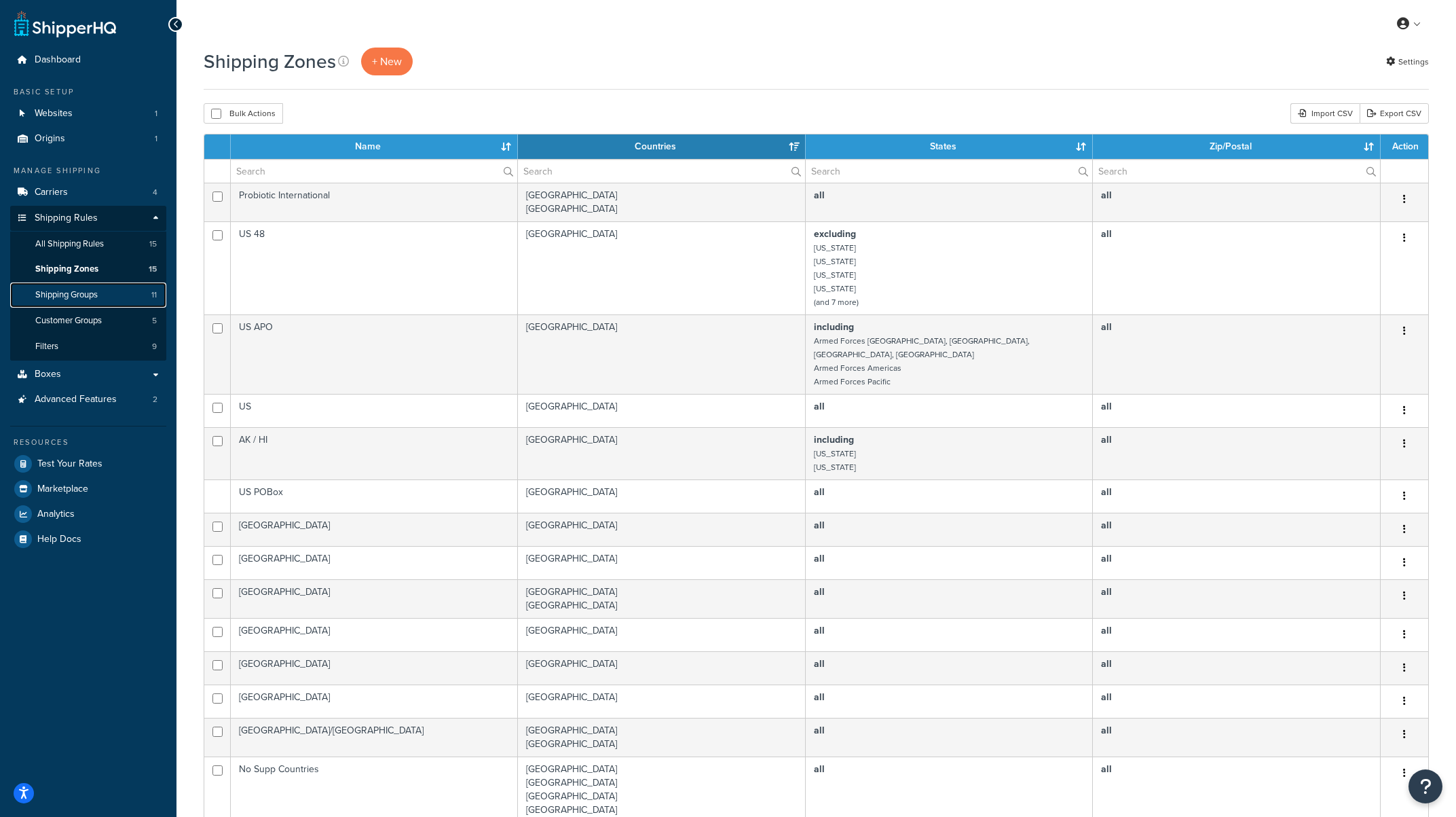
click at [91, 290] on span "Shipping Groups" at bounding box center [66, 294] width 63 height 12
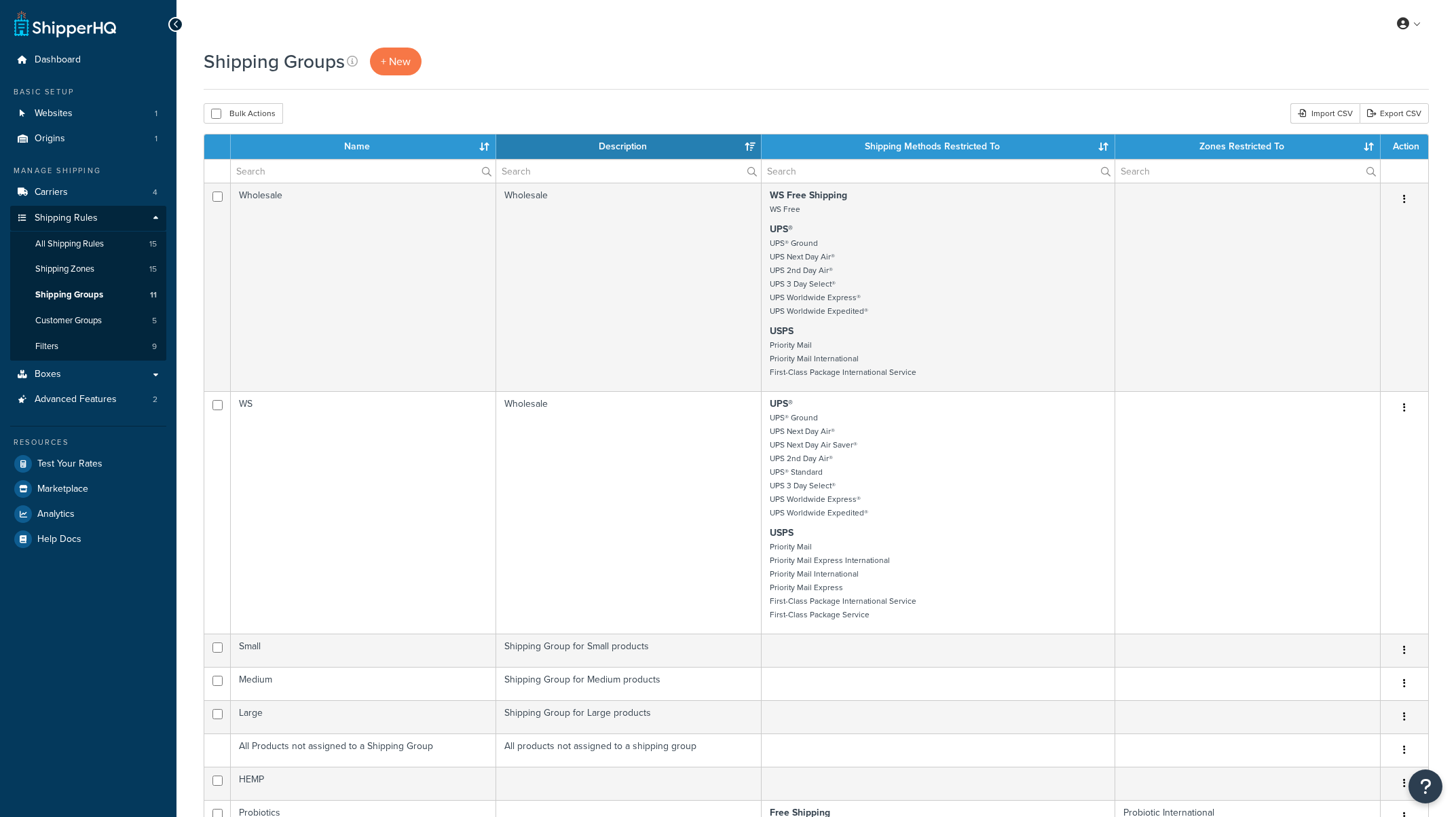
select select "15"
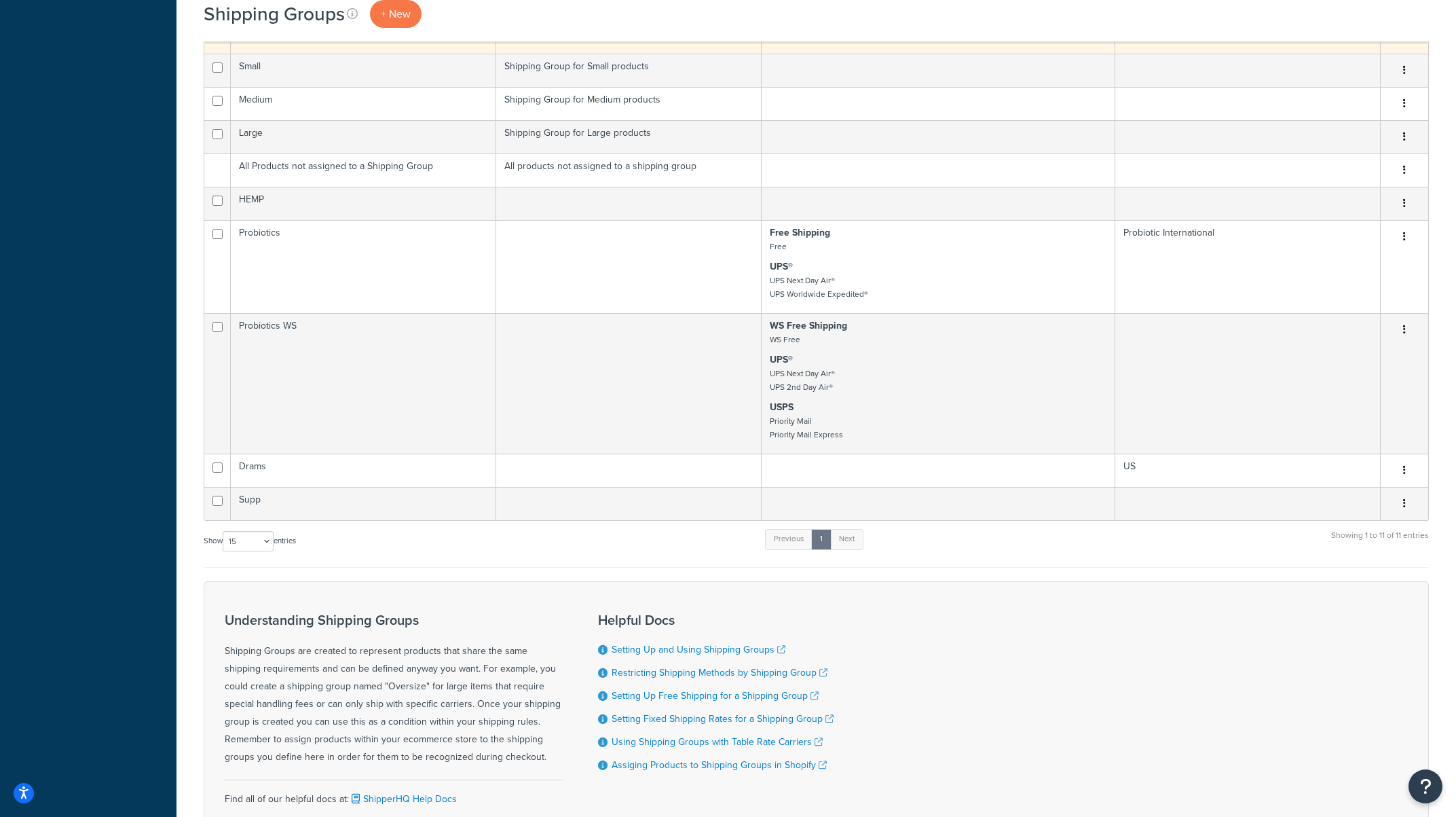
scroll to position [581, 0]
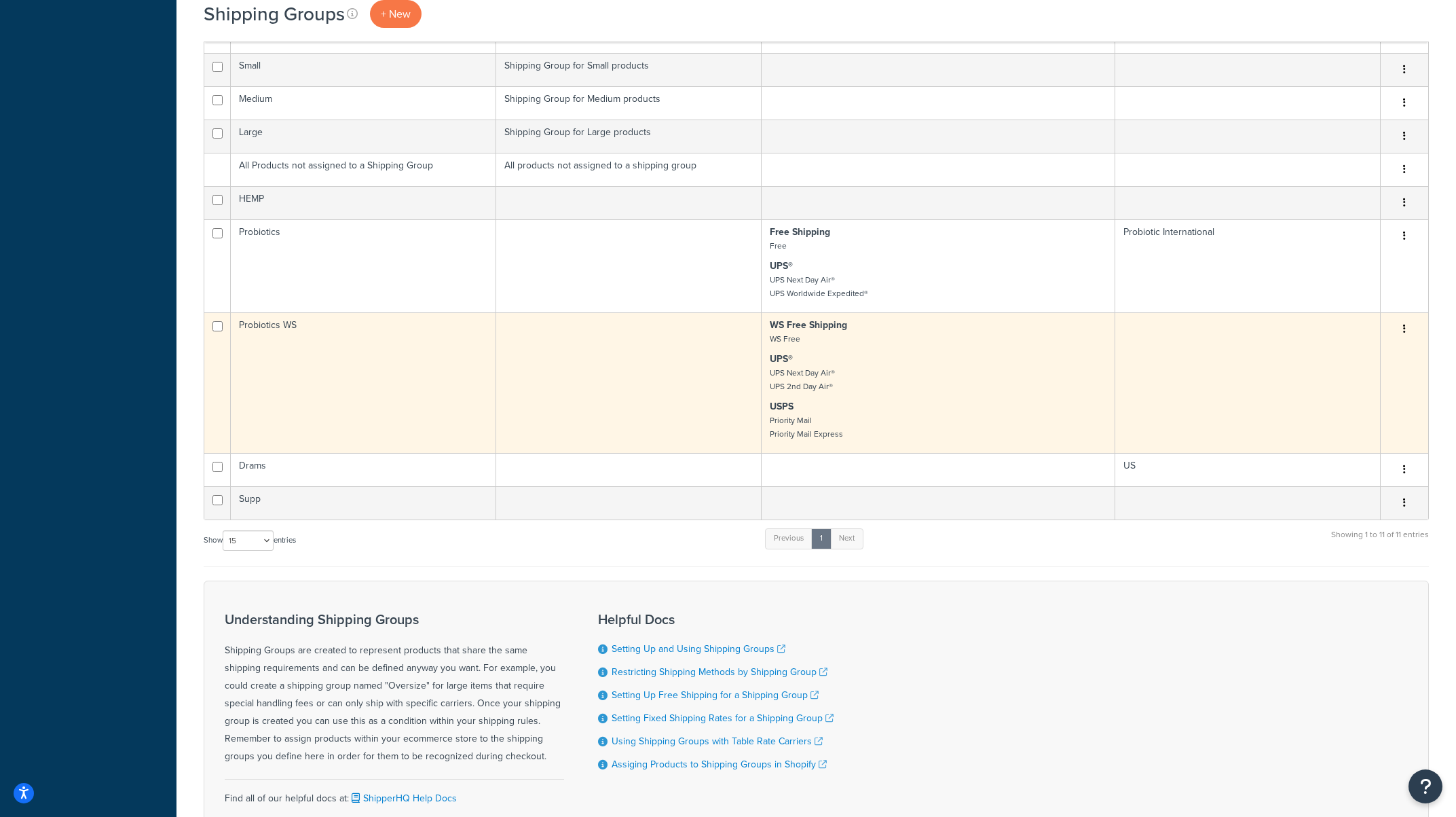
click at [1410, 327] on button "button" at bounding box center [1404, 330] width 19 height 22
click at [1380, 355] on link "Edit" at bounding box center [1350, 356] width 107 height 28
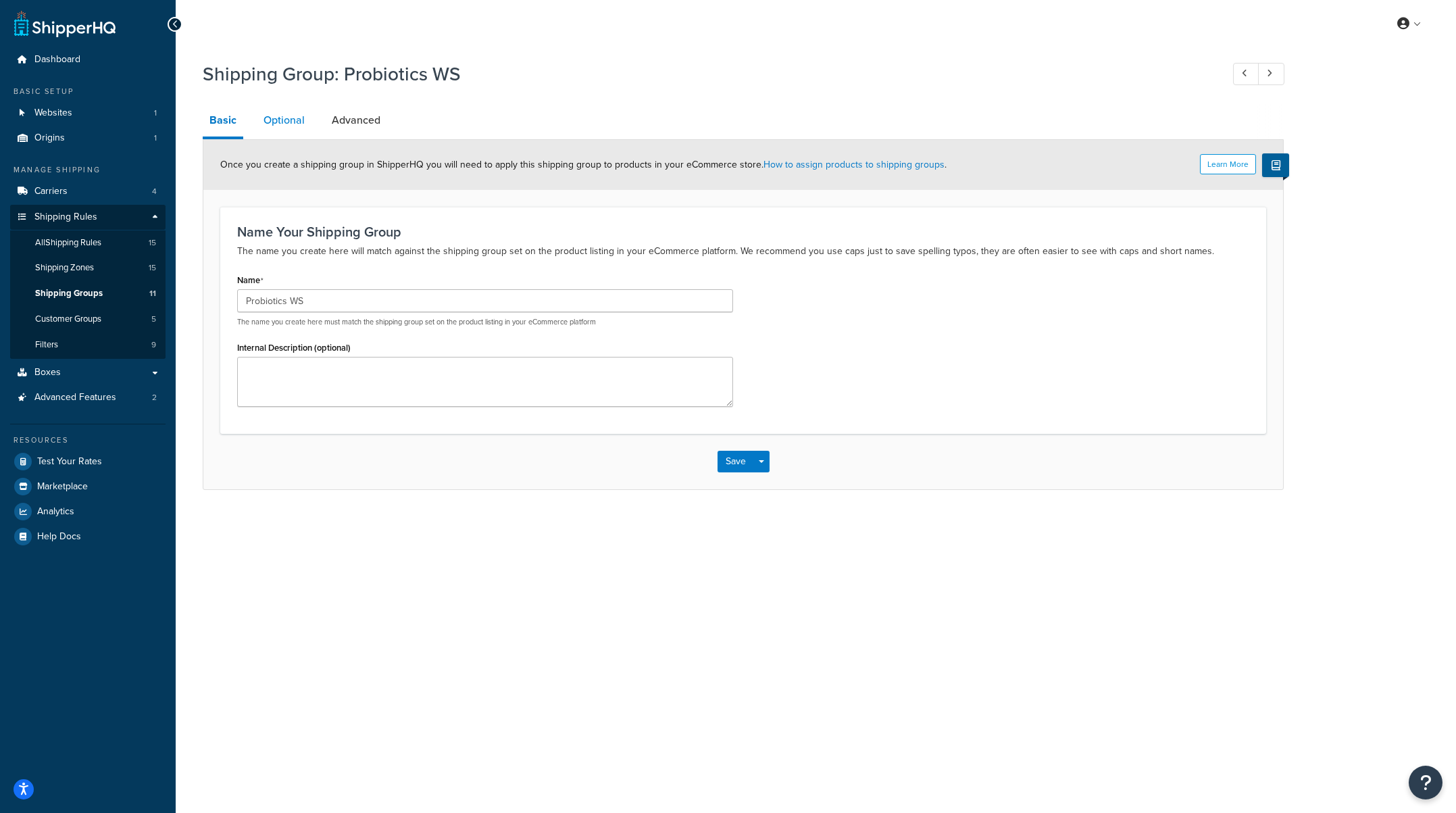
click at [280, 126] on link "Optional" at bounding box center [284, 120] width 55 height 33
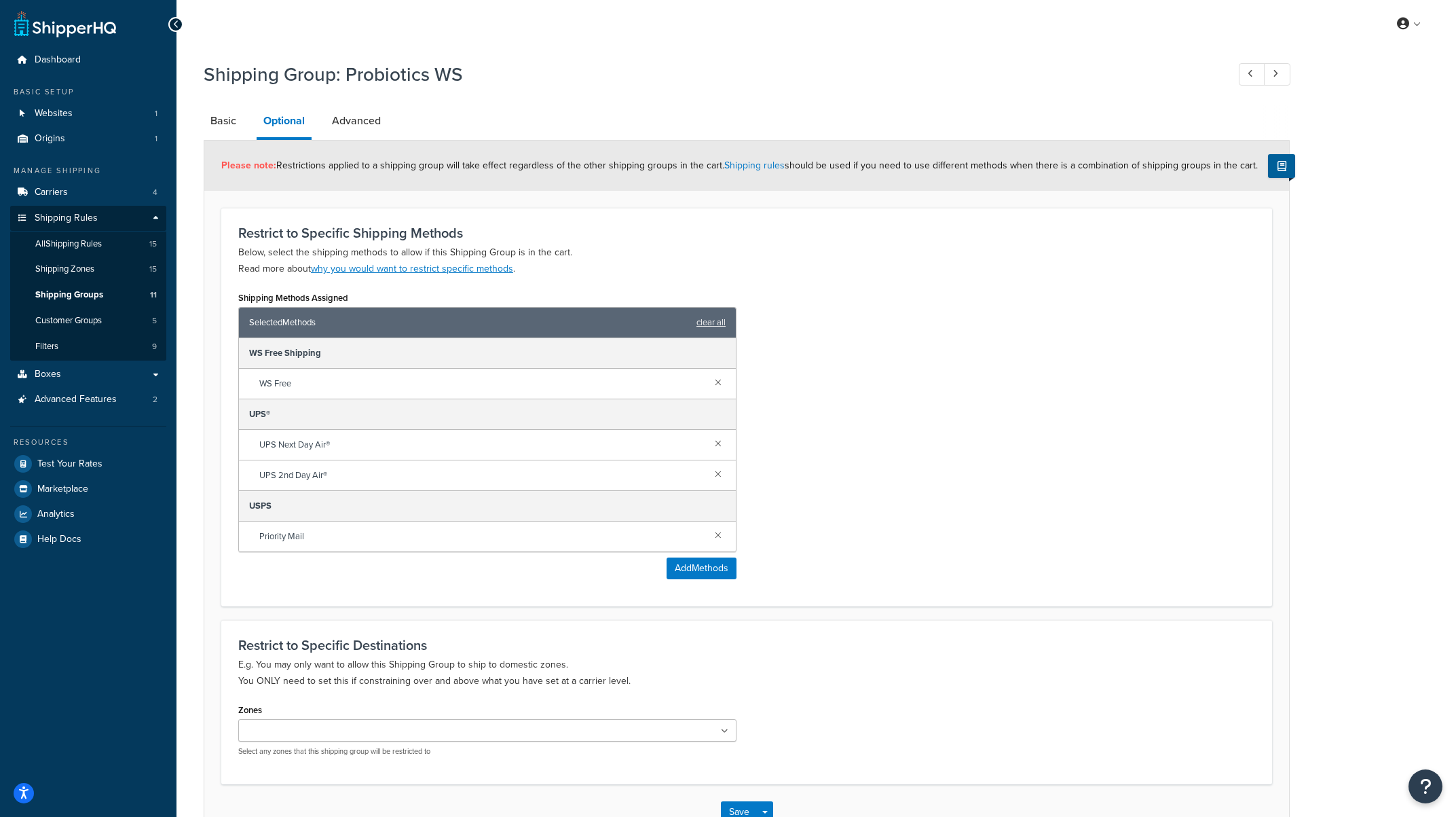
scroll to position [91, 0]
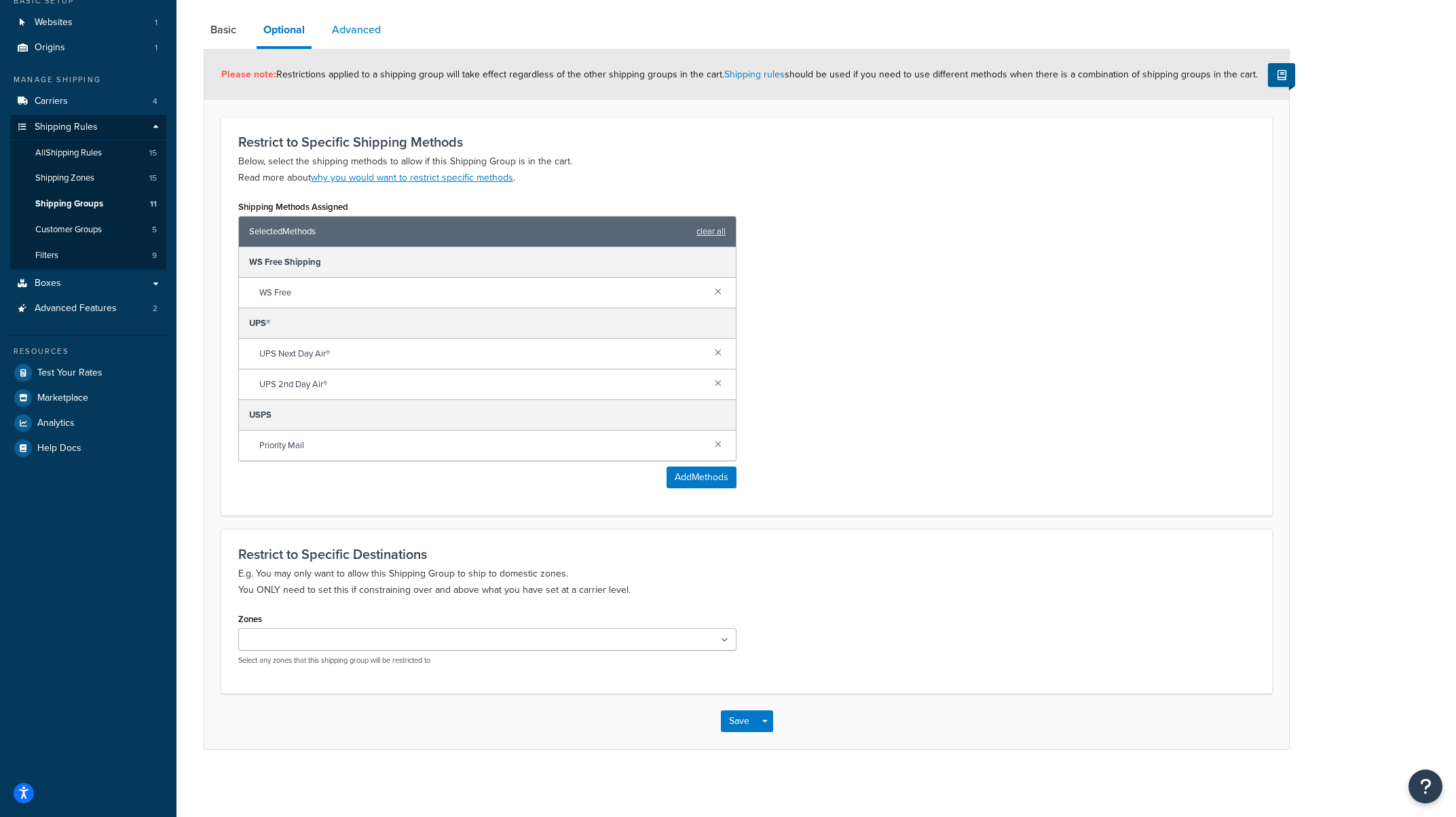
click at [355, 30] on link "Advanced" at bounding box center [356, 30] width 63 height 33
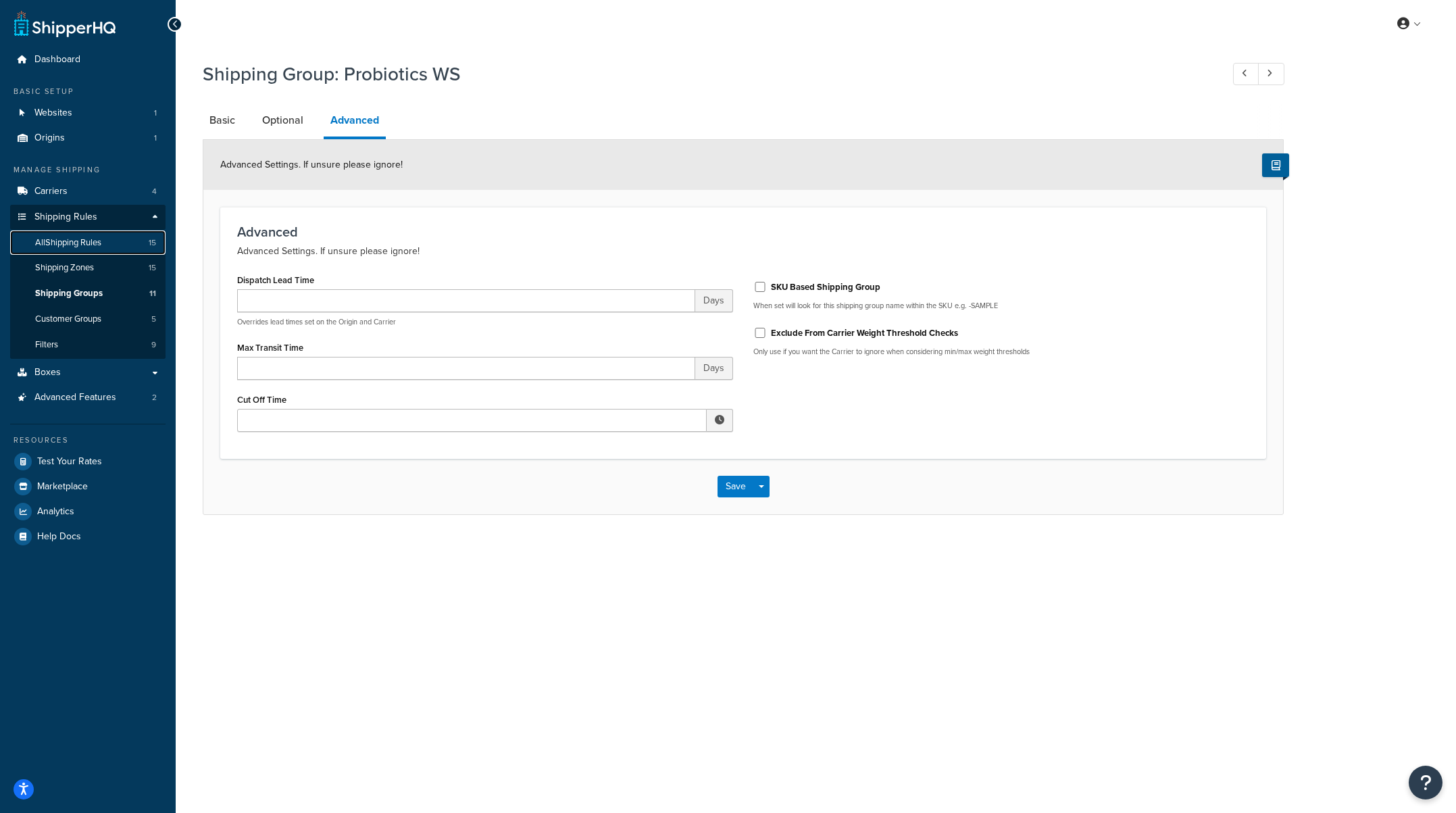
click at [84, 242] on span "All Shipping Rules" at bounding box center [68, 242] width 66 height 12
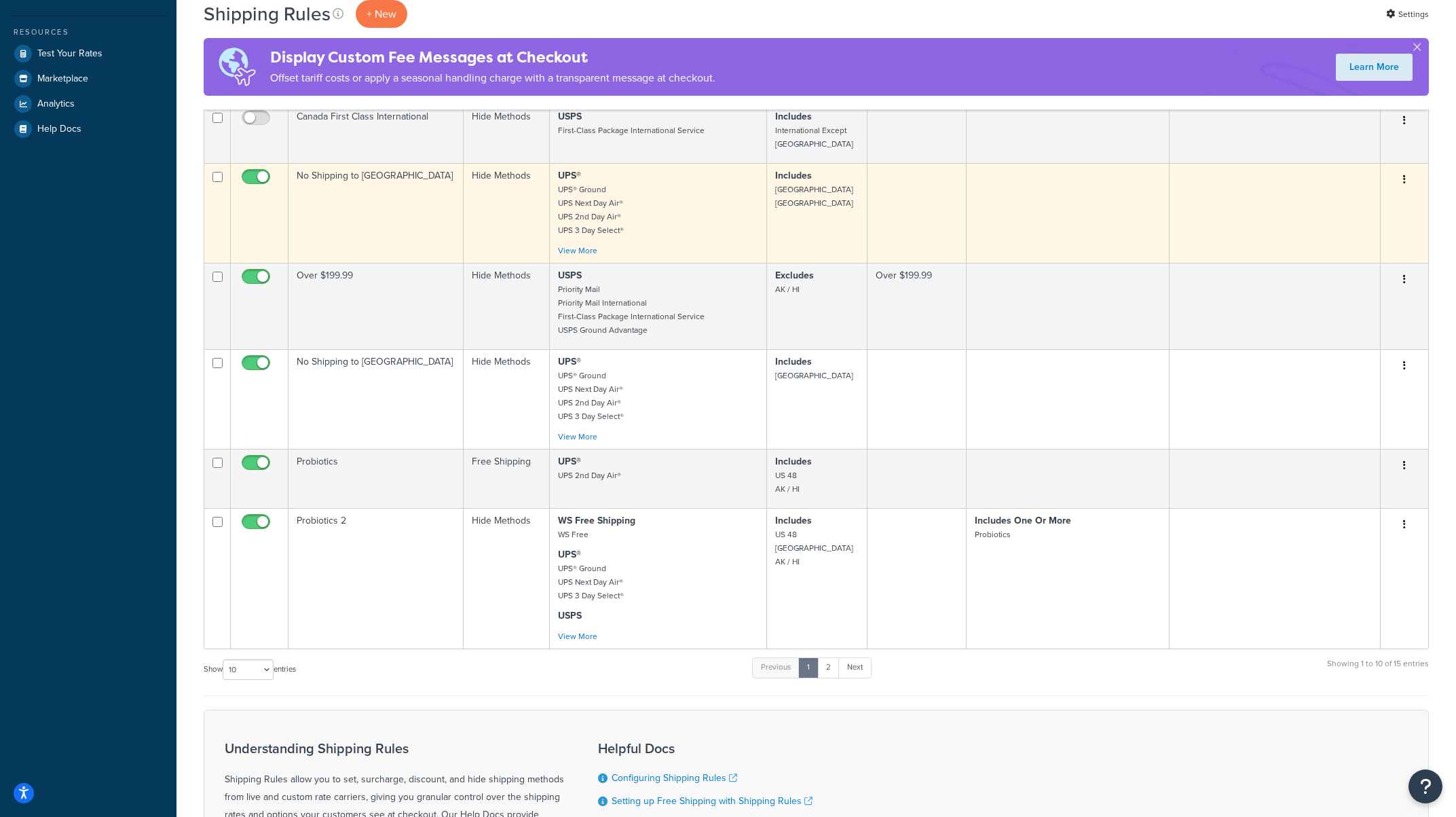
scroll to position [413, 0]
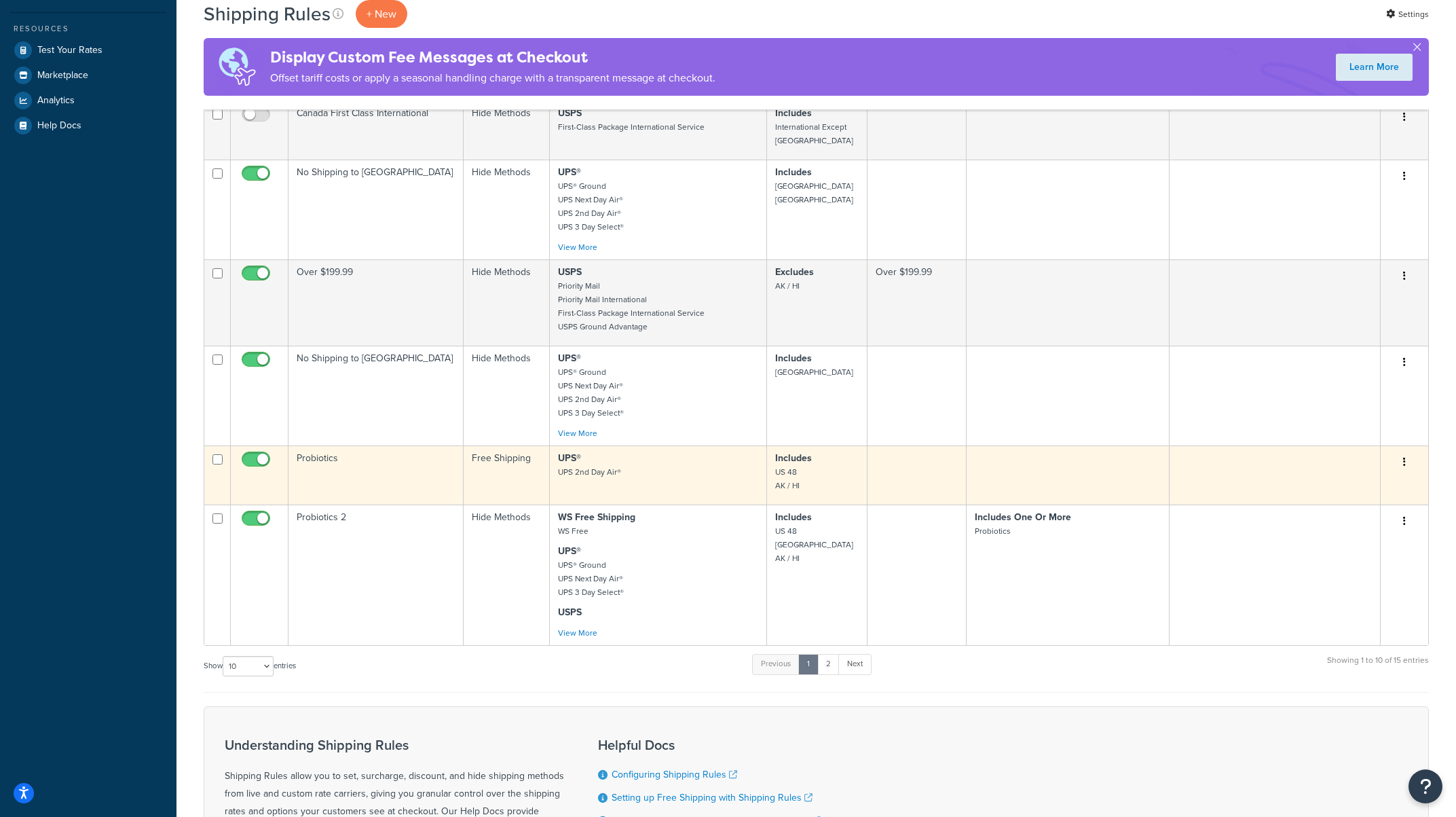
click at [1404, 457] on icon "button" at bounding box center [1404, 462] width 3 height 9
click at [1363, 477] on link "Edit" at bounding box center [1360, 488] width 107 height 28
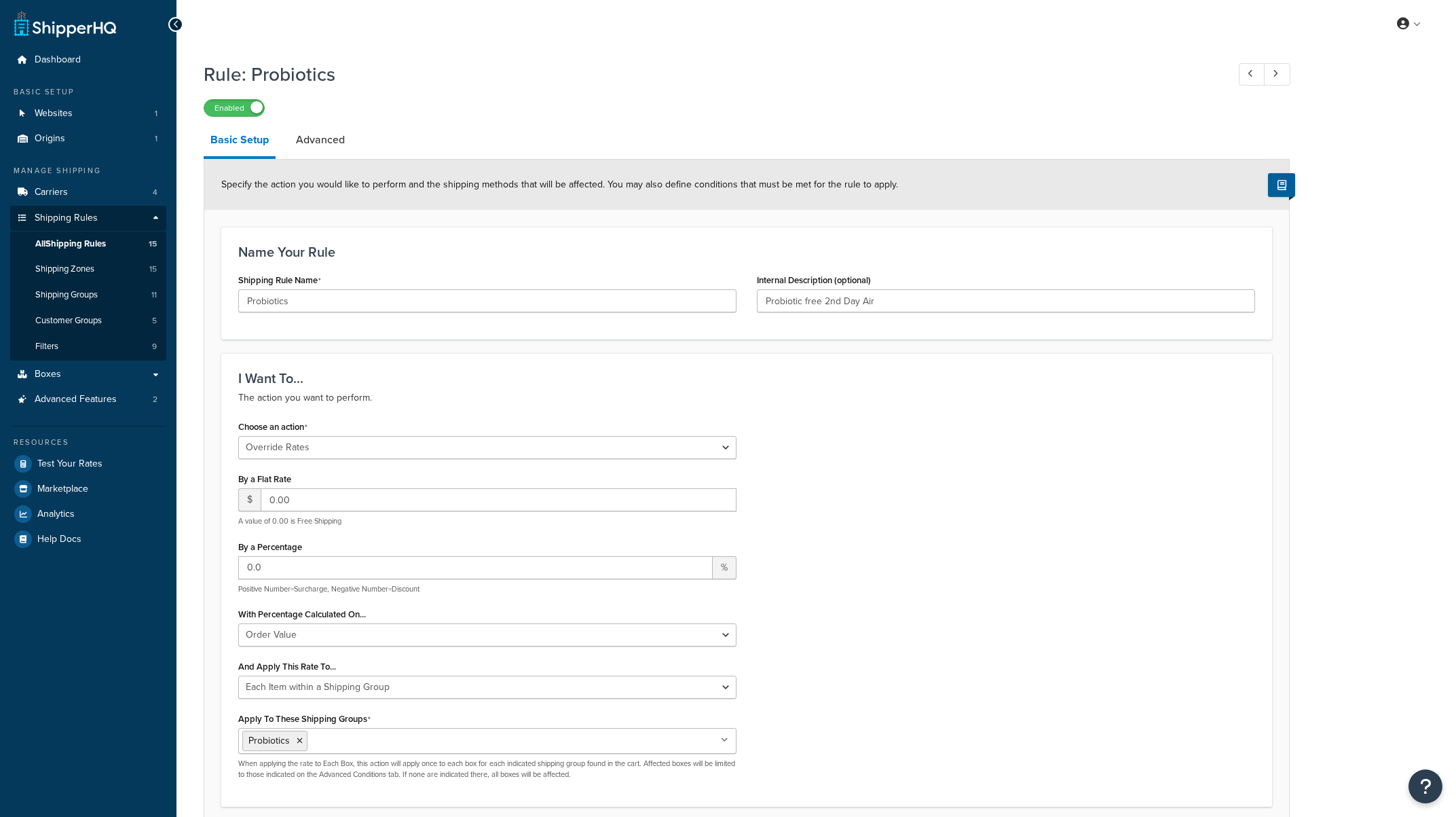
select select "OVERRIDE"
select select "ITEM"
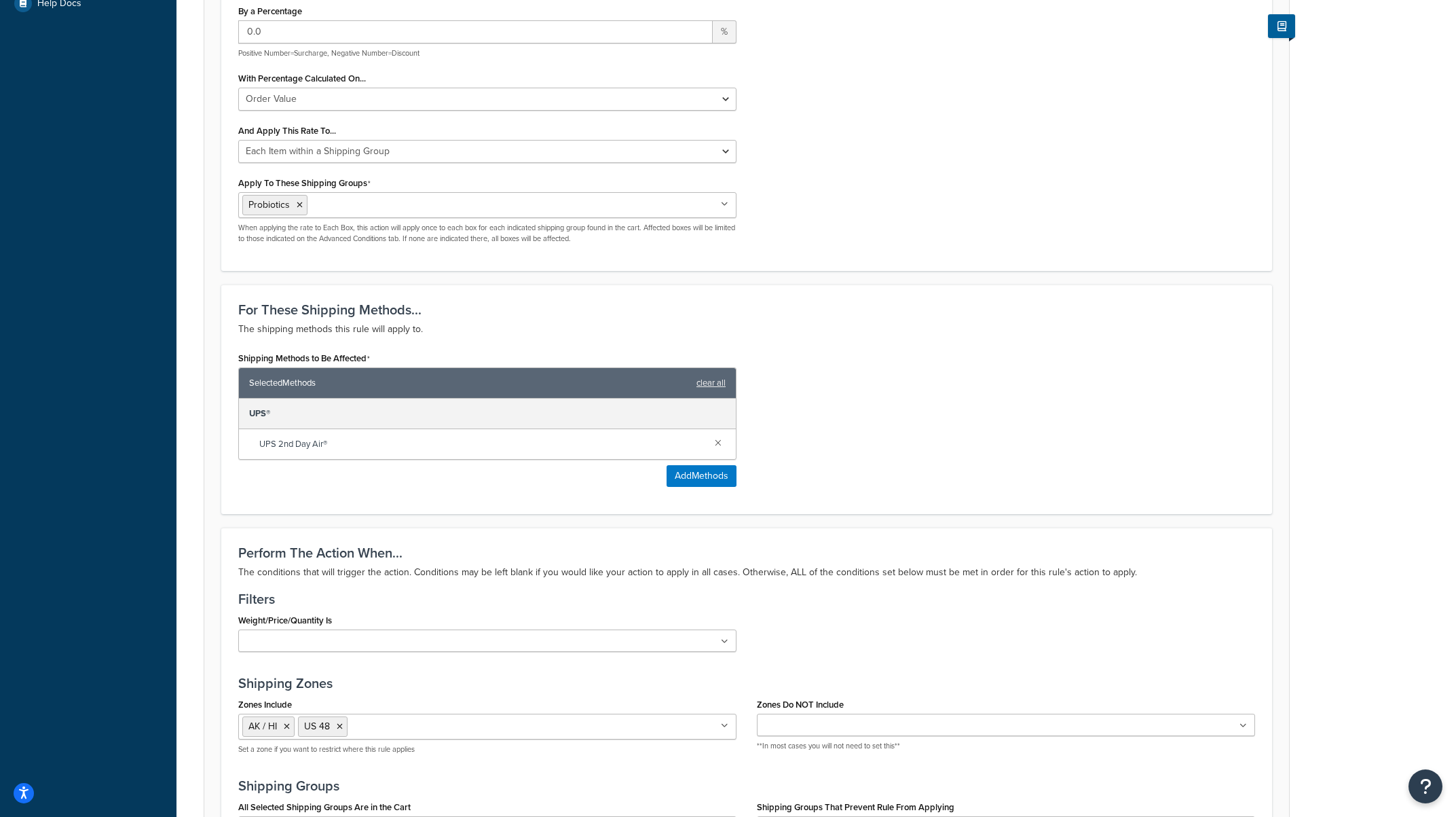
scroll to position [534, 0]
click at [663, 203] on ul "Probiotics" at bounding box center [487, 206] width 499 height 25
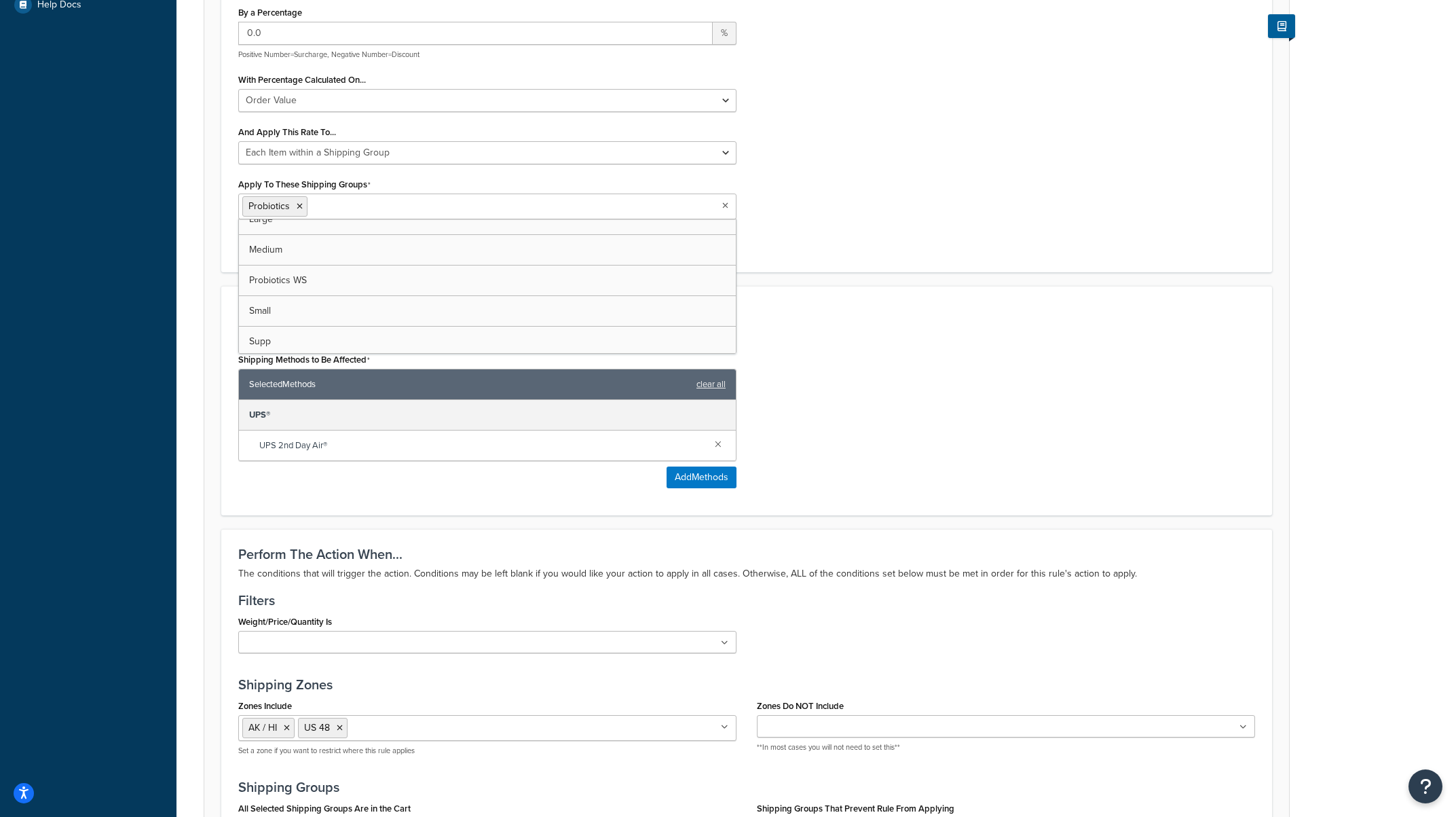
scroll to position [74, 0]
click at [1021, 449] on div "Shipping Methods to Be Affected Selected Methods clear all UPS® UPS 2nd Day Air…" at bounding box center [747, 424] width 1037 height 149
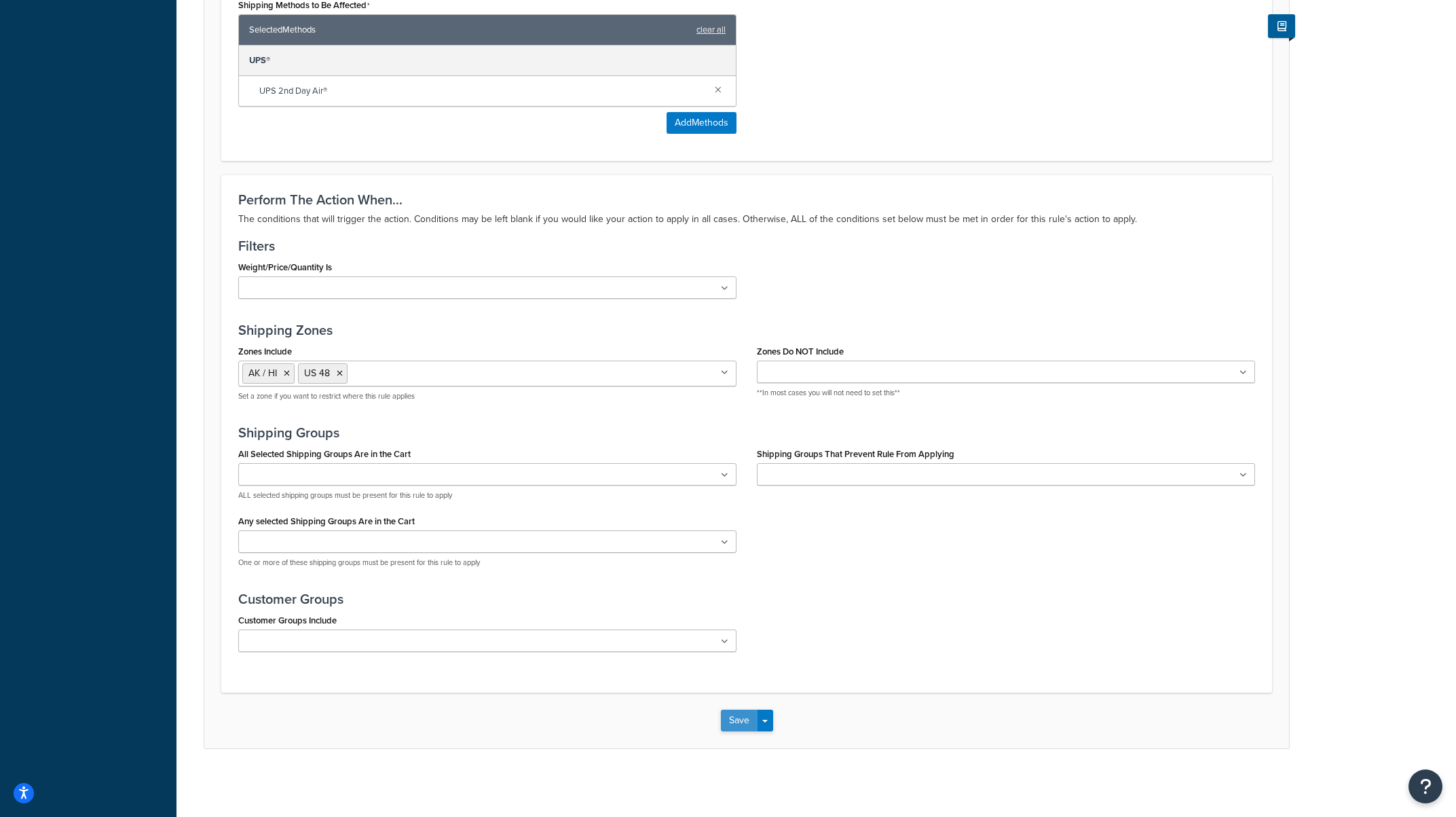
click at [735, 724] on button "Save" at bounding box center [739, 721] width 36 height 22
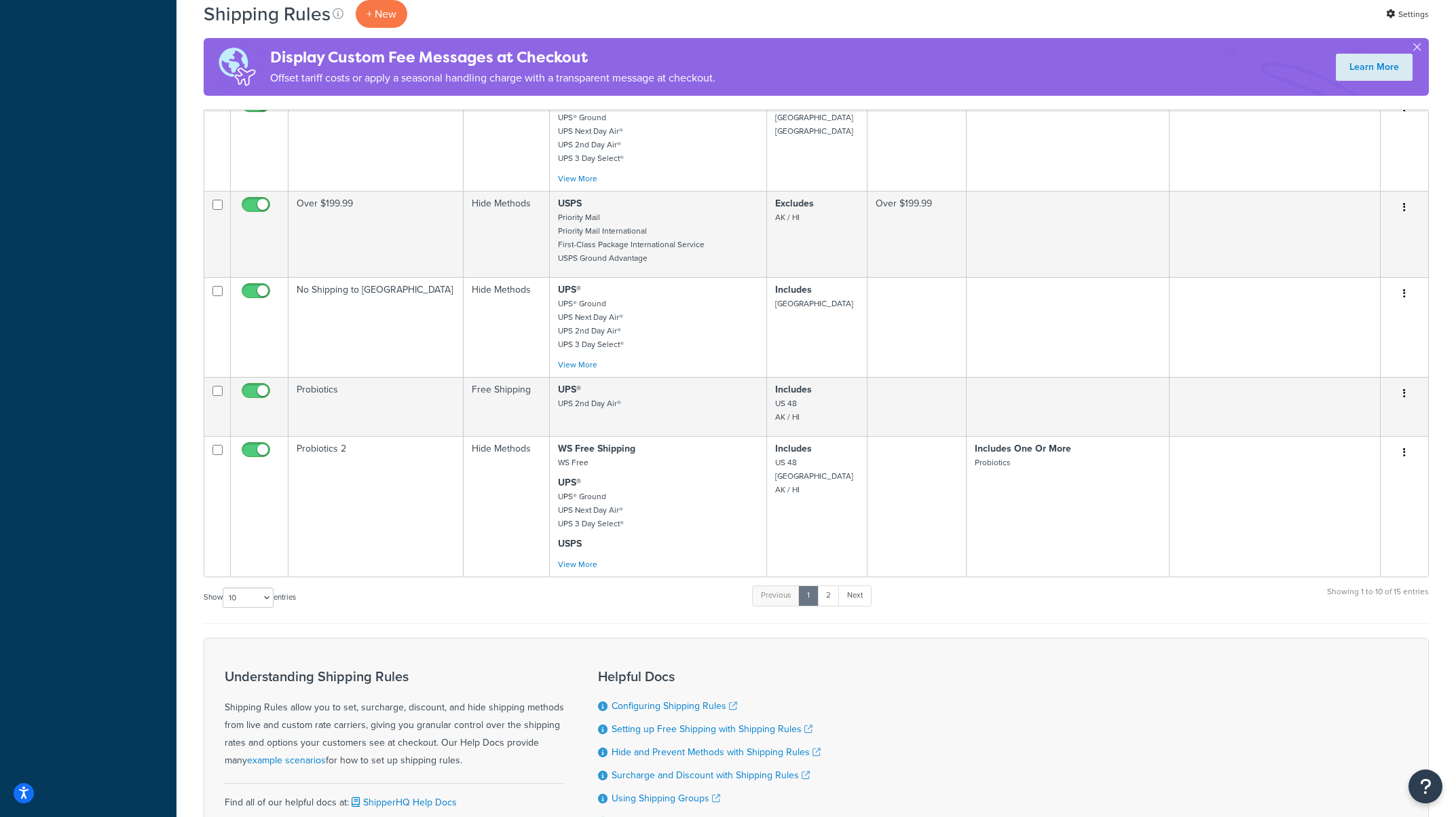
scroll to position [553, 0]
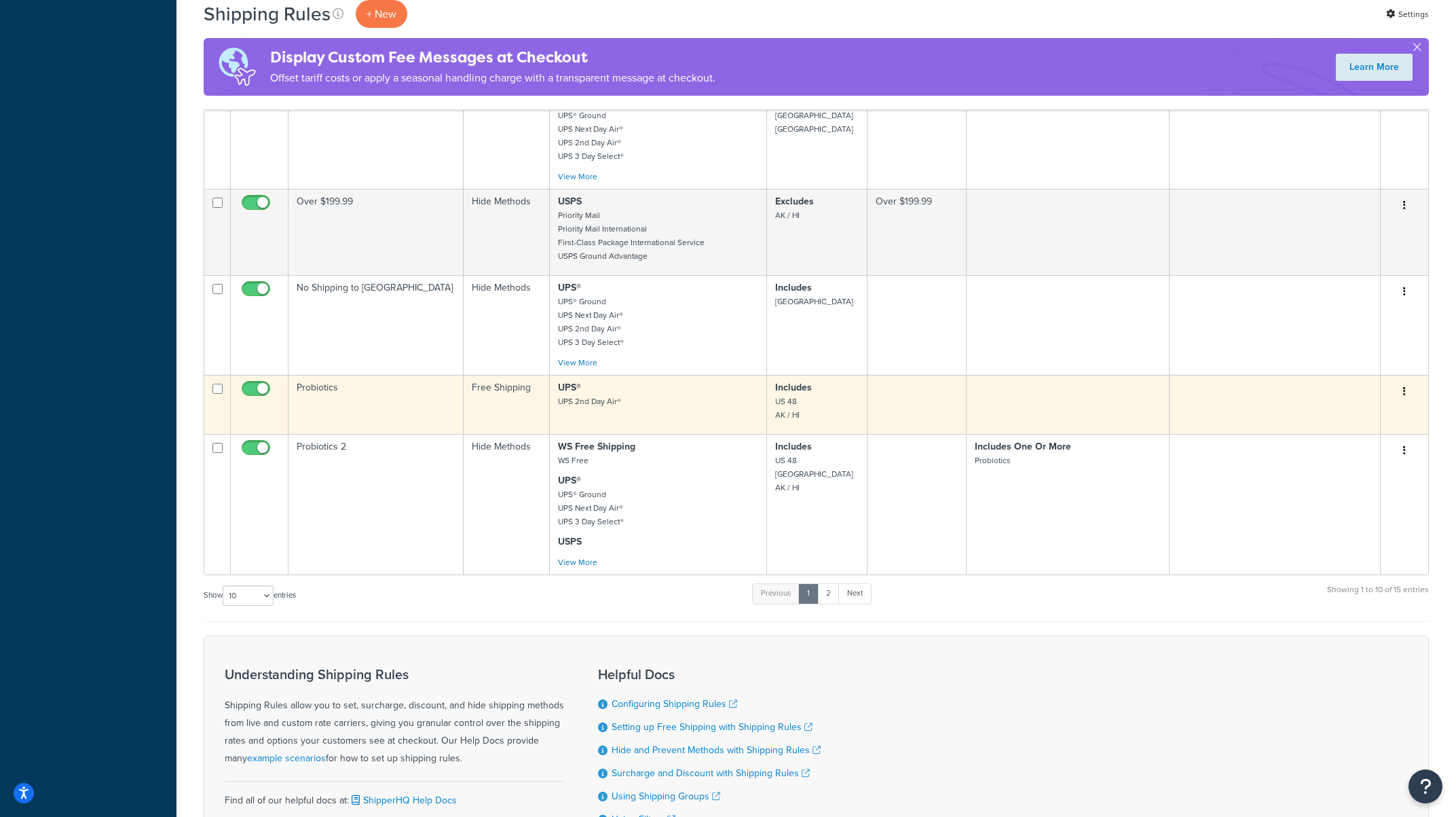
click at [1410, 381] on button "button" at bounding box center [1404, 392] width 19 height 22
click at [1362, 404] on link "Edit" at bounding box center [1360, 417] width 107 height 28
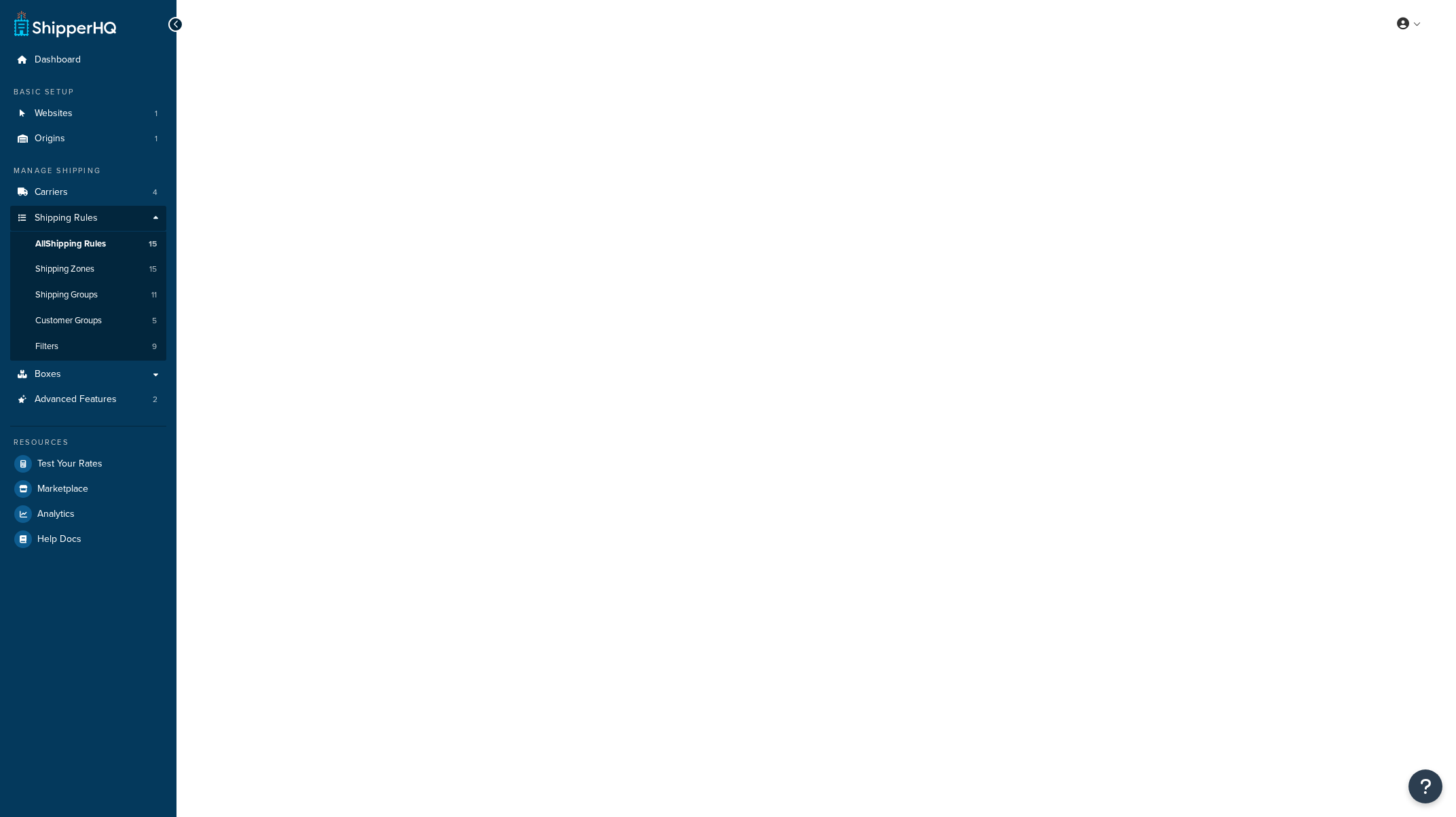
select select "OVERRIDE"
select select "ITEM"
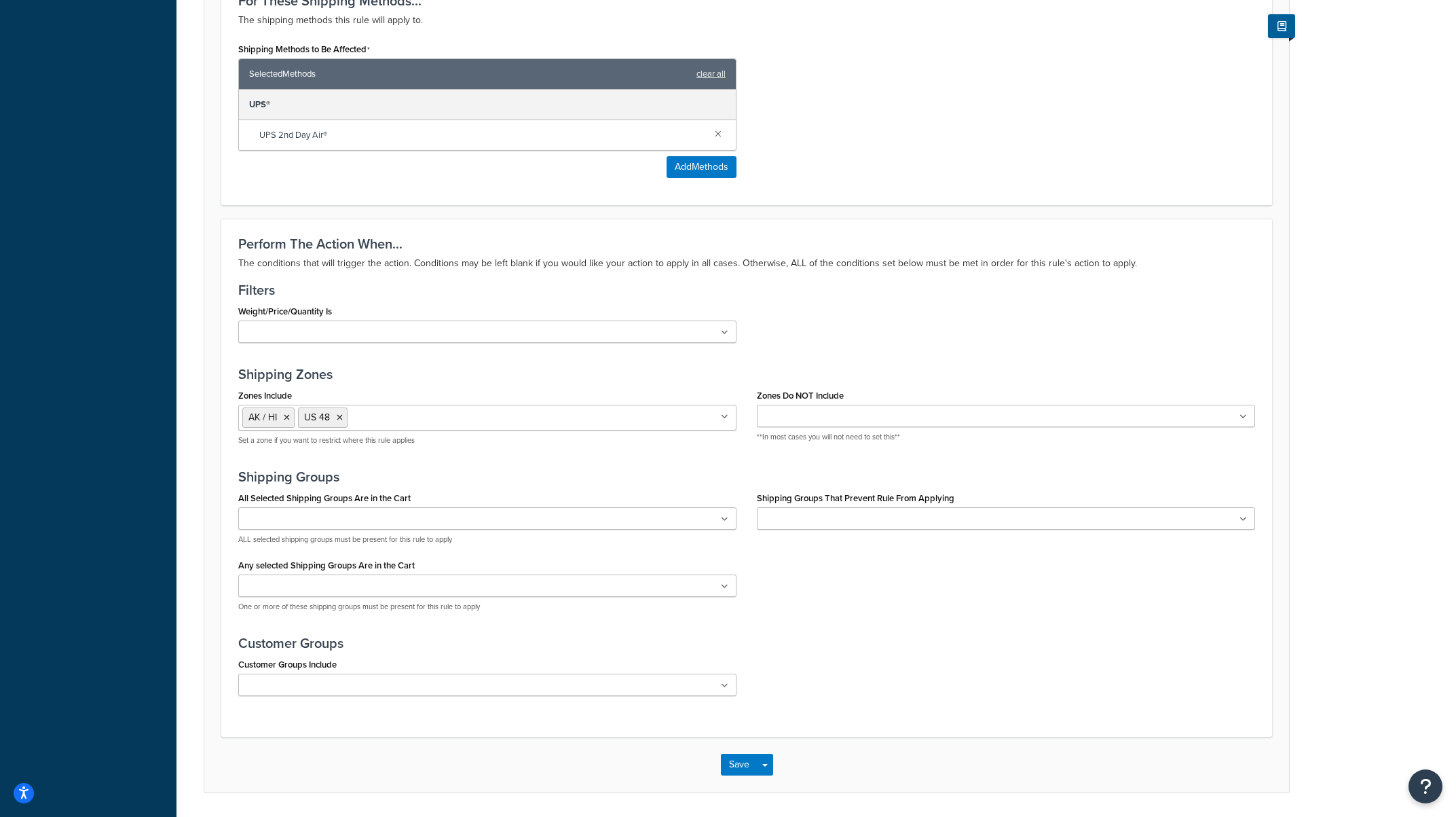
scroll to position [859, 0]
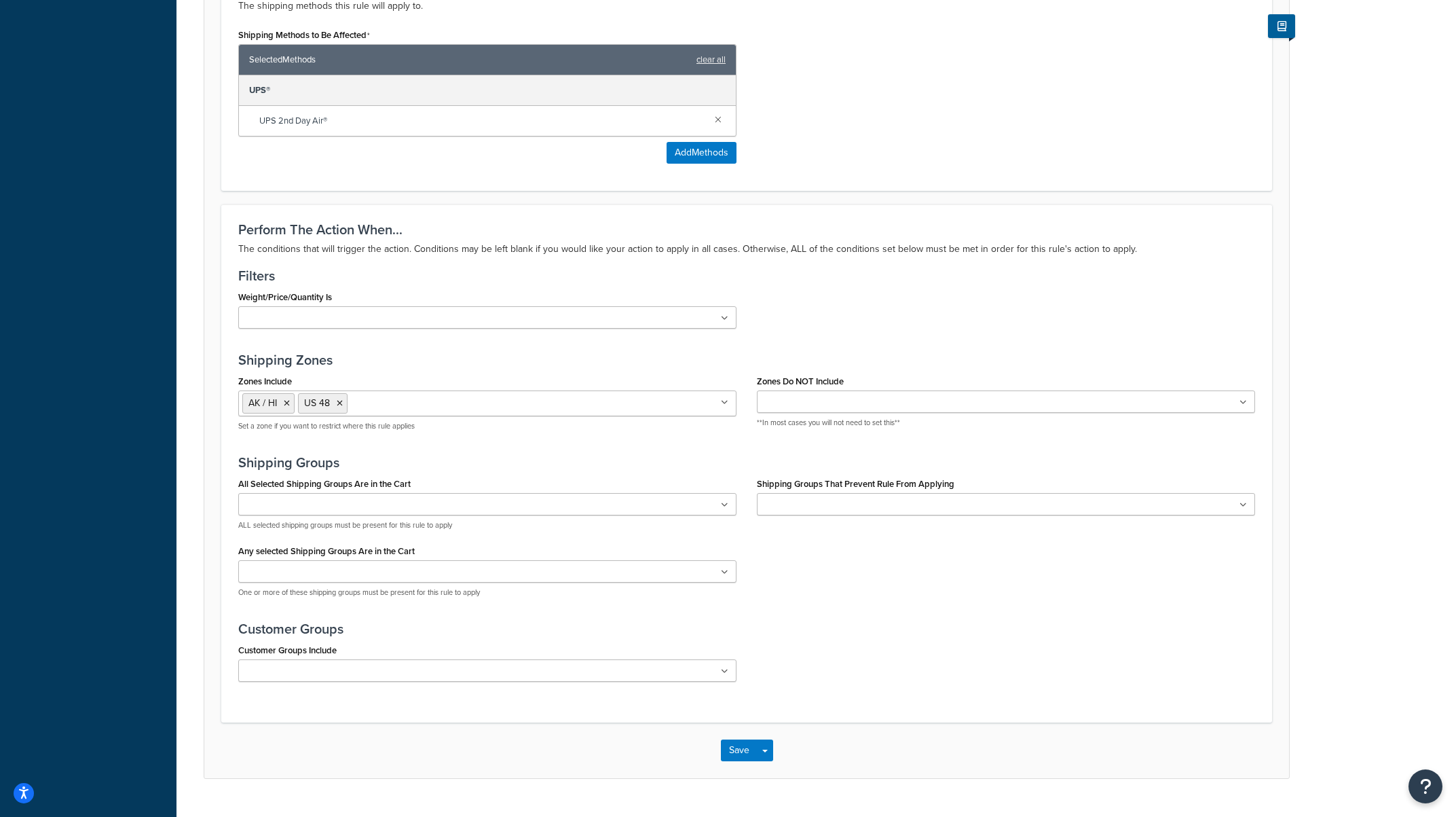
click at [378, 569] on ul at bounding box center [487, 572] width 499 height 23
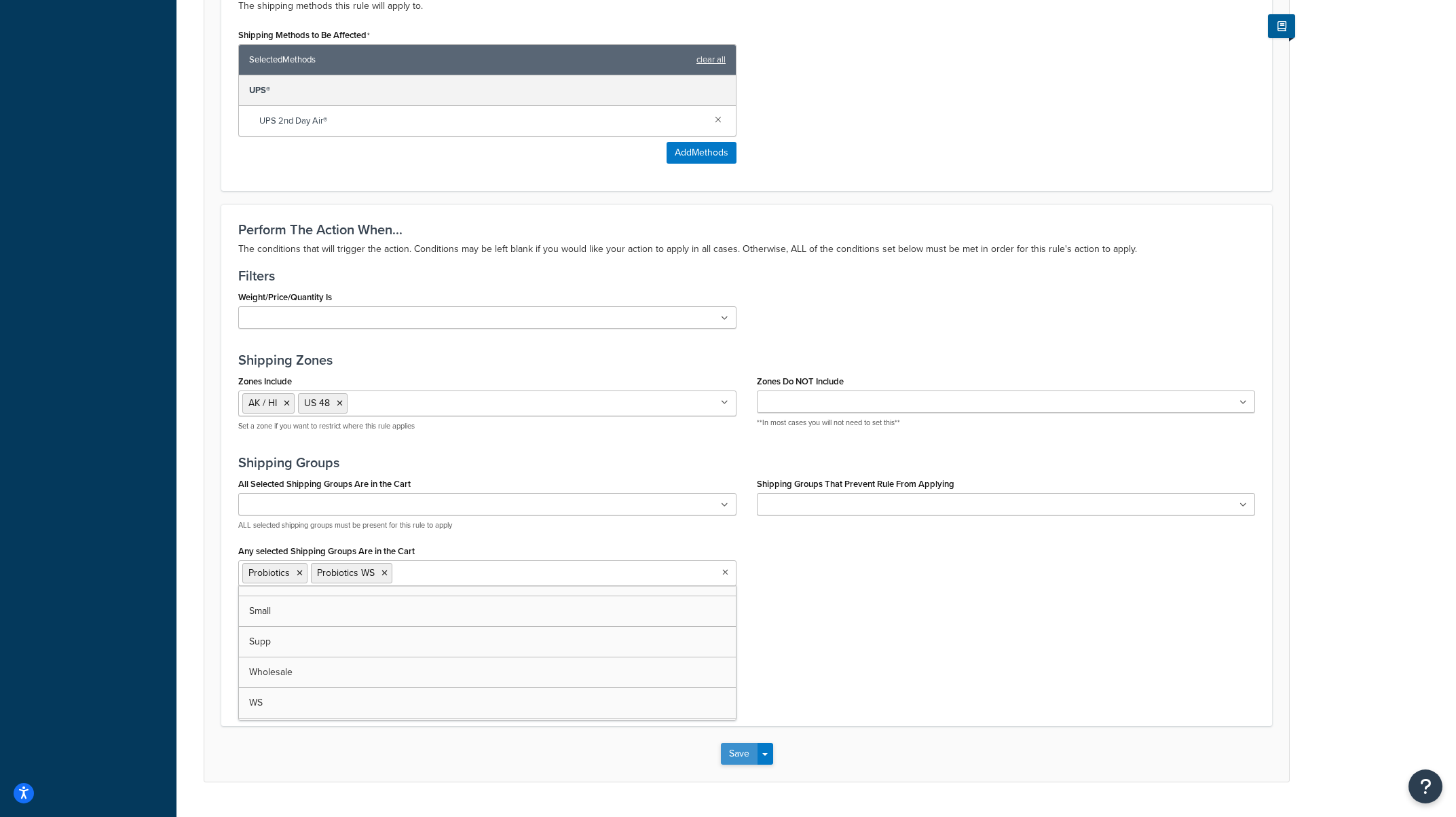
click at [740, 750] on button "Save" at bounding box center [739, 754] width 36 height 22
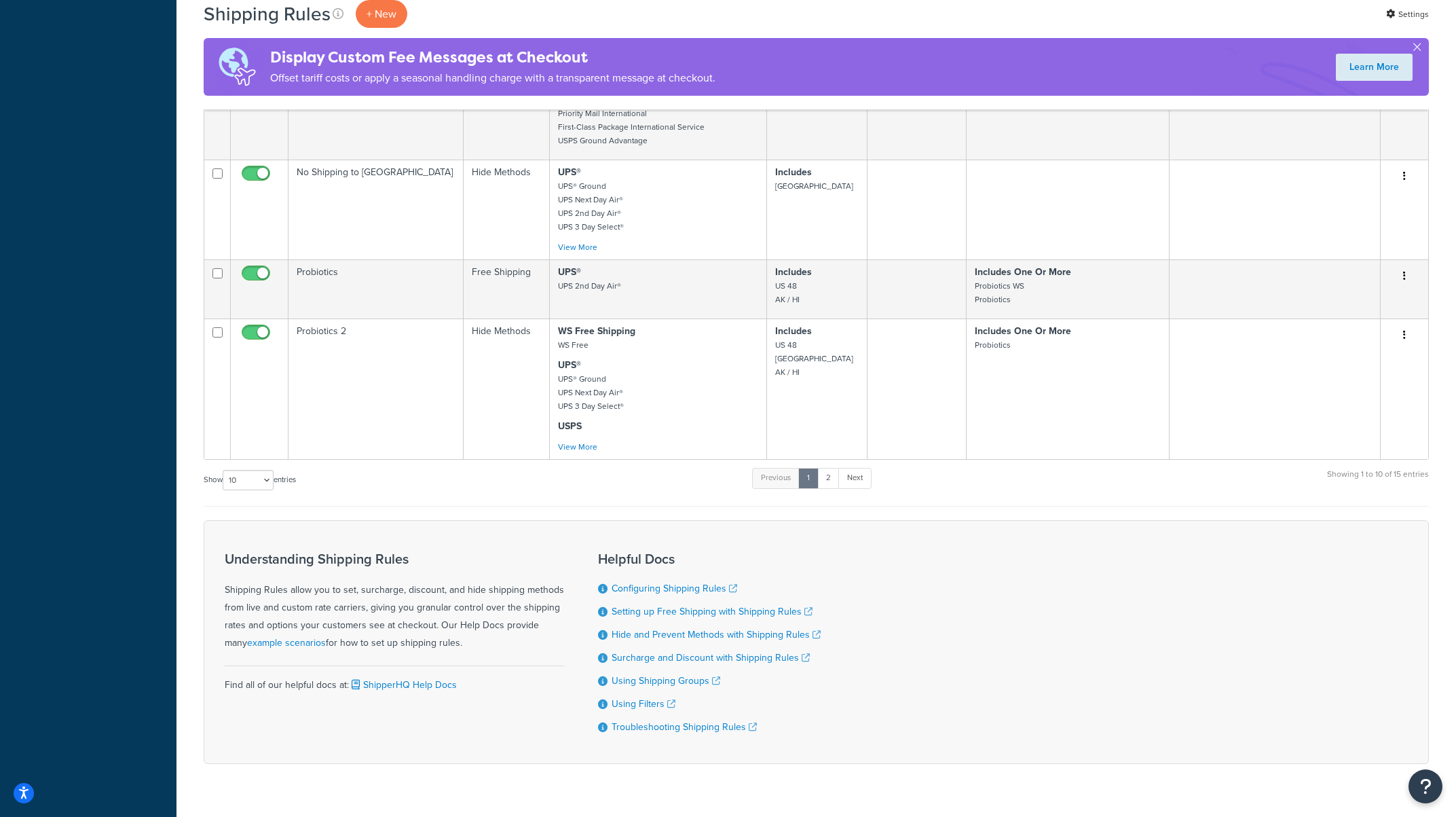
scroll to position [683, 0]
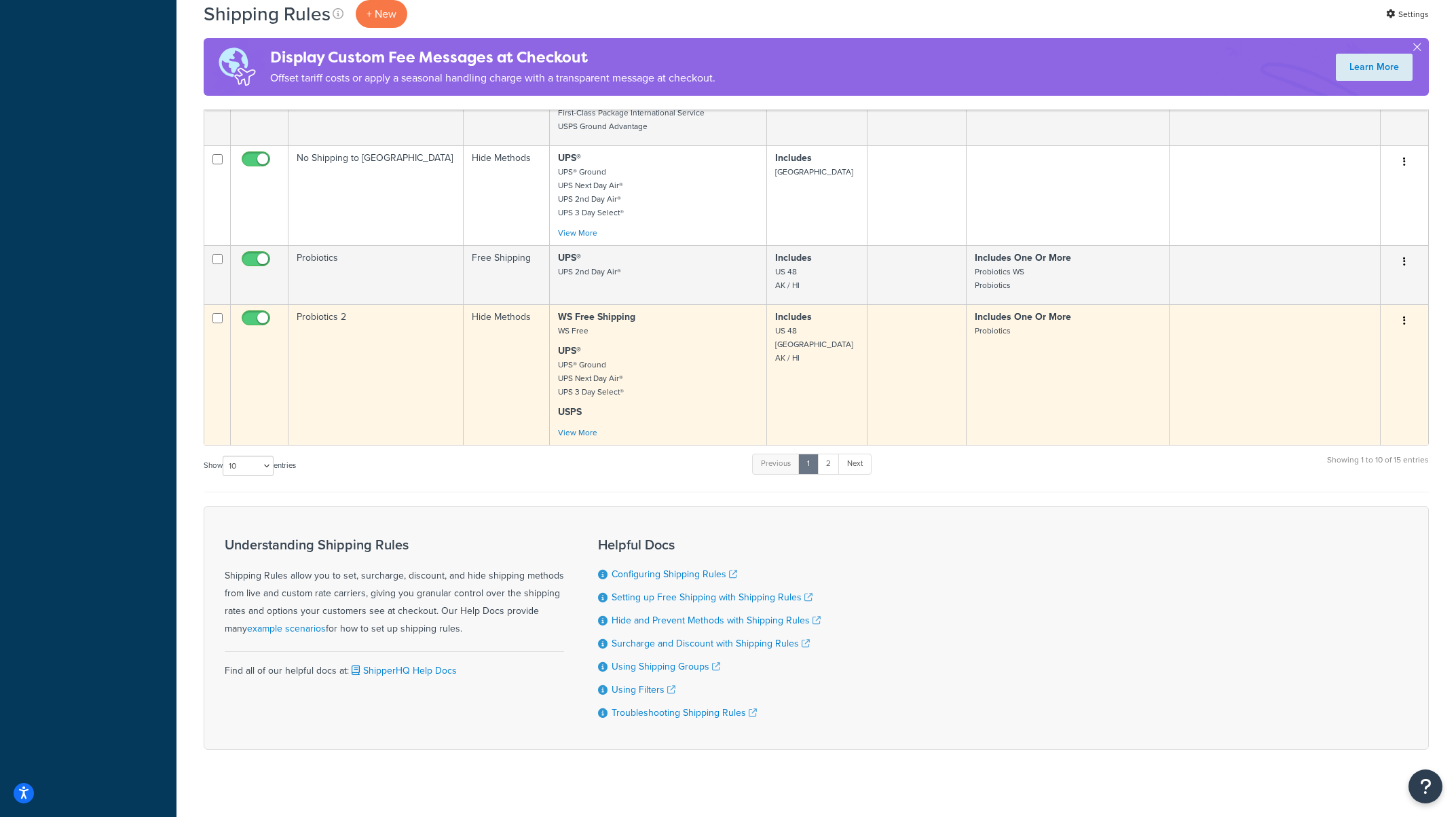
click at [1404, 316] on icon "button" at bounding box center [1404, 321] width 3 height 9
click at [1364, 333] on link "Edit" at bounding box center [1360, 346] width 107 height 28
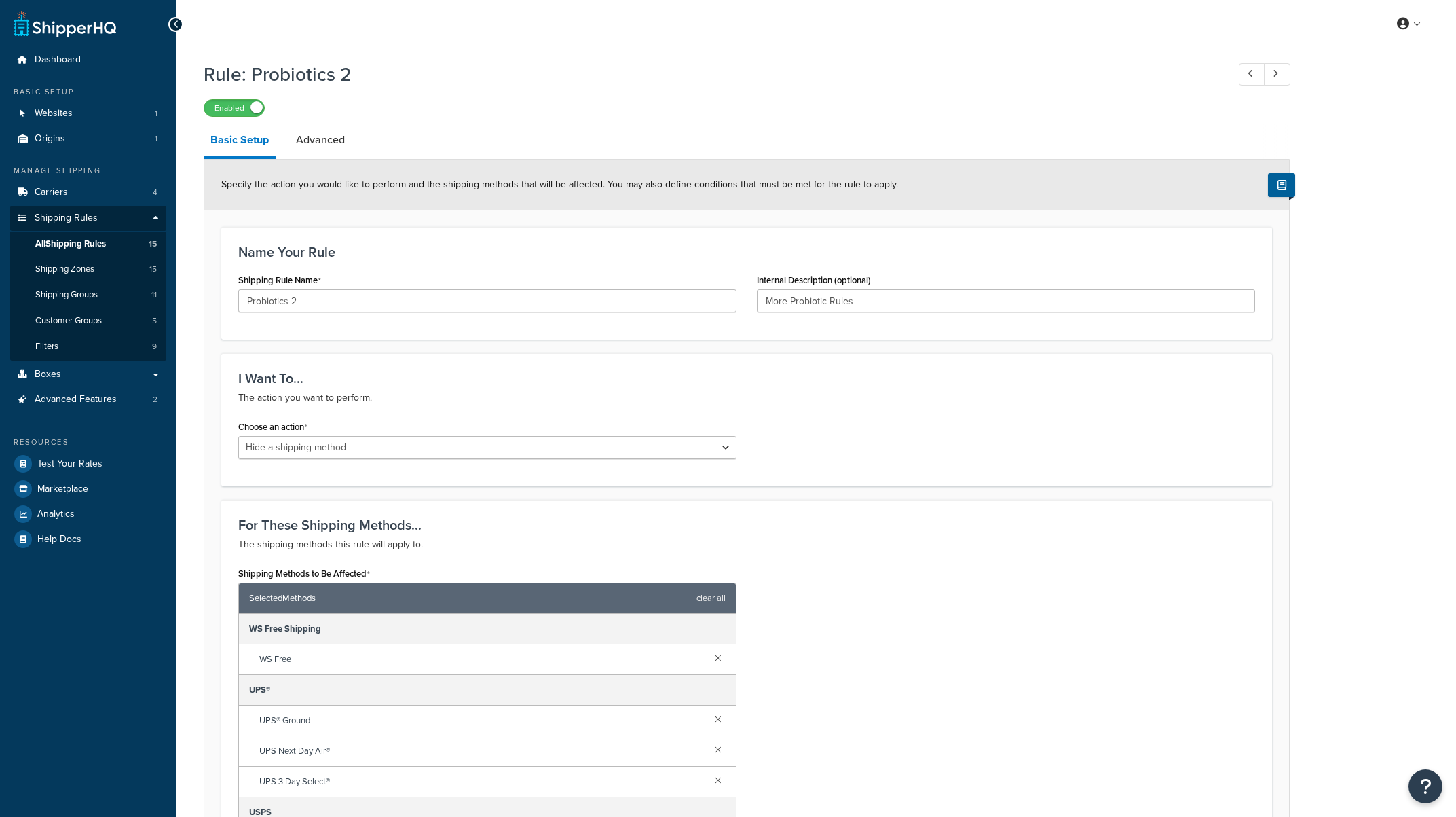
select select "HIDE"
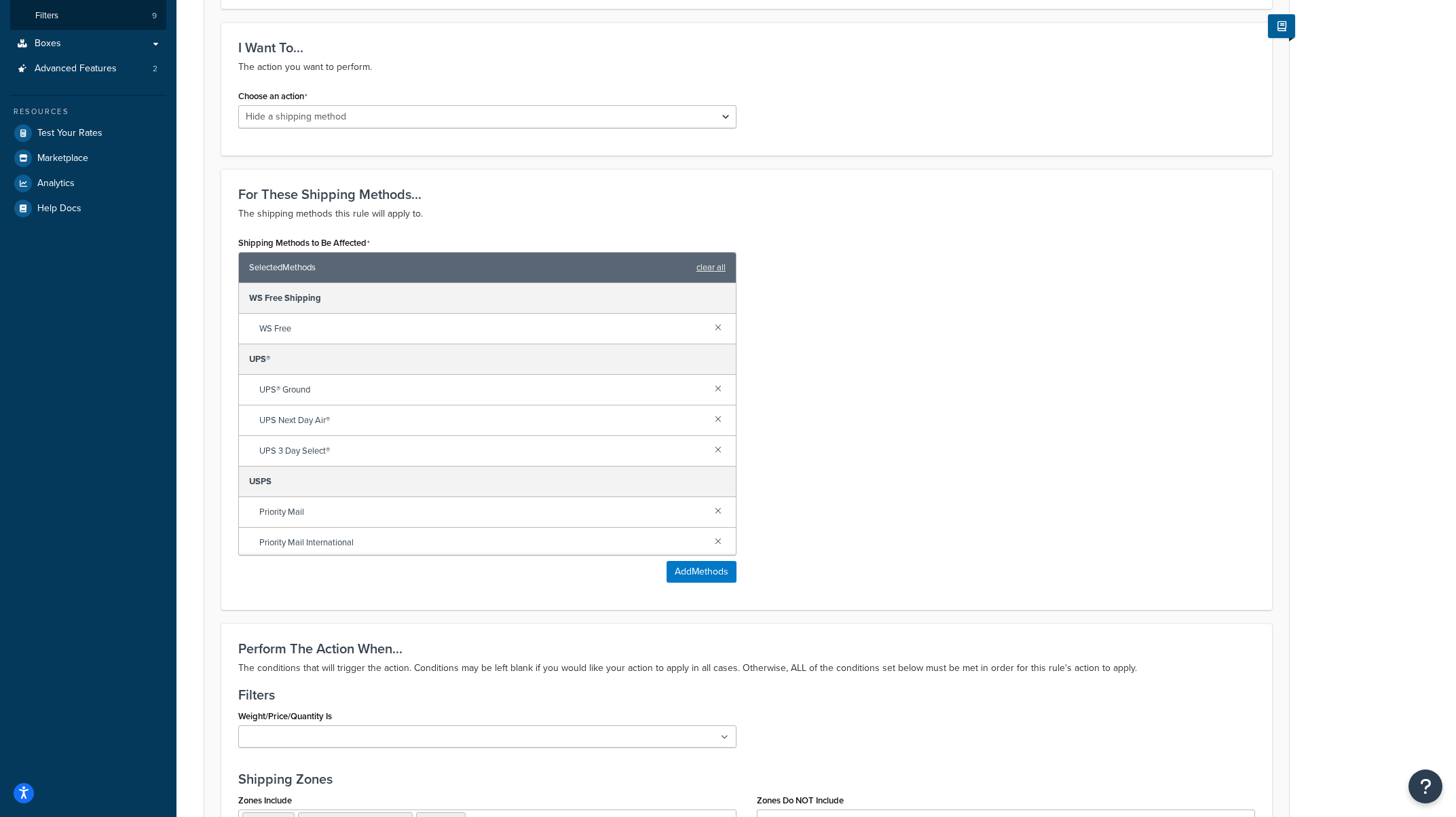
scroll to position [784, 0]
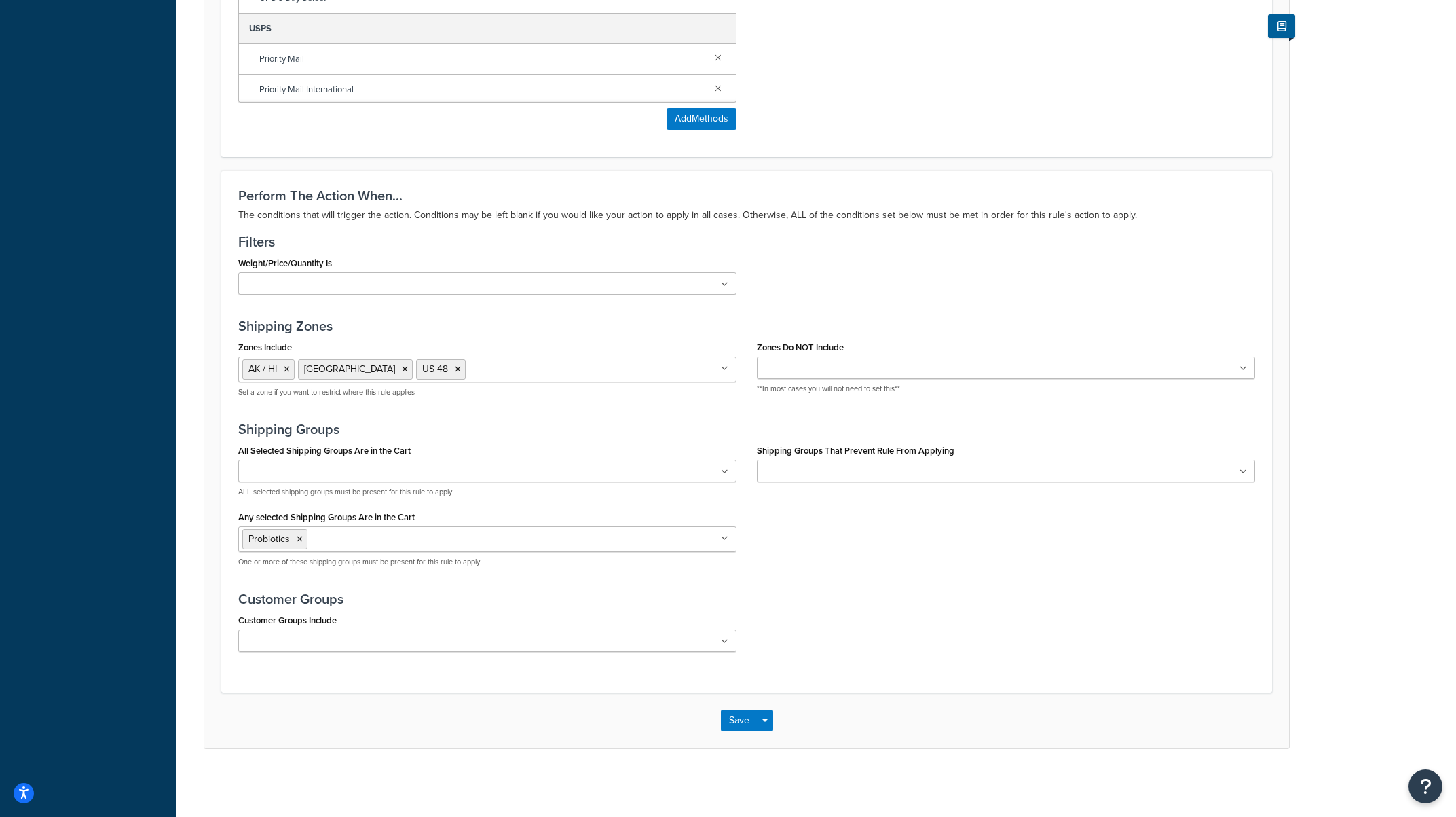
click at [379, 538] on input "Any selected Shipping Groups Are in the Cart" at bounding box center [371, 538] width 120 height 15
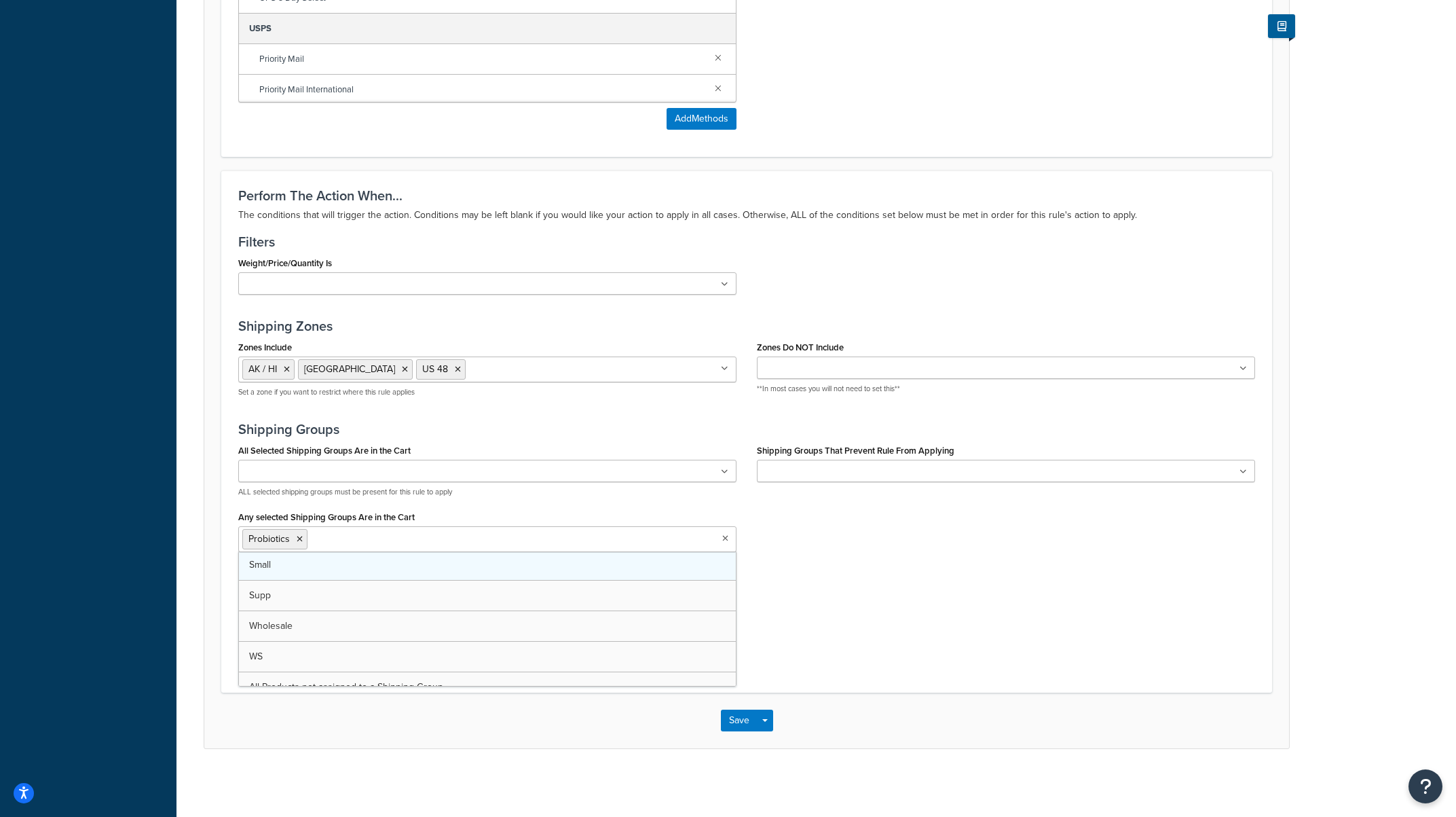
scroll to position [120, 0]
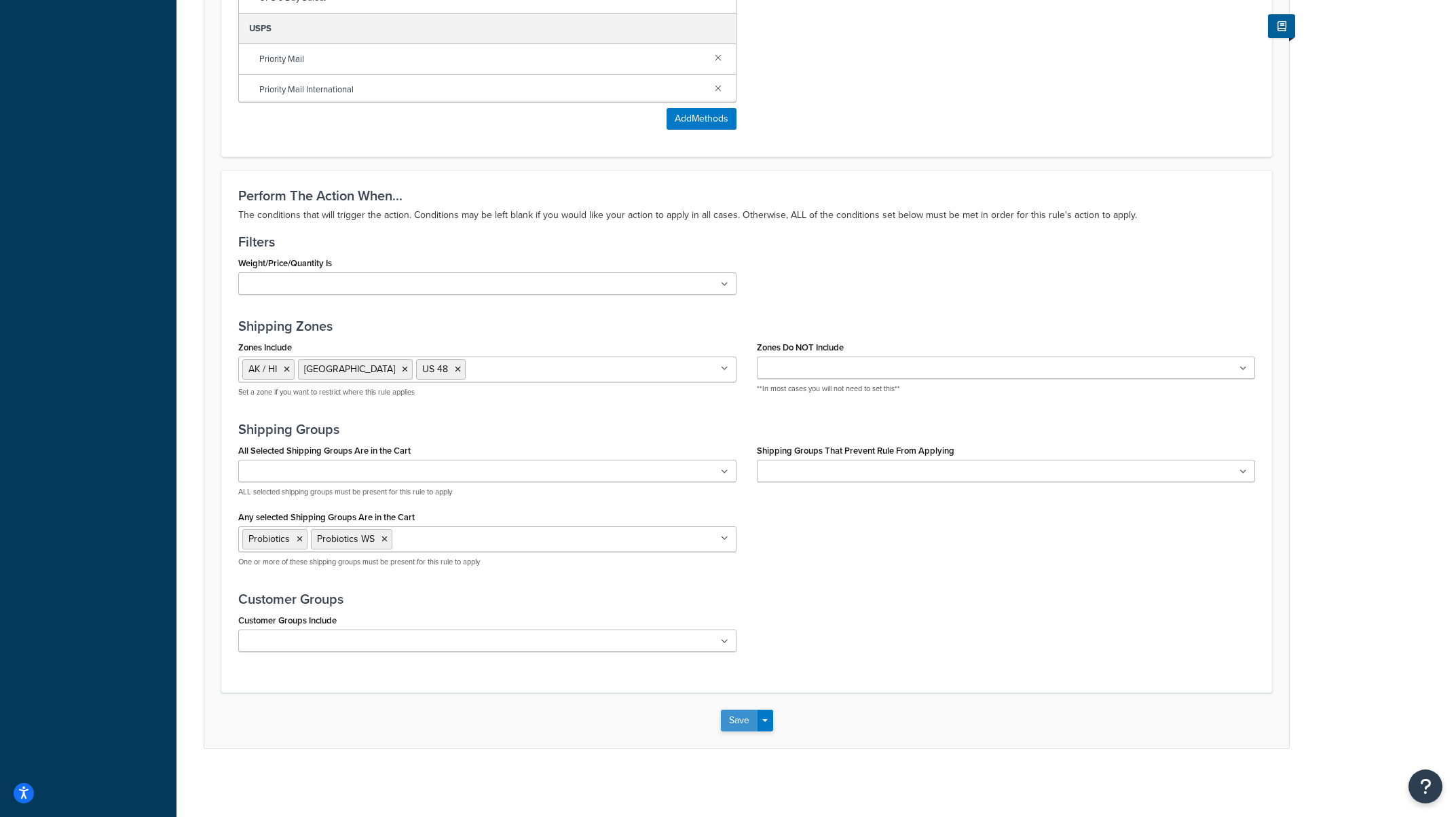
click at [743, 726] on button "Save" at bounding box center [739, 721] width 36 height 22
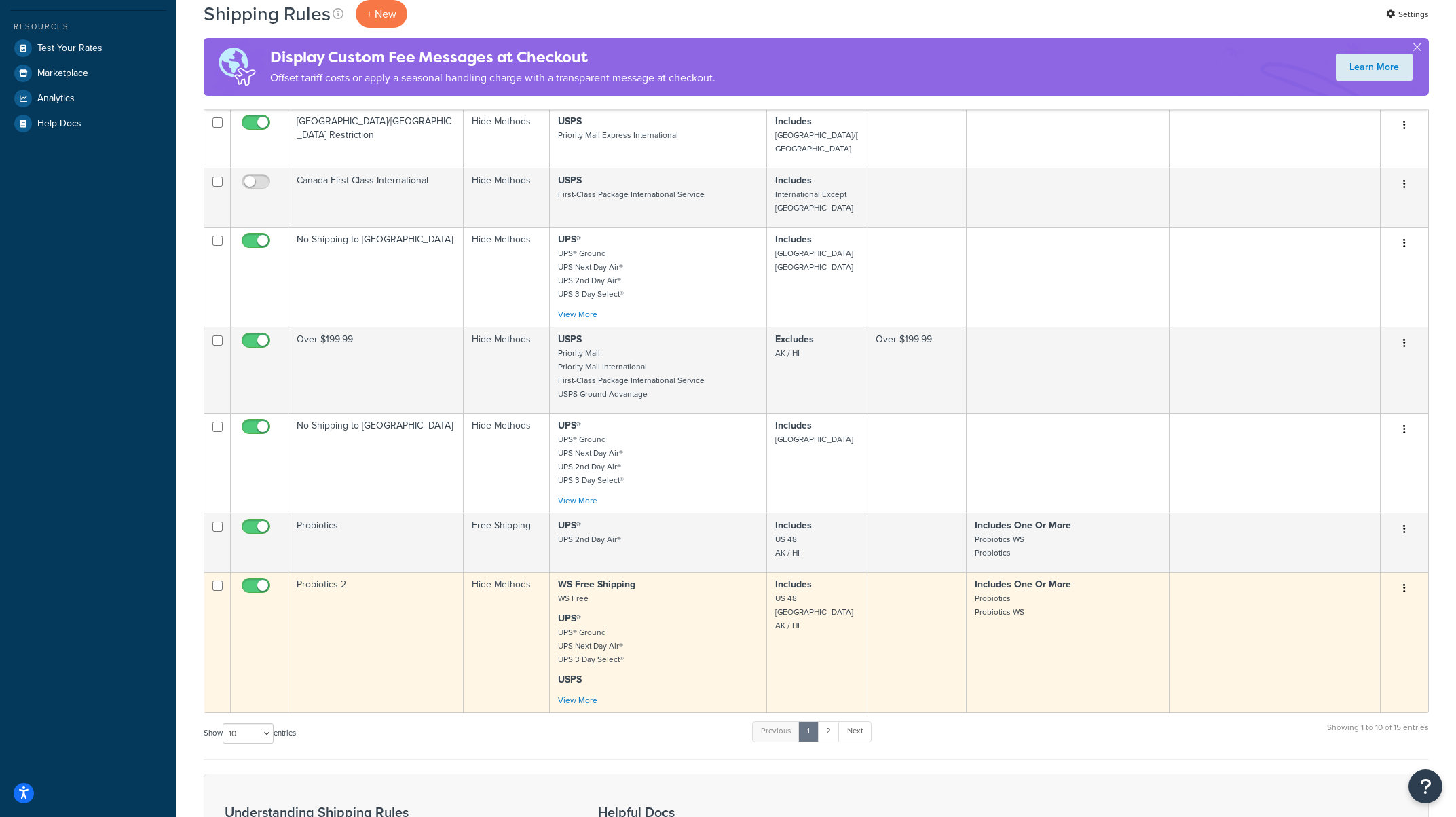
scroll to position [416, 0]
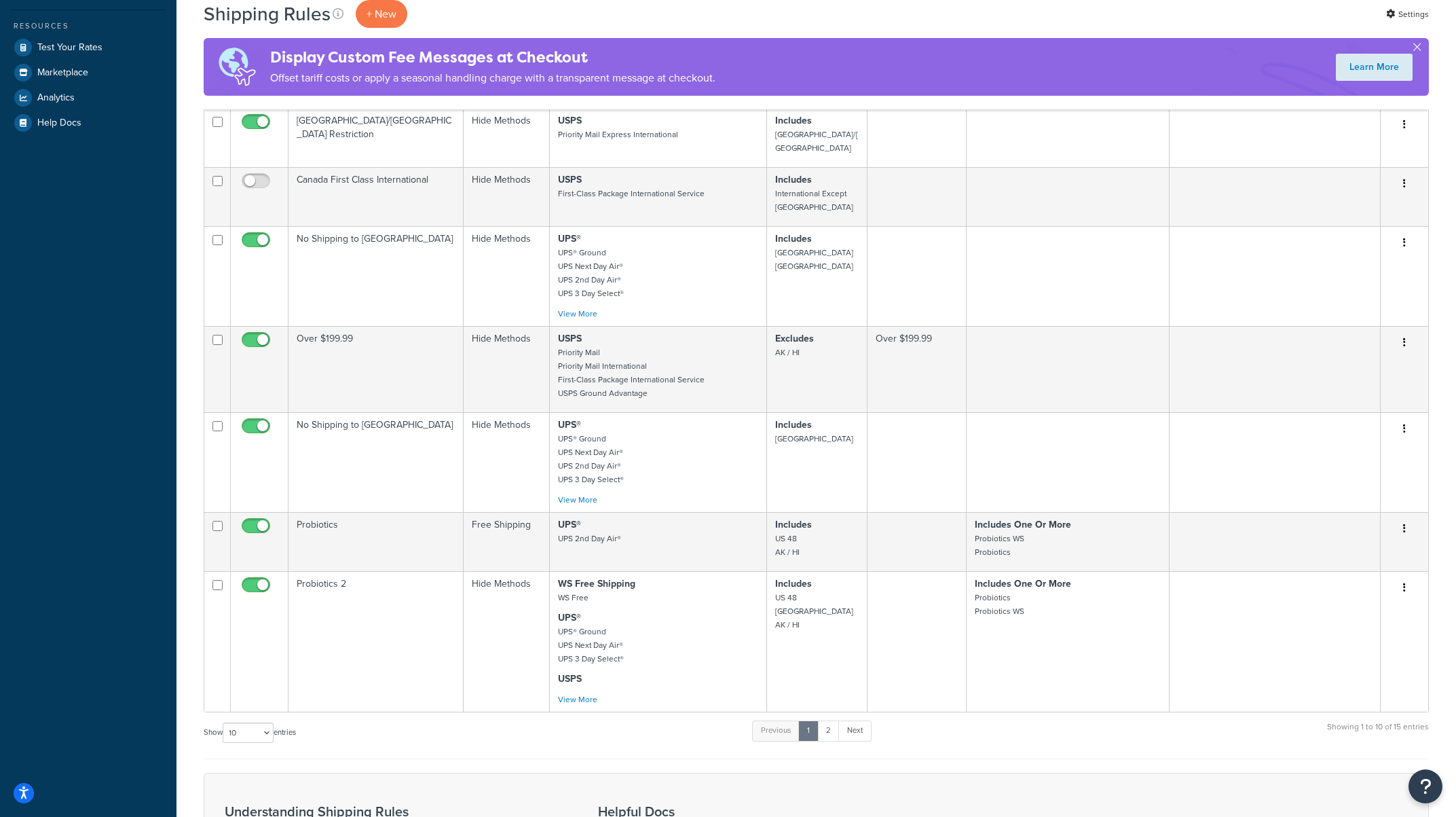
click at [1154, 742] on div "Show 10 15 25 50 100 1000 entries Previous 1 2 Next Showing 1 to 10 of 15 entri…" at bounding box center [816, 740] width 1225 height 40
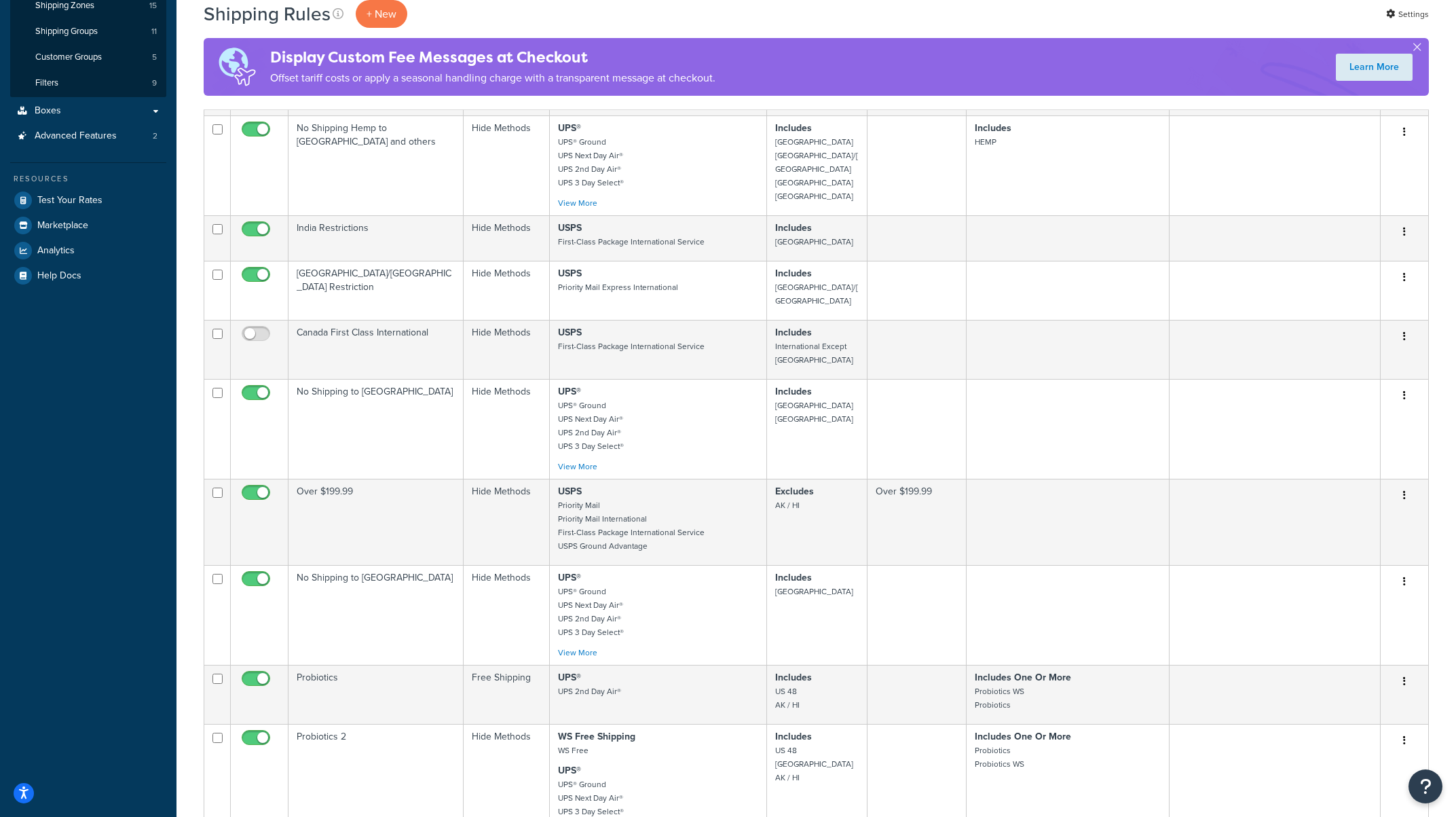
scroll to position [0, 0]
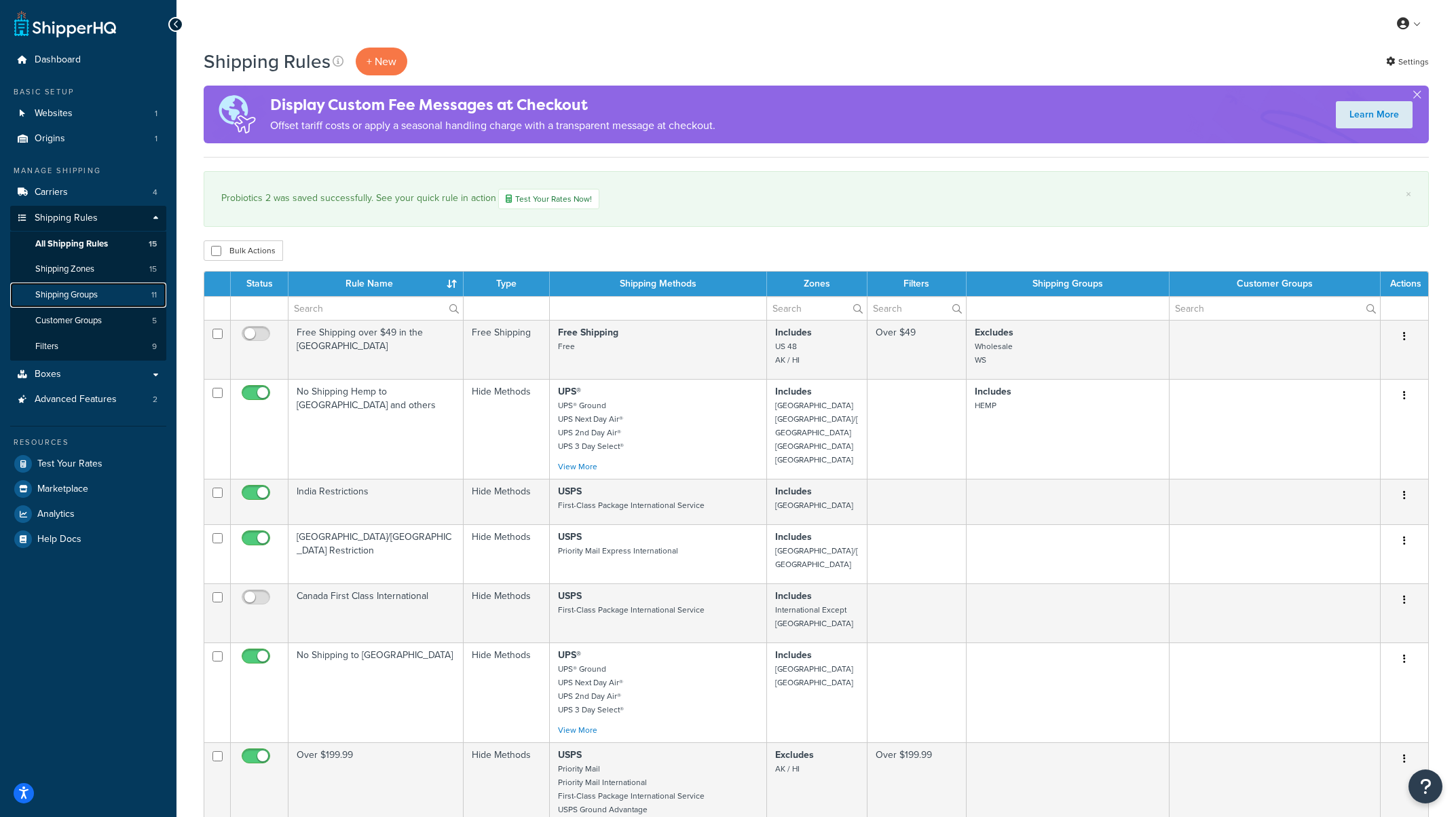
click at [79, 300] on span "Shipping Groups" at bounding box center [66, 294] width 63 height 12
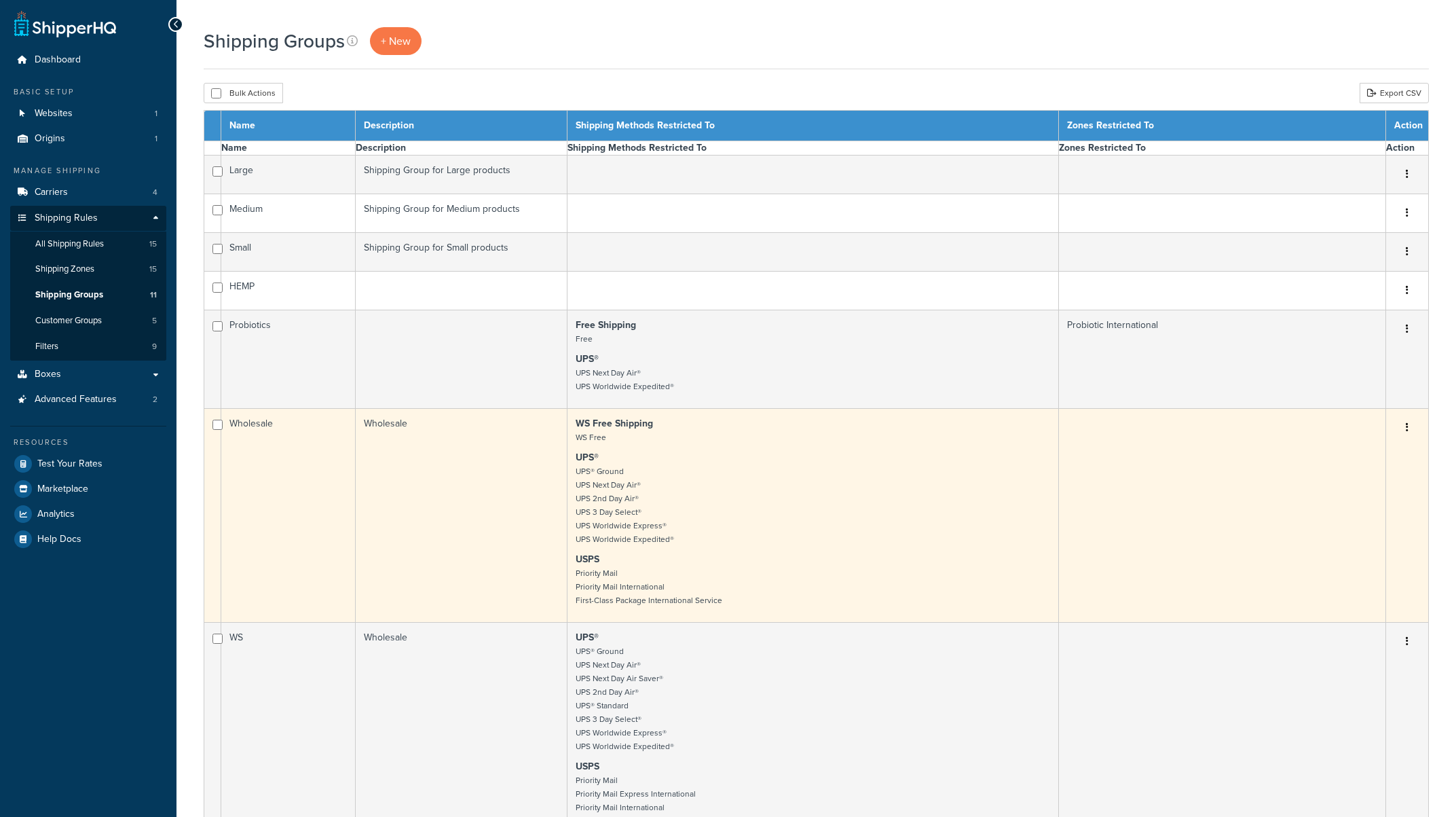
select select "15"
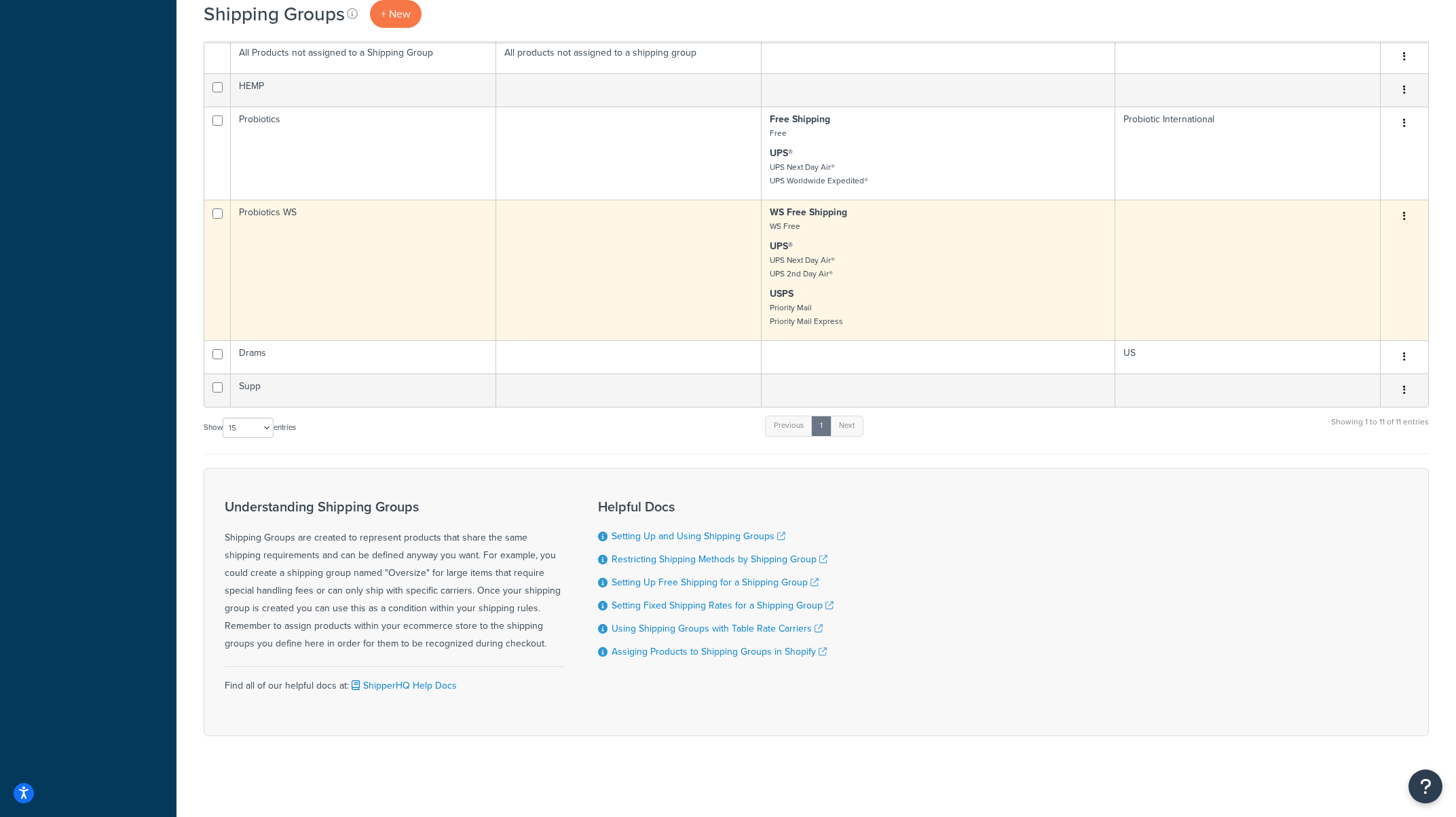
click at [1404, 217] on icon "button" at bounding box center [1404, 215] width 3 height 9
click at [1370, 239] on link "Edit" at bounding box center [1350, 244] width 107 height 28
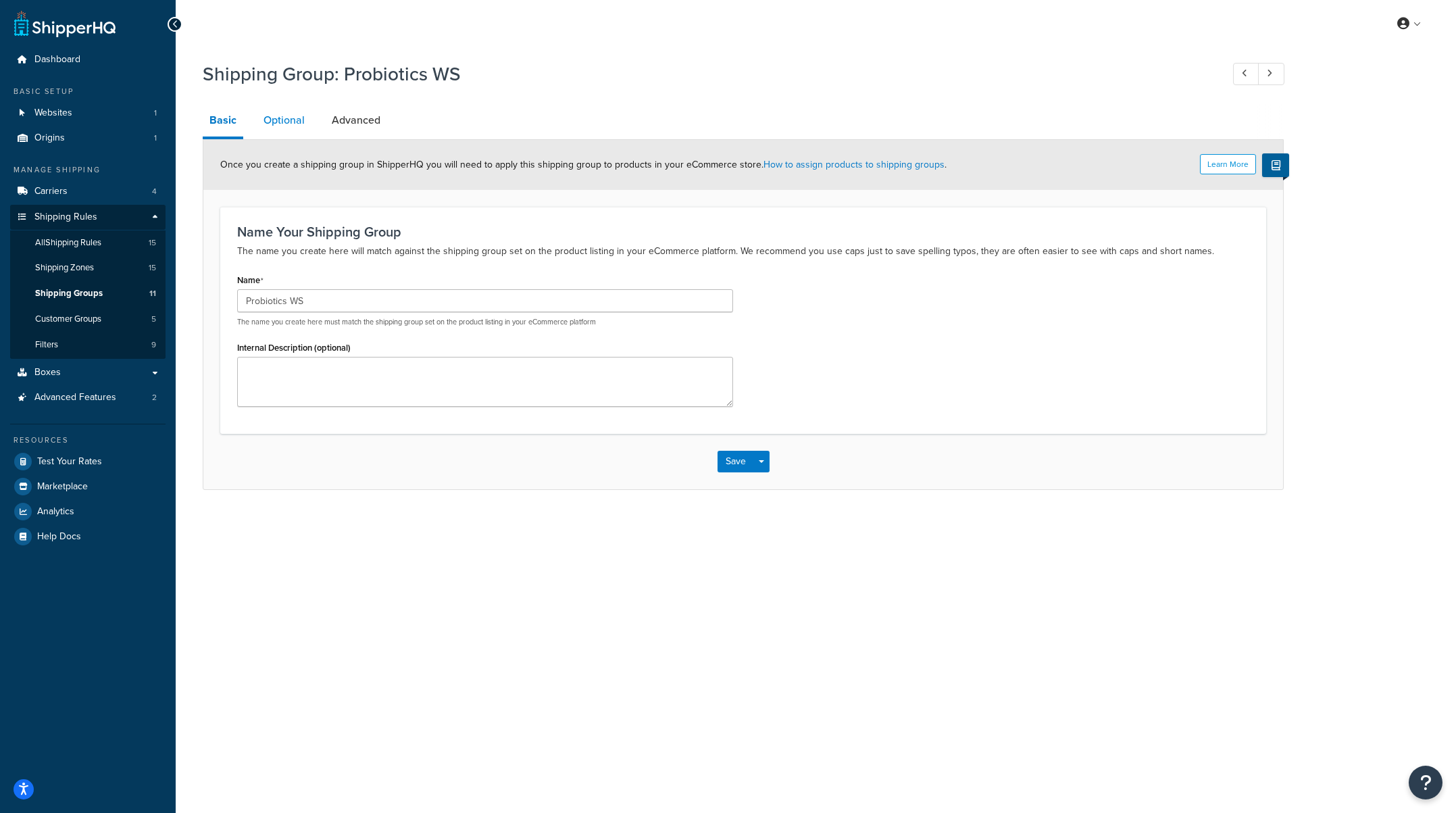
click at [290, 128] on link "Optional" at bounding box center [284, 120] width 55 height 33
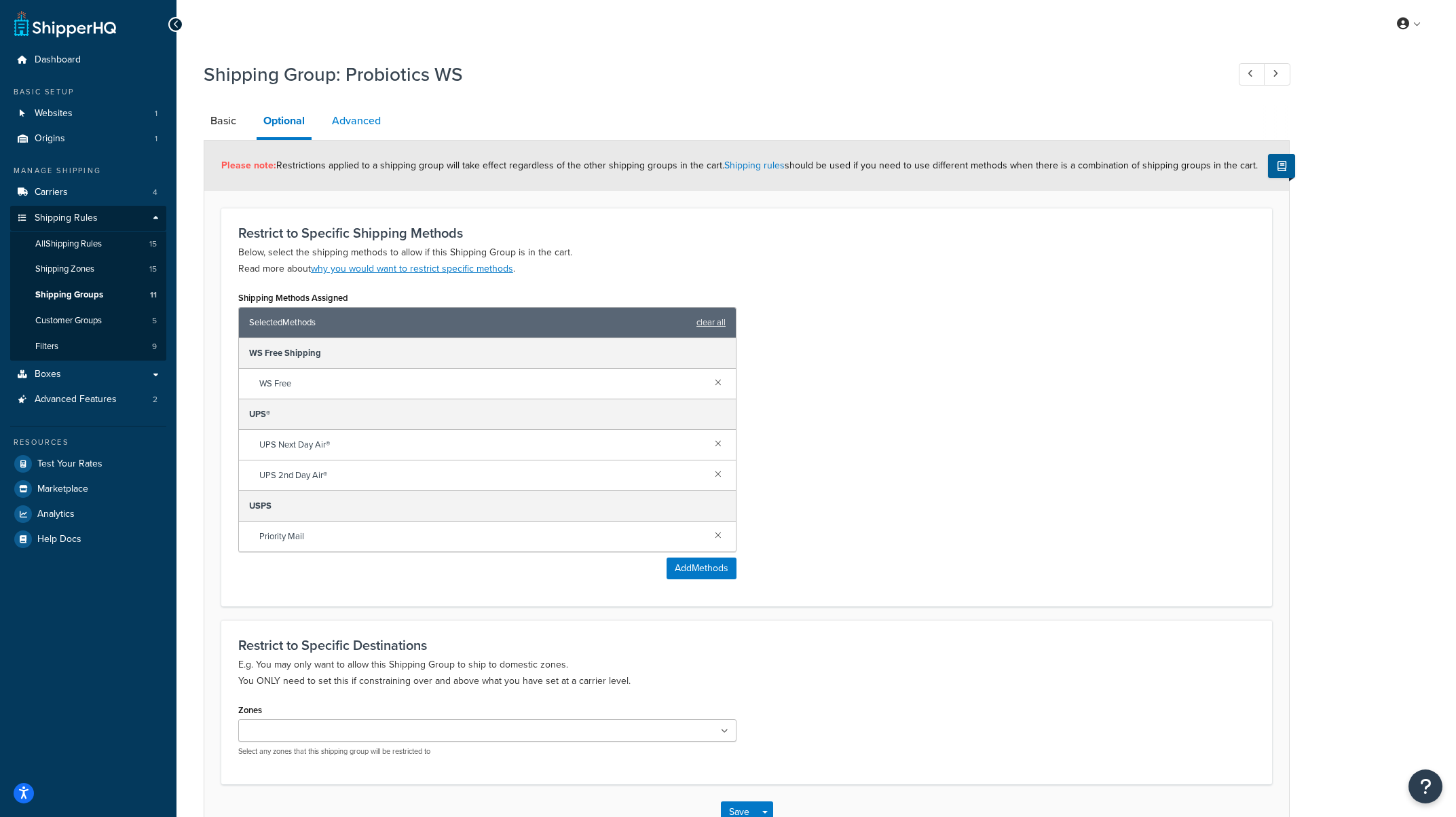
click at [361, 121] on link "Advanced" at bounding box center [356, 121] width 63 height 33
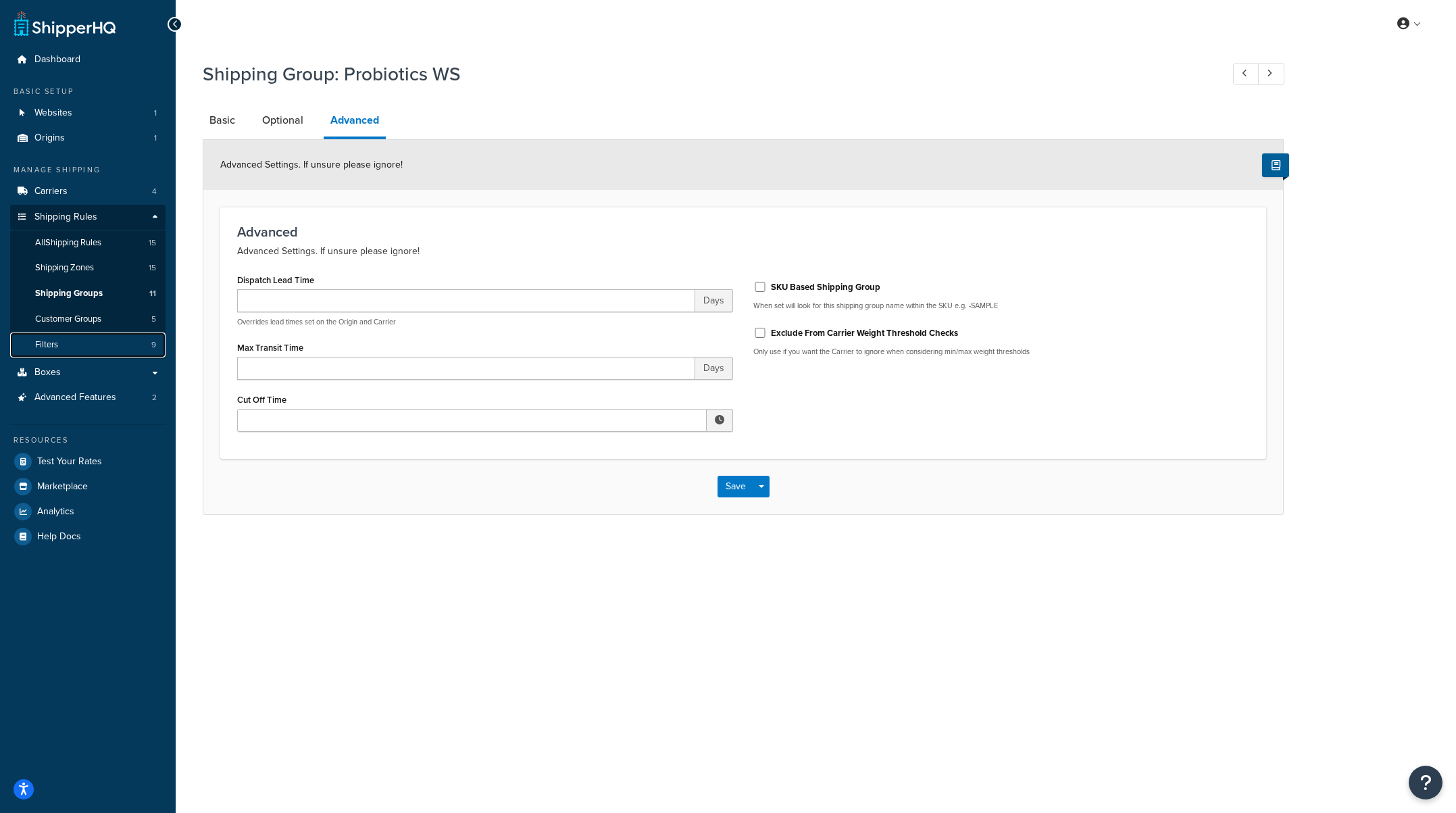
click at [61, 345] on link "Filters 9" at bounding box center [88, 345] width 155 height 25
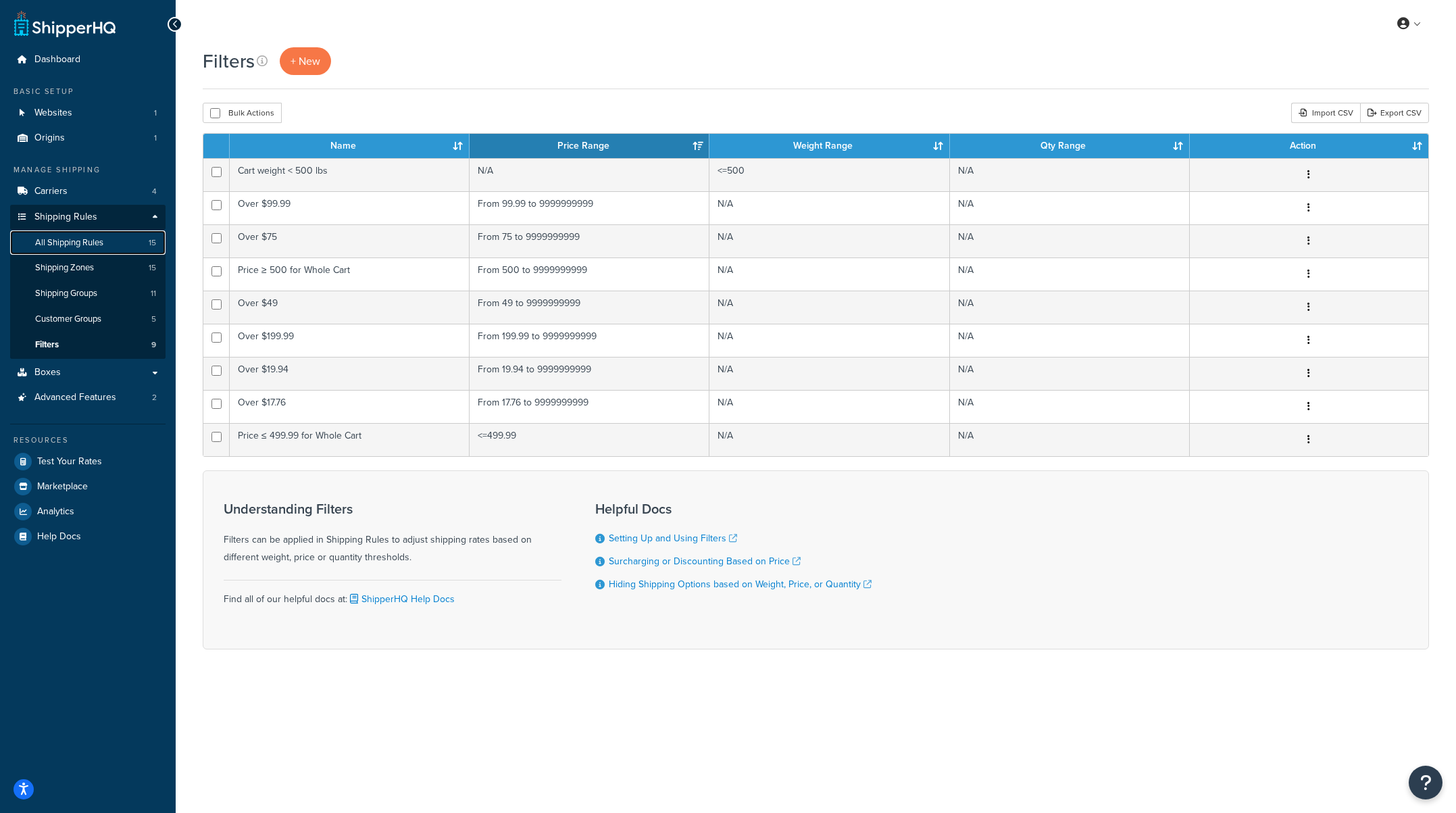
click at [87, 242] on span "All Shipping Rules" at bounding box center [69, 242] width 68 height 12
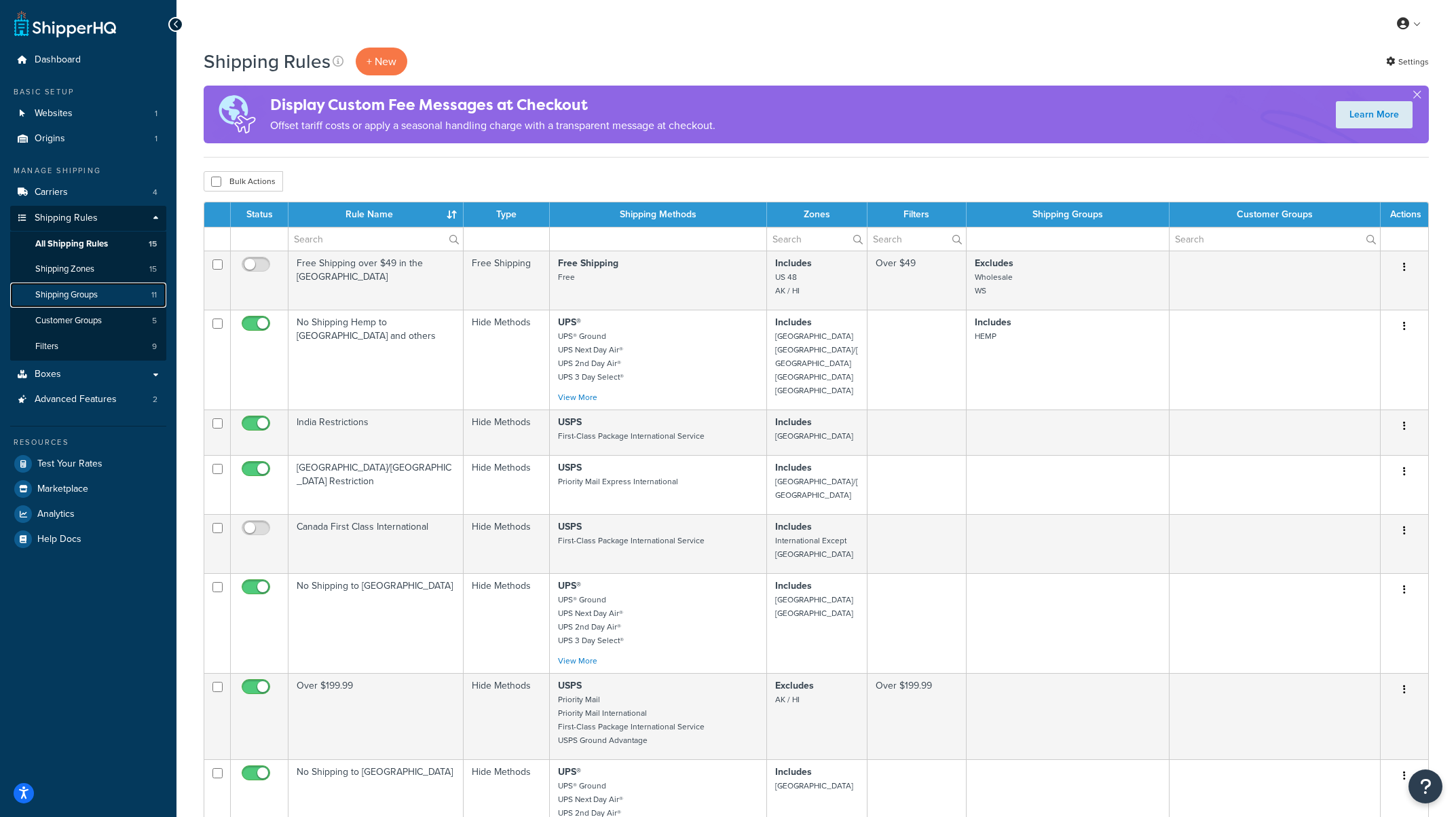
click at [78, 294] on span "Shipping Groups" at bounding box center [66, 294] width 63 height 12
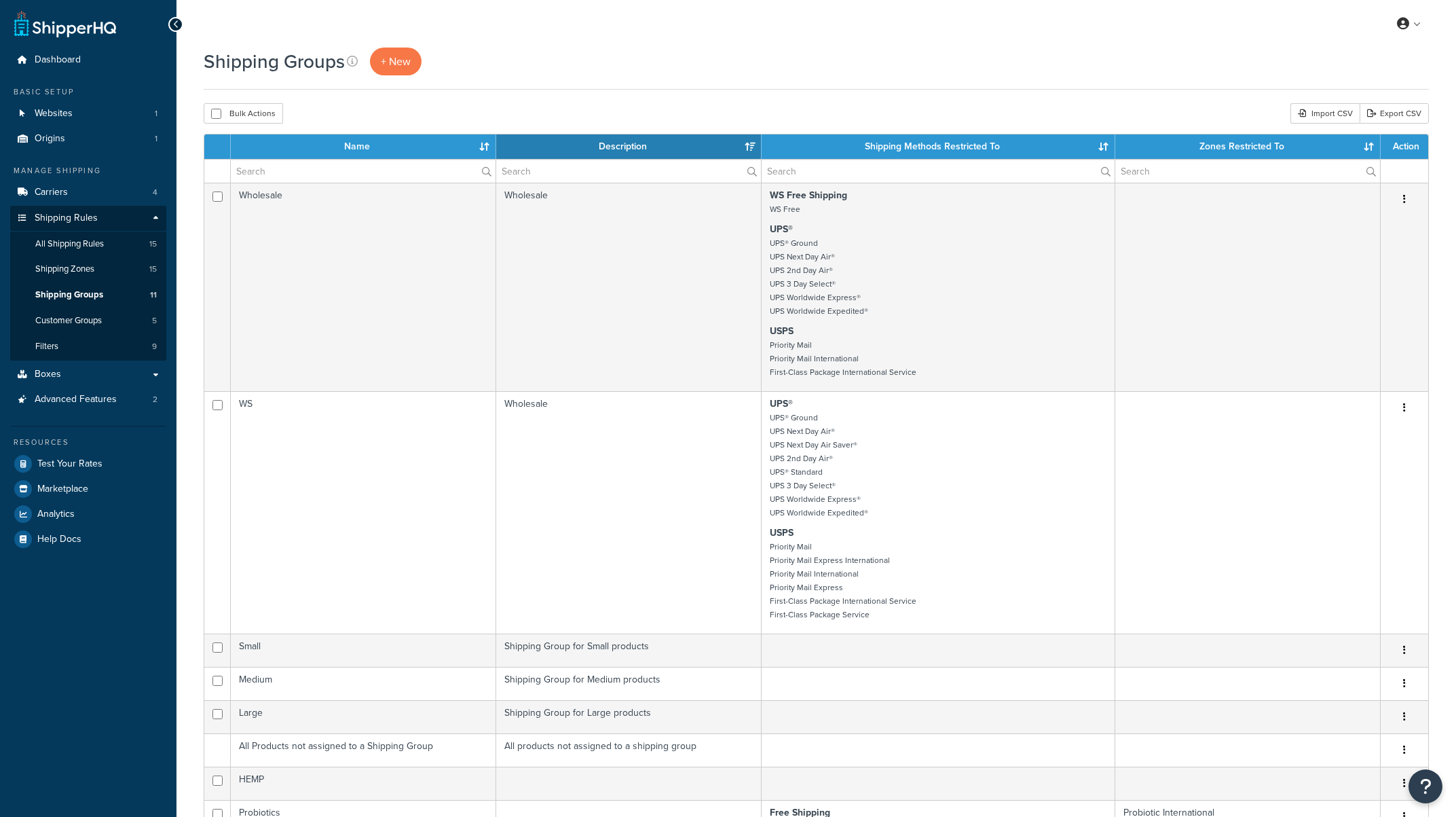
select select "15"
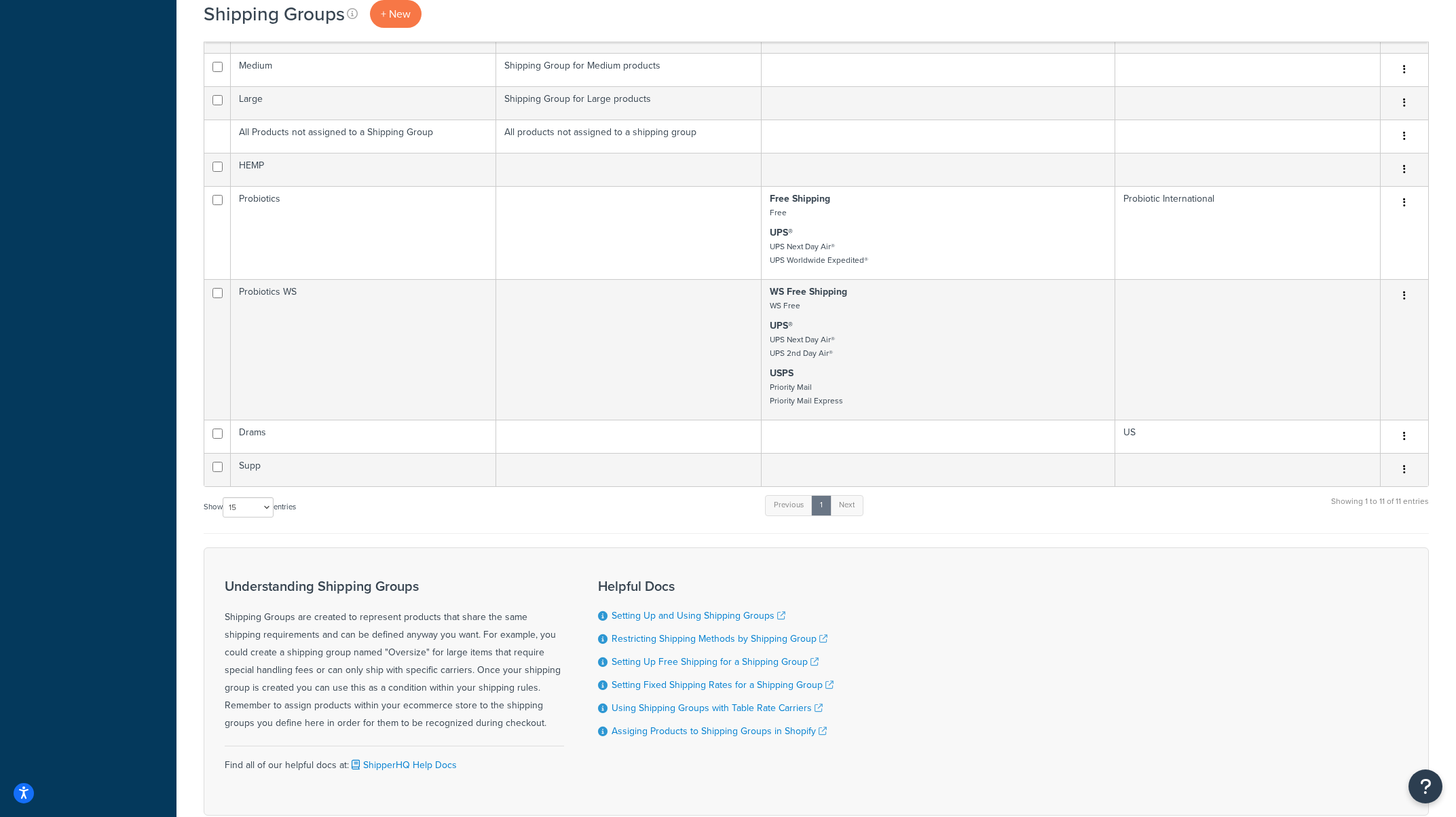
scroll to position [693, 0]
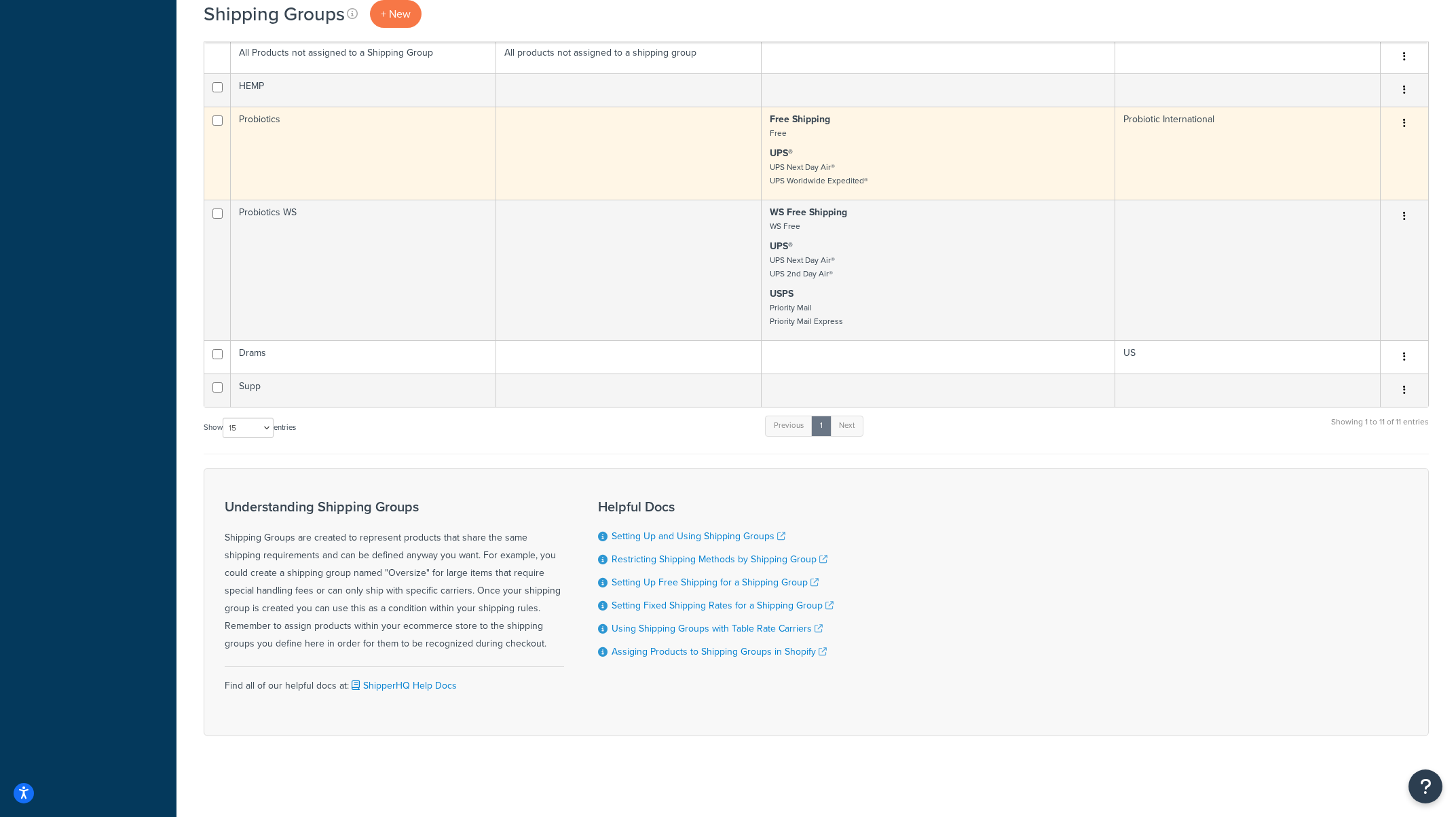
click at [1404, 122] on icon "button" at bounding box center [1404, 123] width 3 height 9
click at [1362, 149] on link "Edit" at bounding box center [1350, 150] width 107 height 28
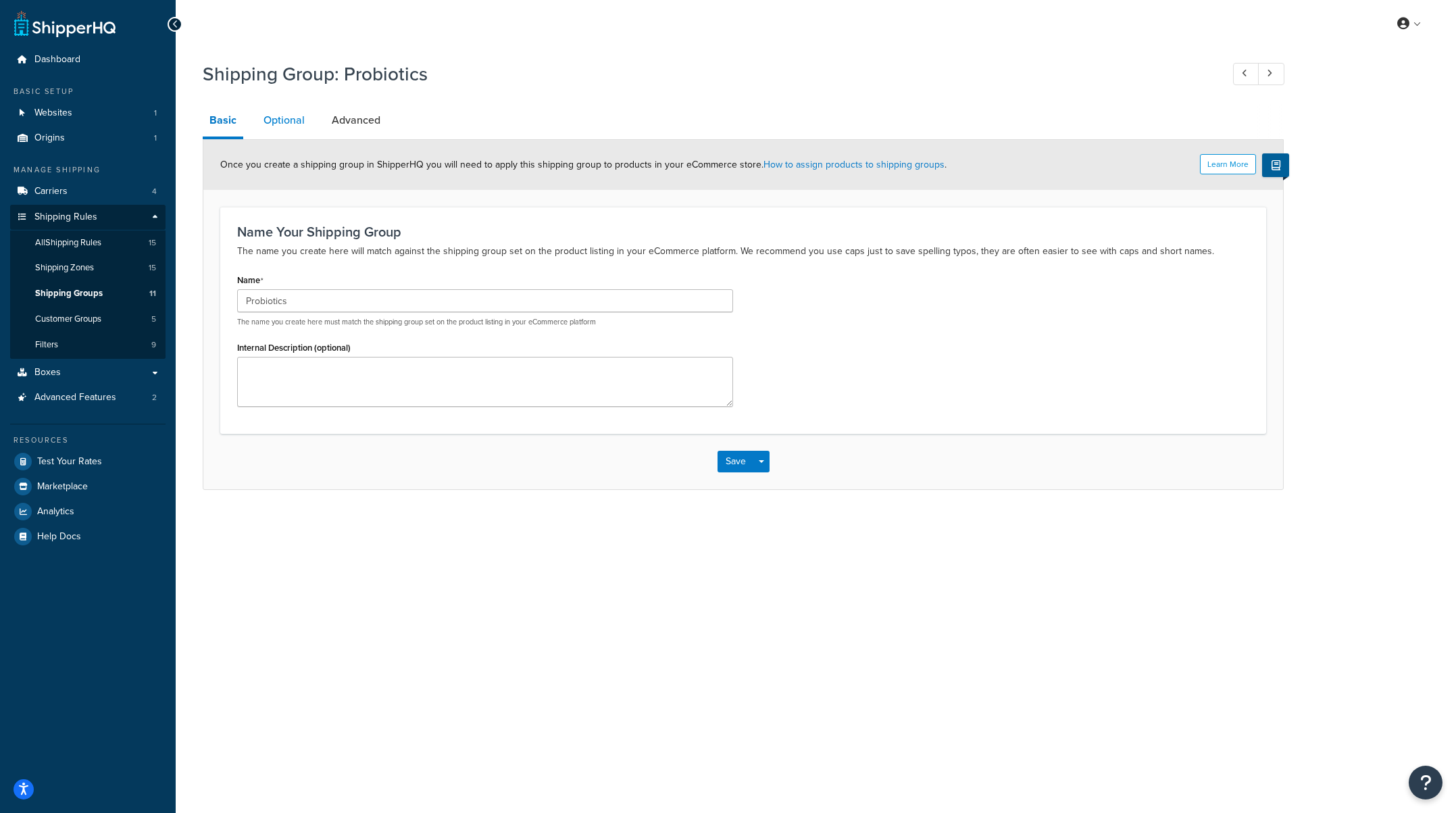
click at [276, 128] on link "Optional" at bounding box center [284, 120] width 55 height 33
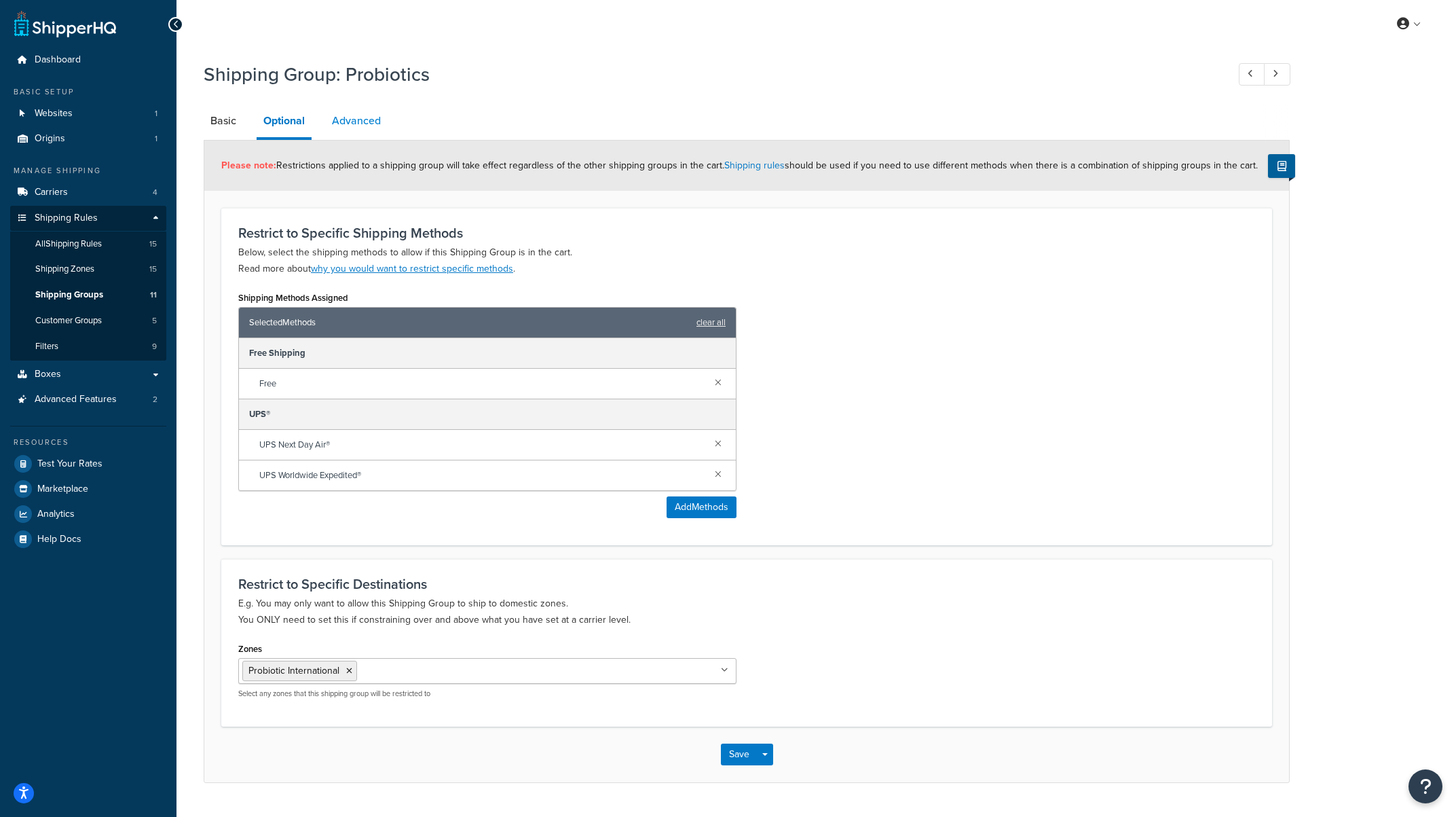
click at [353, 123] on link "Advanced" at bounding box center [356, 121] width 63 height 33
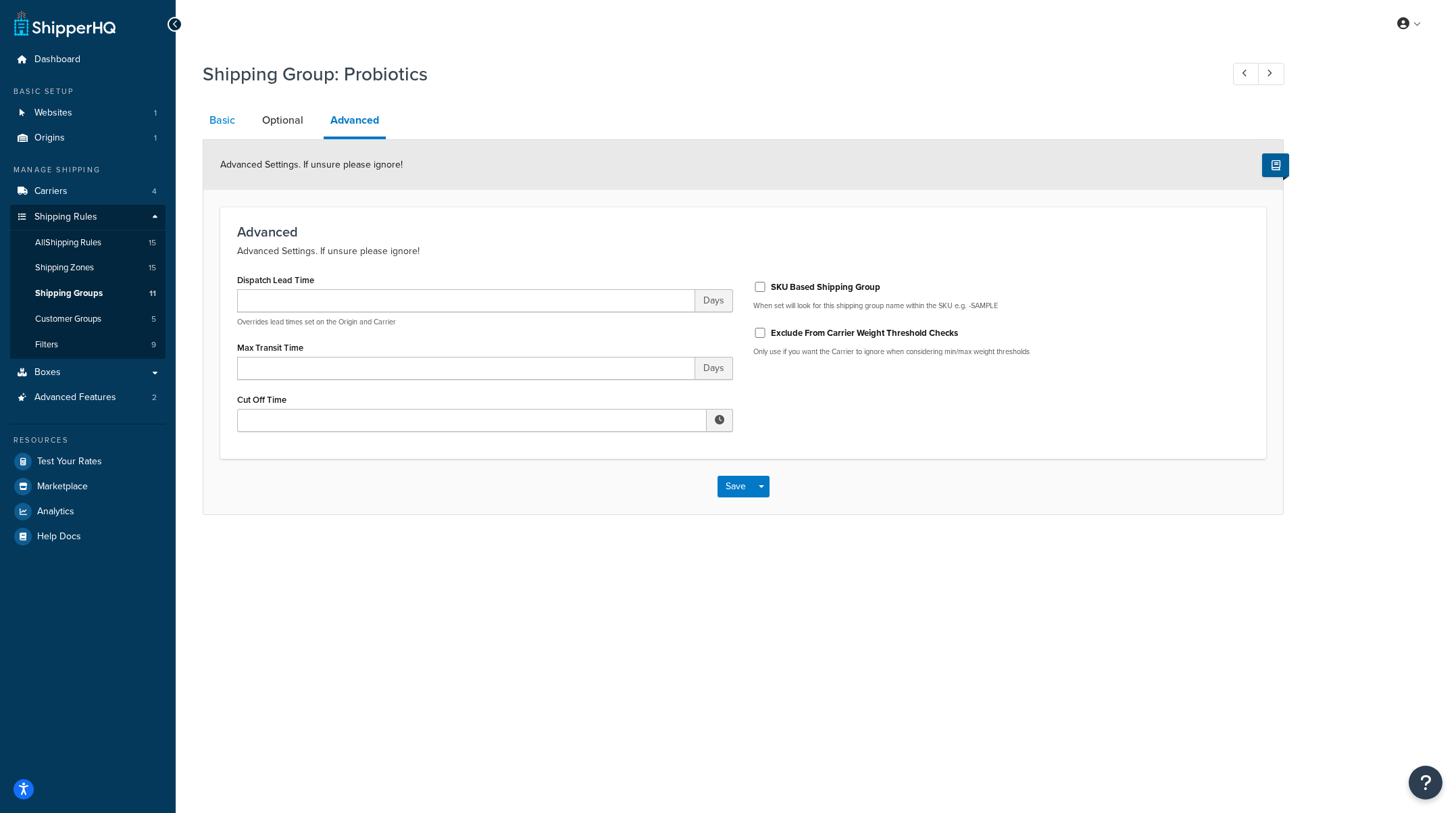
click at [223, 128] on link "Basic" at bounding box center [221, 120] width 39 height 33
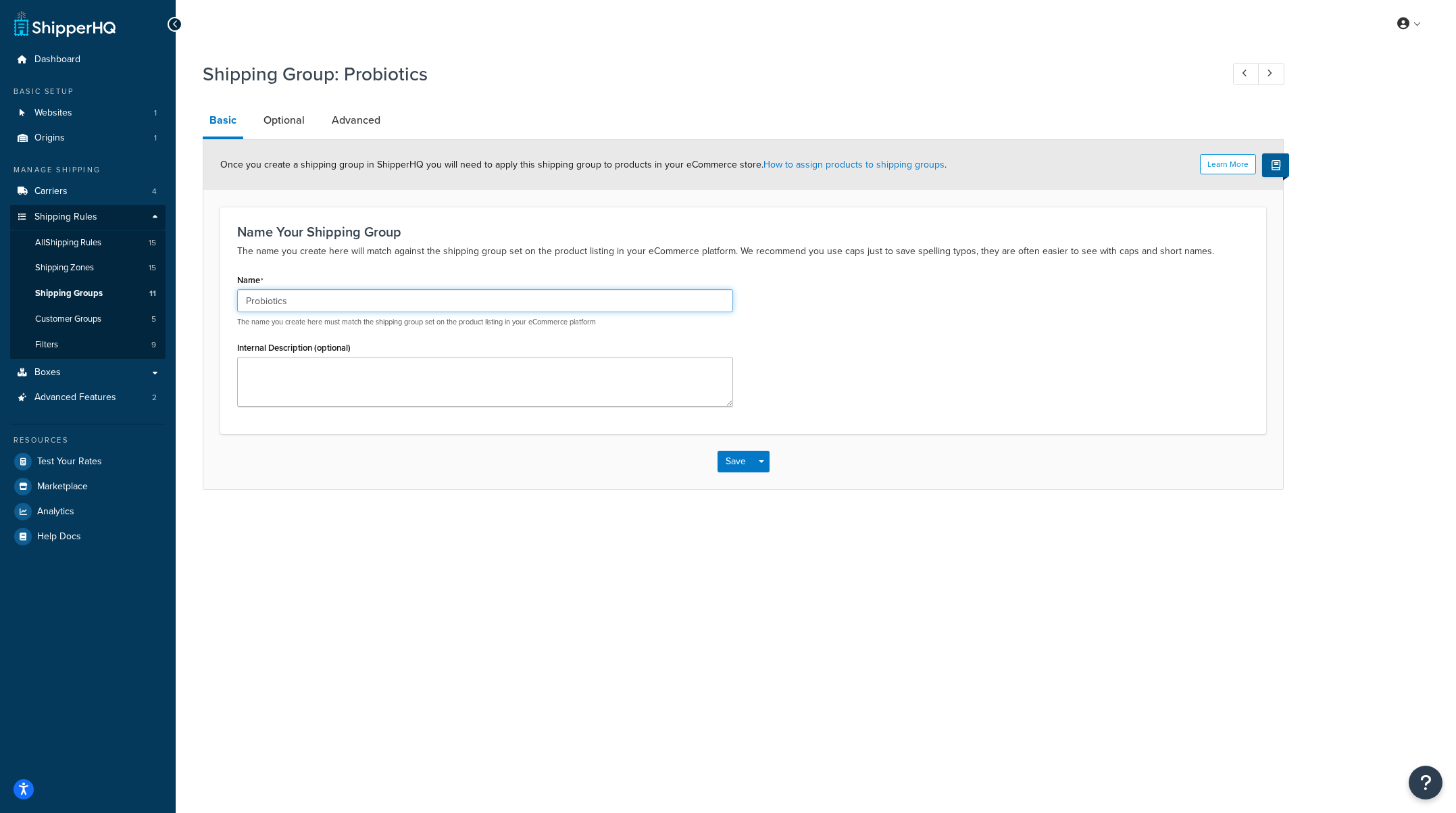
click at [249, 299] on input "Probiotics" at bounding box center [484, 300] width 496 height 23
type input "probiotics"
click at [1113, 358] on div "Name probiotics The name you create here must match the shipping group set on t…" at bounding box center [743, 343] width 1032 height 146
click at [734, 464] on button "Save" at bounding box center [736, 462] width 36 height 22
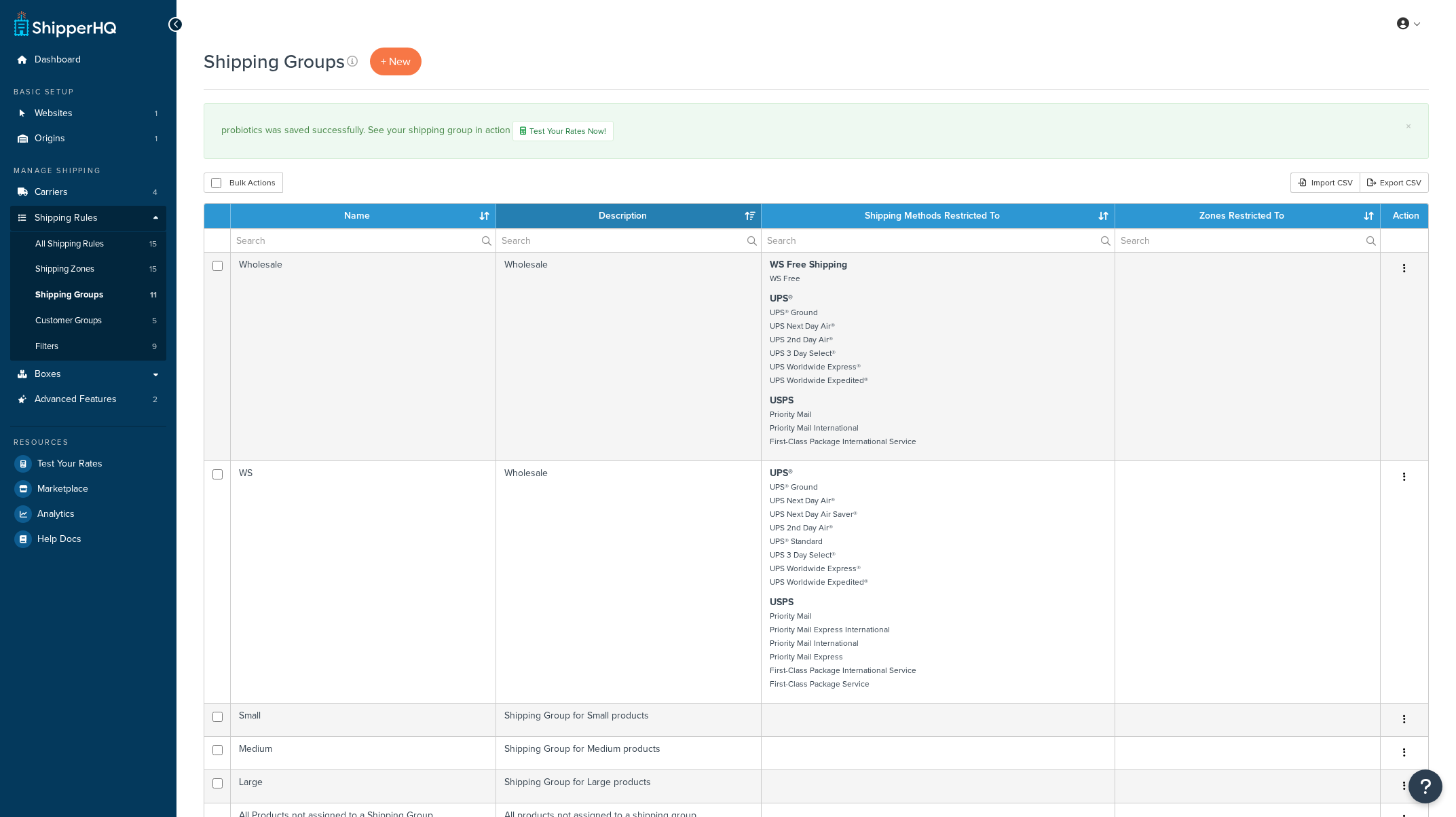
select select "15"
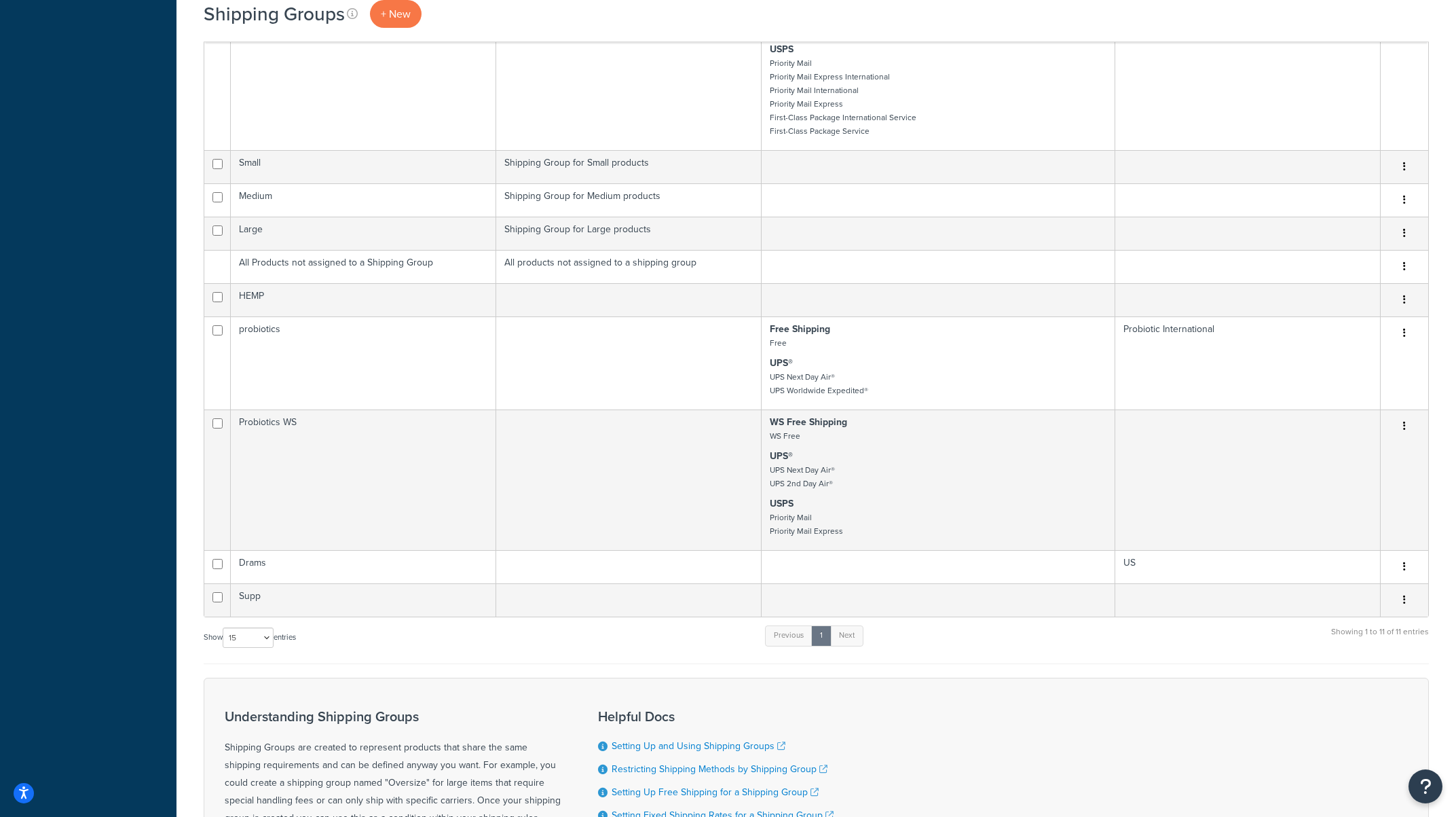
scroll to position [762, 0]
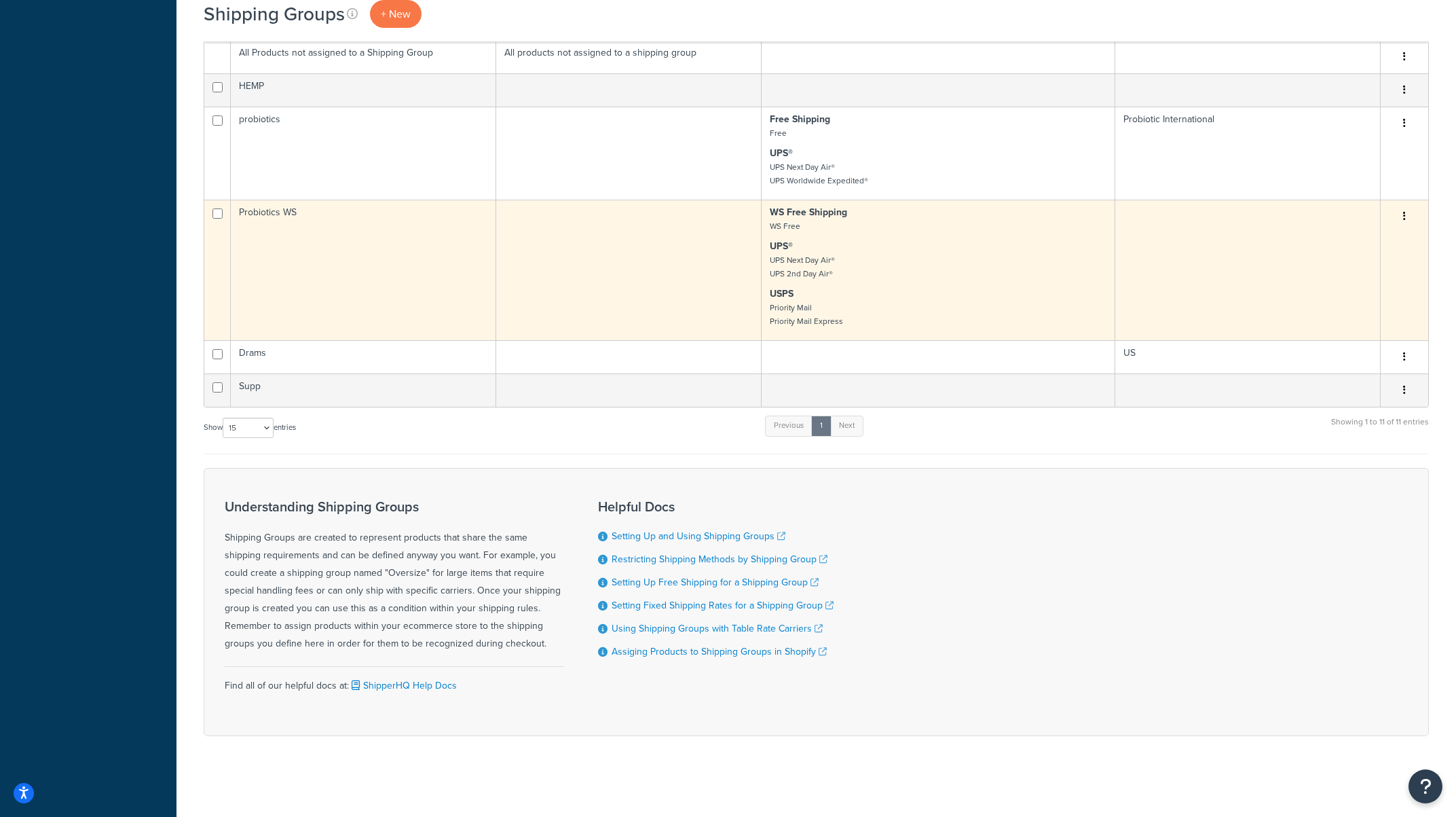
click at [1404, 214] on icon "button" at bounding box center [1404, 215] width 3 height 9
click at [1359, 239] on link "Edit" at bounding box center [1350, 244] width 107 height 28
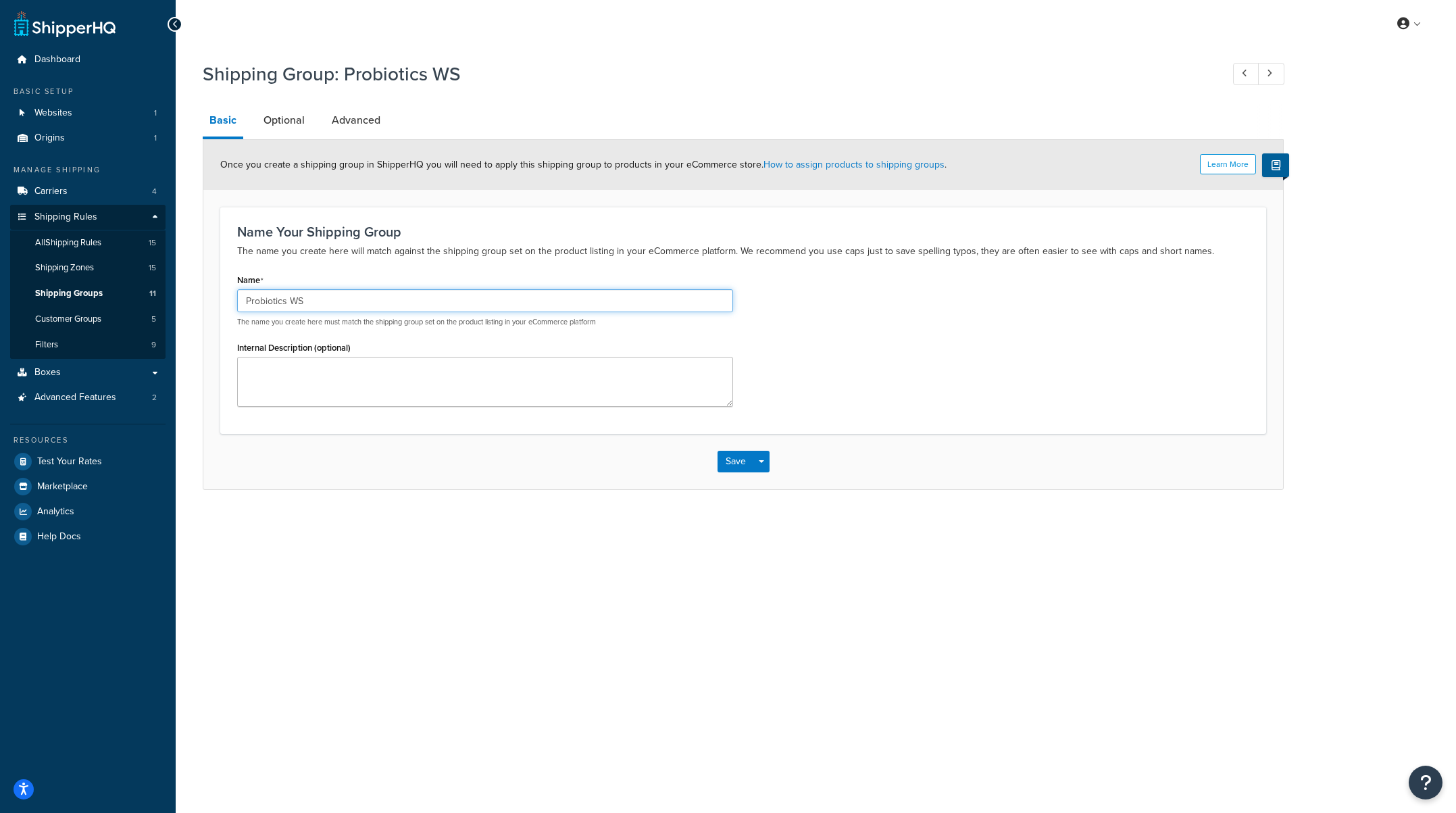
click at [292, 301] on input "Probiotics WS" at bounding box center [484, 300] width 496 height 23
type input "ProbioticsWS"
click at [730, 446] on div "Save Save Dropdown Save and Edit Save and Duplicate Save and Create New" at bounding box center [743, 461] width 1079 height 55
click at [731, 454] on button "Save" at bounding box center [736, 462] width 36 height 22
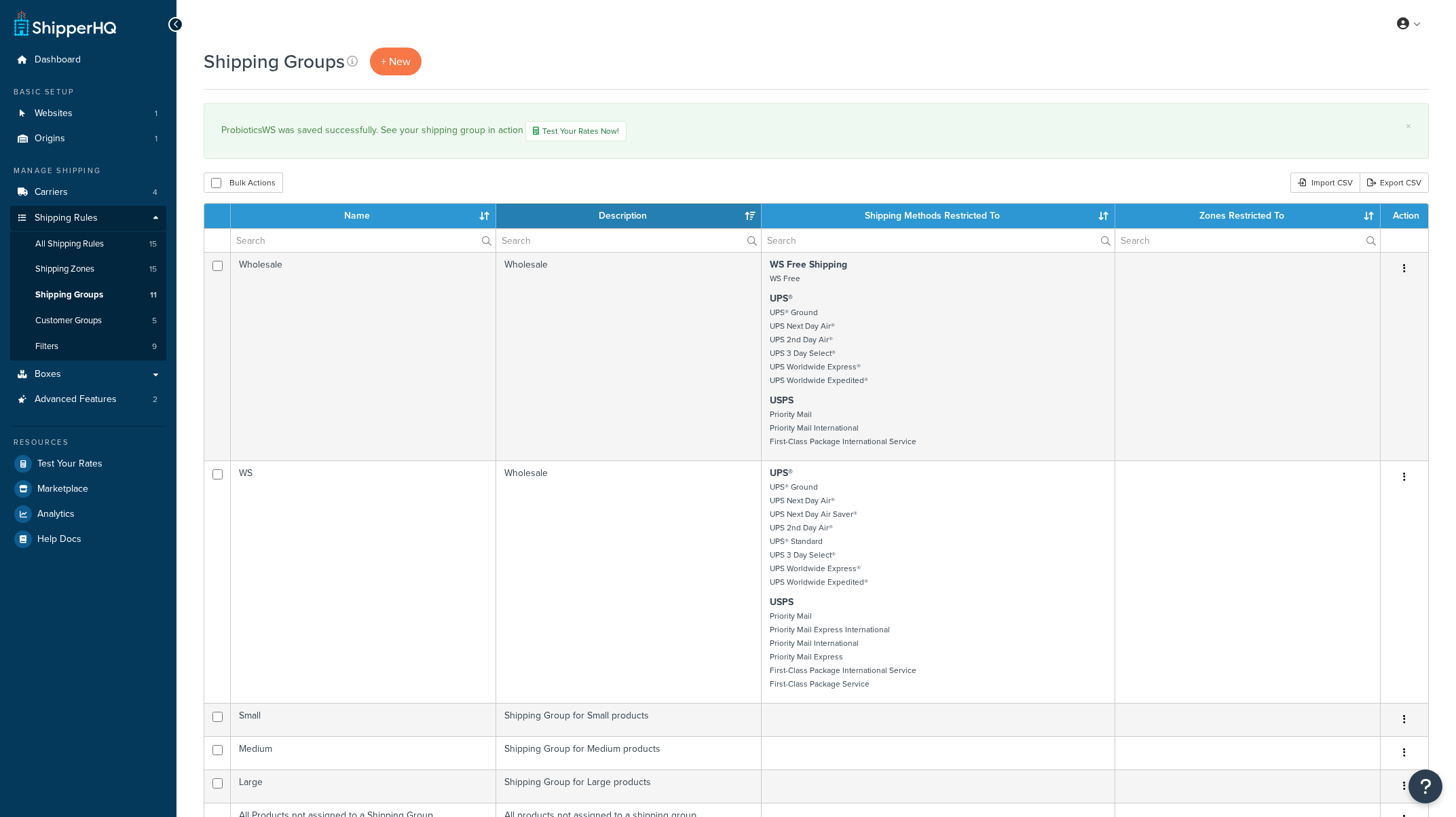
select select "15"
click at [79, 271] on span "Shipping Zones" at bounding box center [64, 269] width 59 height 12
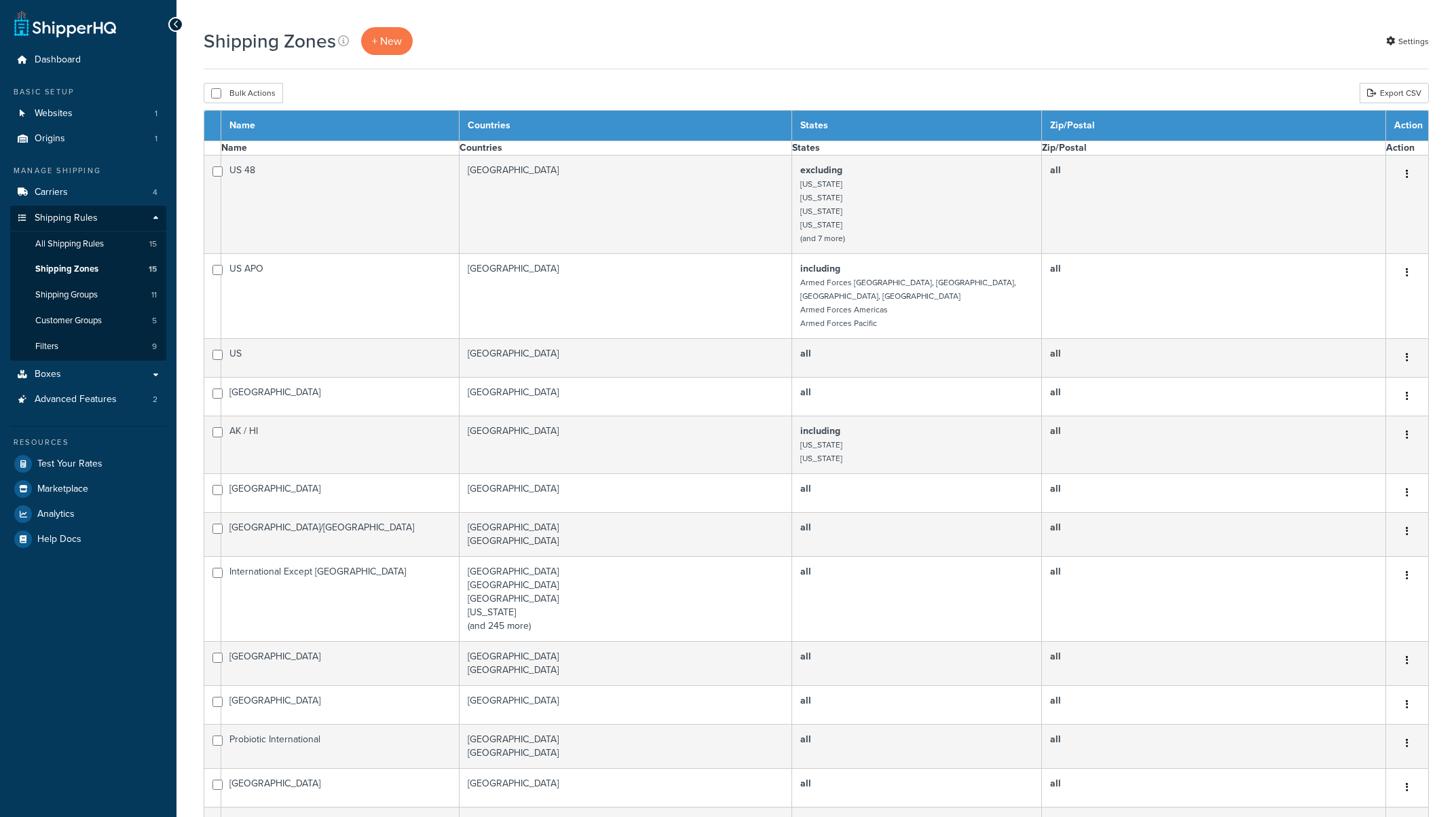
select select "15"
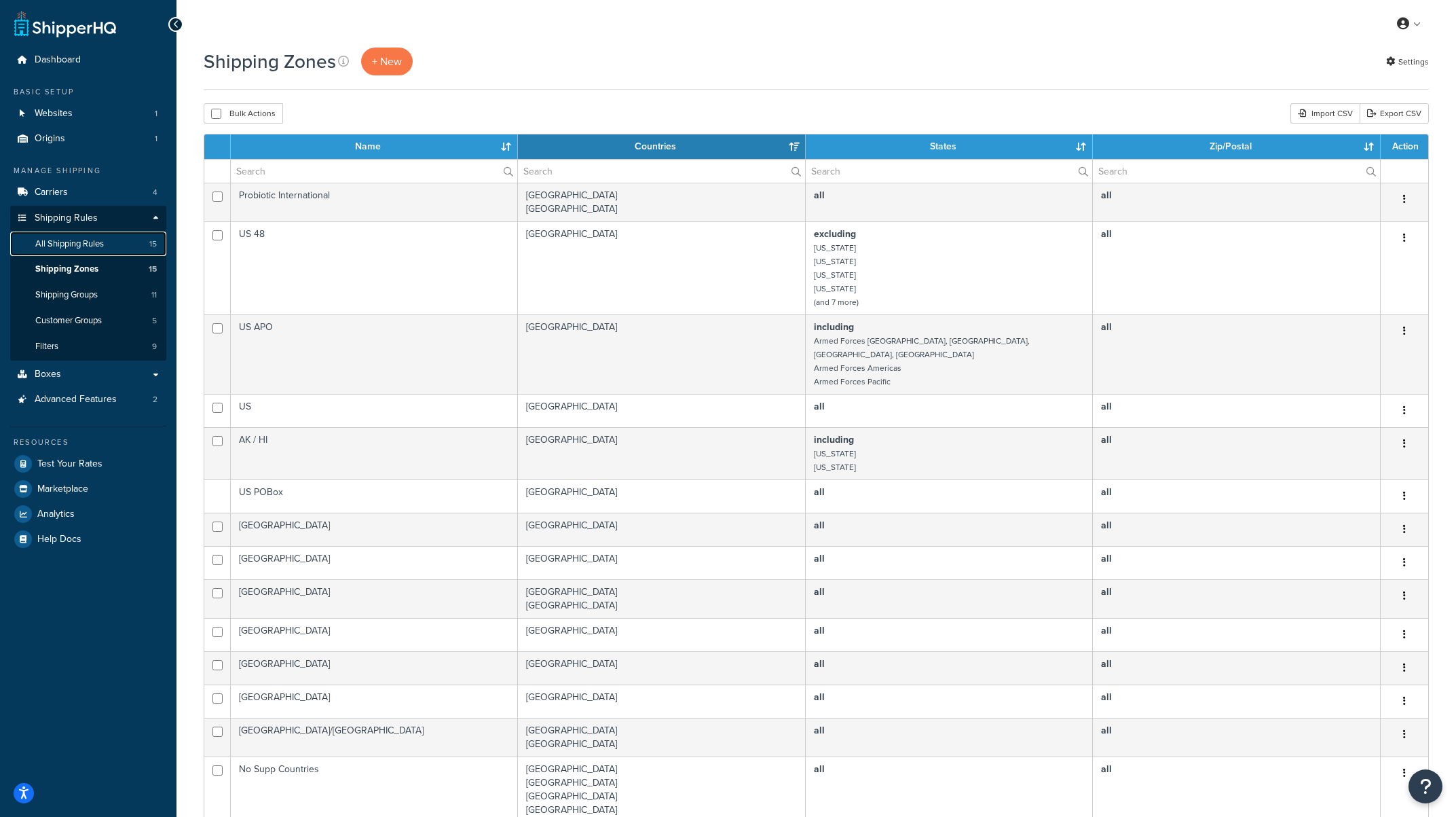
click at [77, 246] on span "All Shipping Rules" at bounding box center [69, 244] width 68 height 12
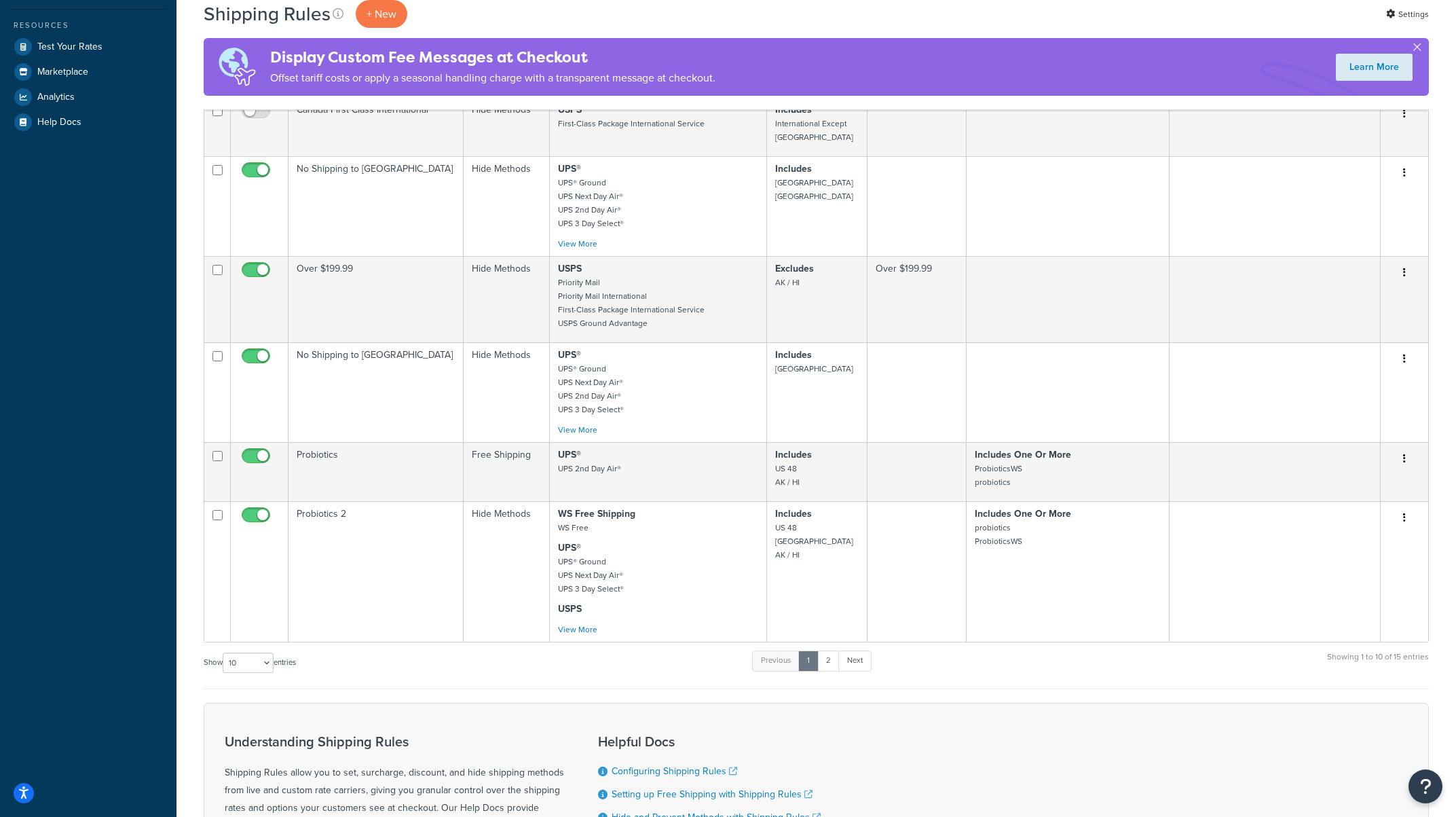
scroll to position [614, 0]
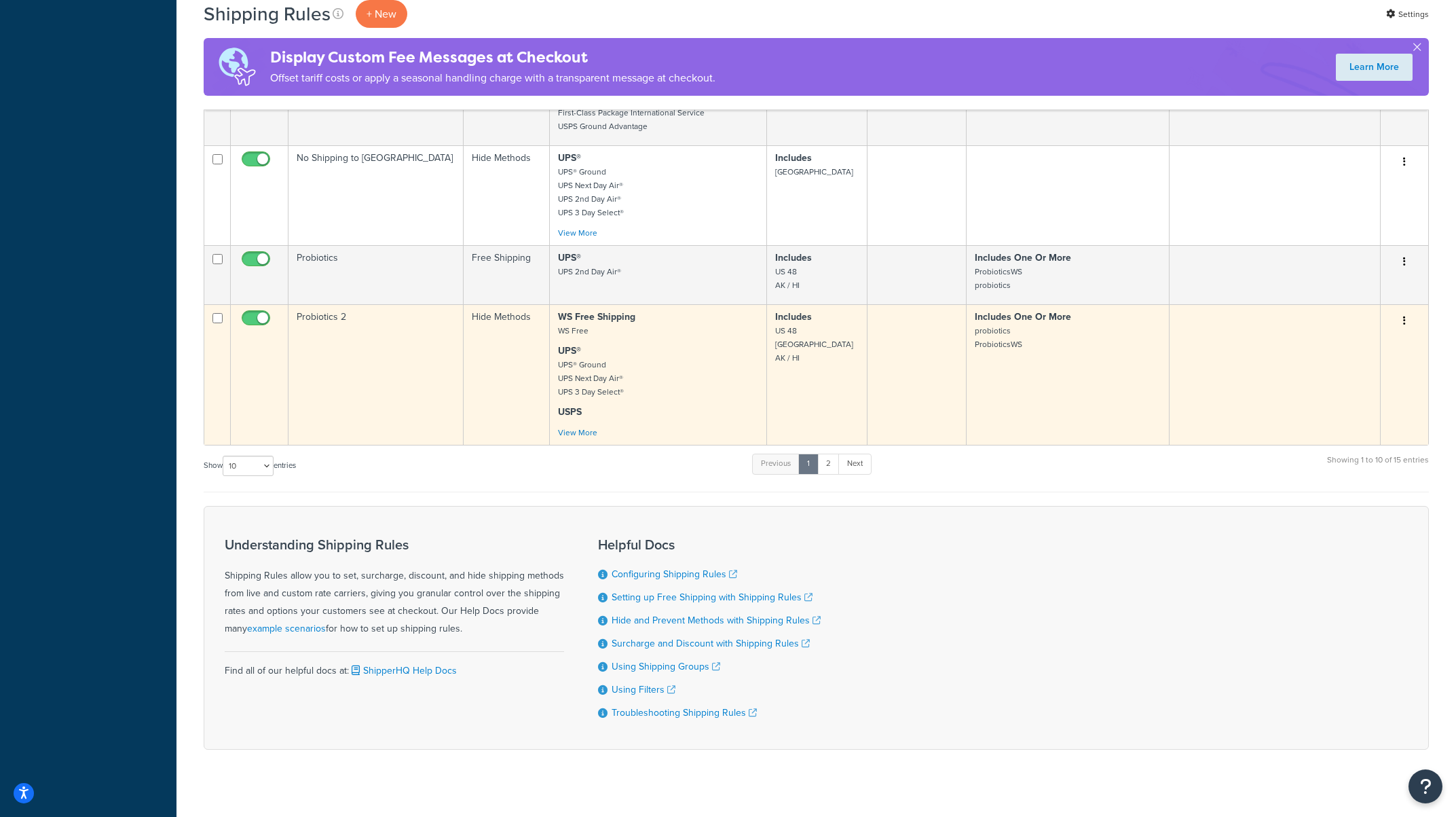
click at [1402, 311] on button "button" at bounding box center [1404, 322] width 19 height 22
click at [1349, 339] on link "Edit" at bounding box center [1360, 346] width 107 height 28
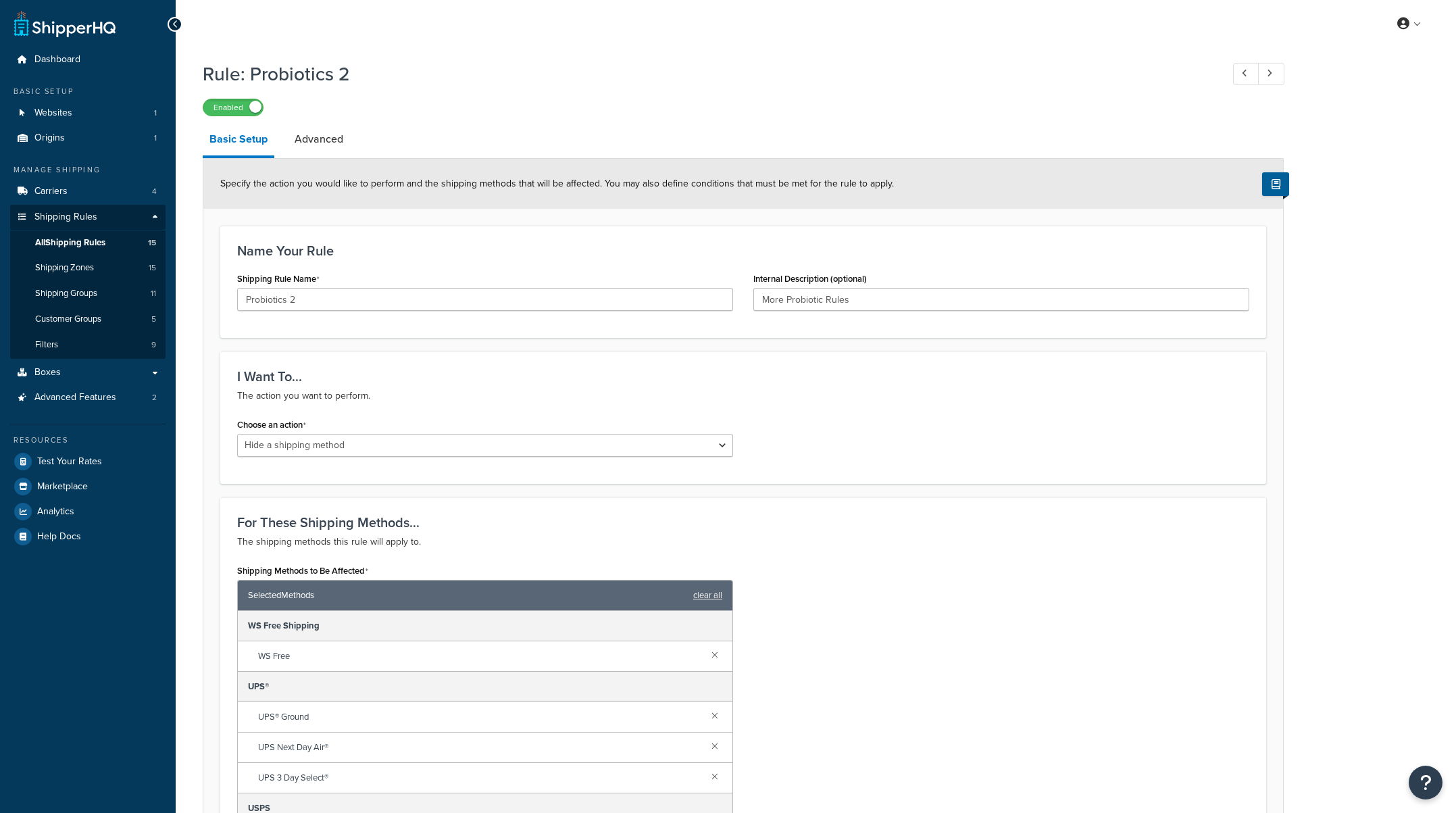
select select "HIDE"
click at [975, 574] on div "Shipping Methods to Be Affected Selected Methods clear all WS Free Shipping WS …" at bounding box center [743, 740] width 1032 height 358
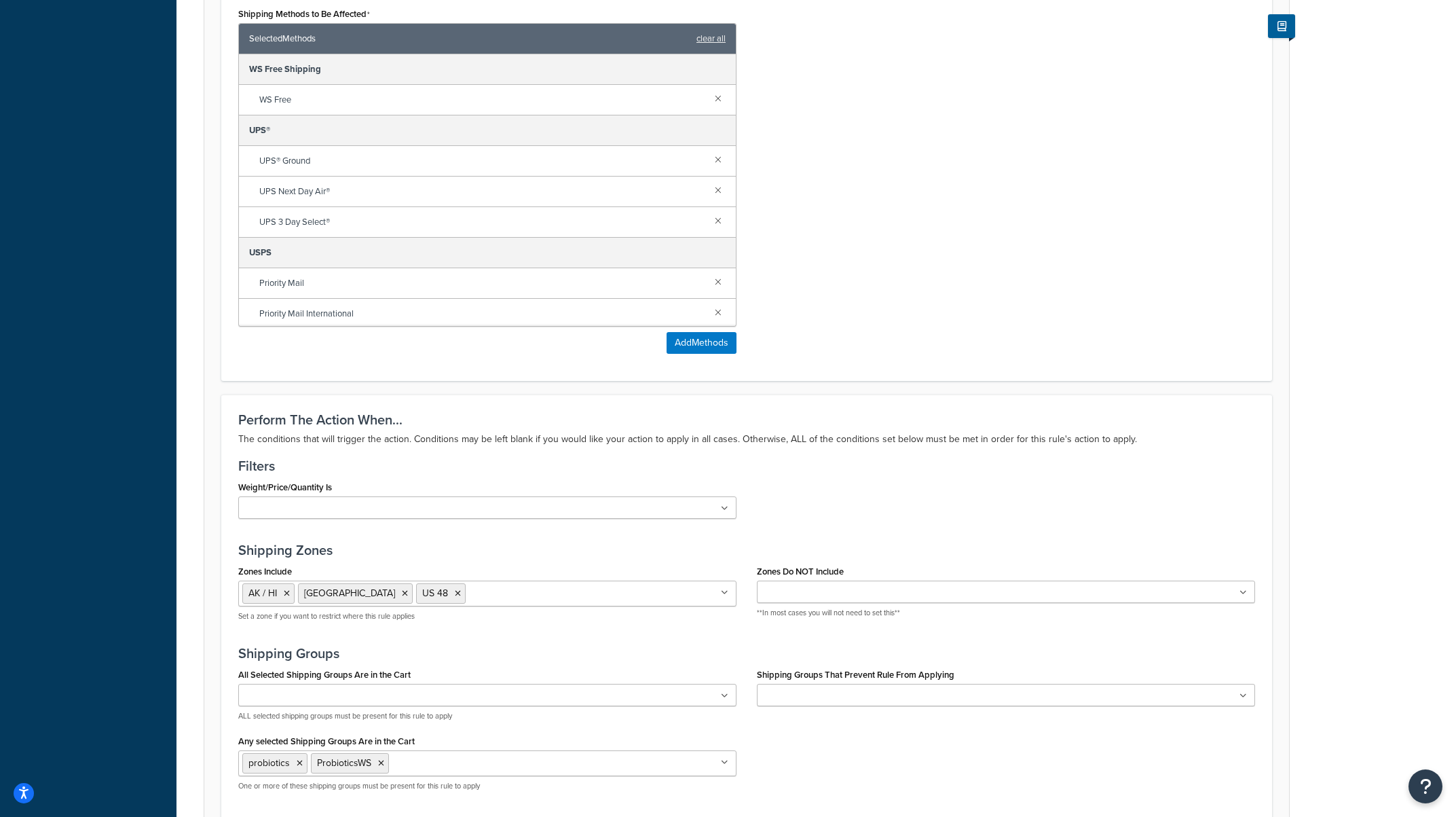
scroll to position [784, 0]
